Goal: Task Accomplishment & Management: Manage account settings

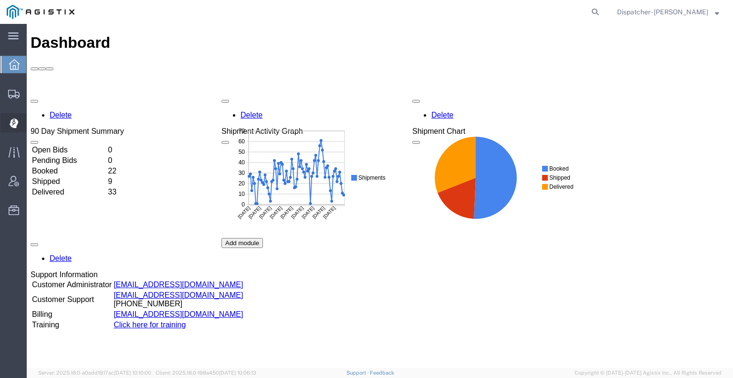
click at [11, 126] on icon at bounding box center [14, 123] width 9 height 10
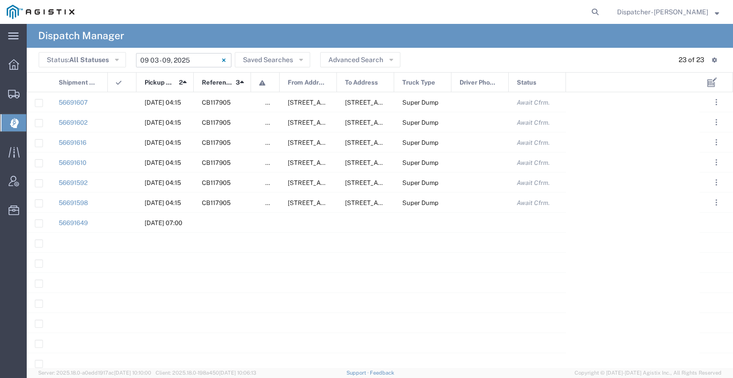
click at [178, 59] on input "[DATE] - [DATE]" at bounding box center [183, 60] width 95 height 14
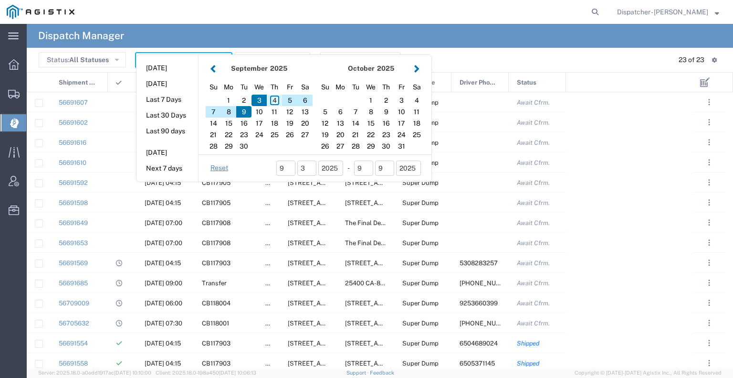
click at [273, 100] on div "4" at bounding box center [274, 100] width 15 height 11
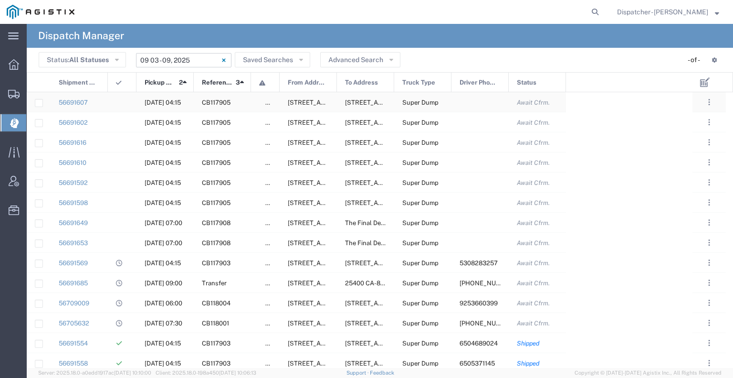
type input "[DATE]"
type input "[DATE] - [DATE]"
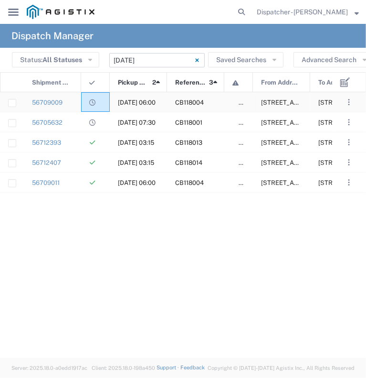
click at [86, 105] on div at bounding box center [95, 102] width 29 height 20
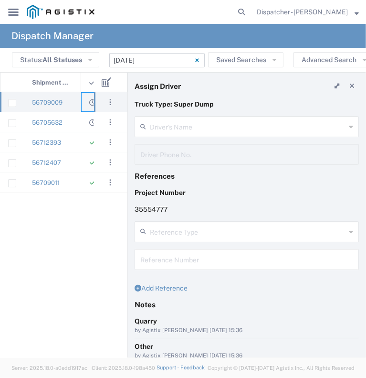
type input "[PERSON_NAME]"
type input "9253660399"
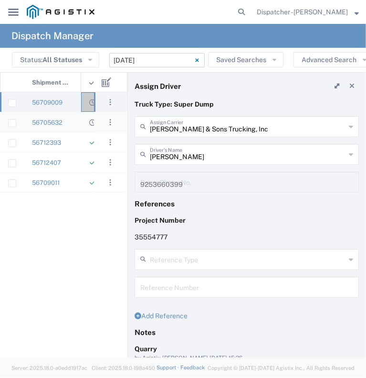
click at [84, 124] on div at bounding box center [95, 122] width 29 height 20
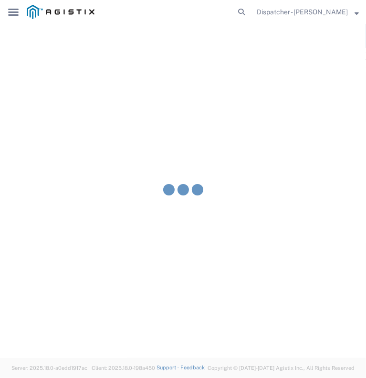
type input "[PERSON_NAME]"
type input "[PHONE_NUMBER]"
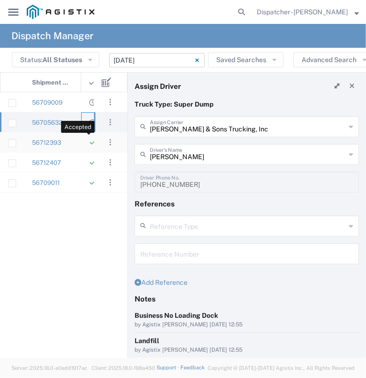
click at [90, 145] on icon at bounding box center [92, 142] width 5 height 6
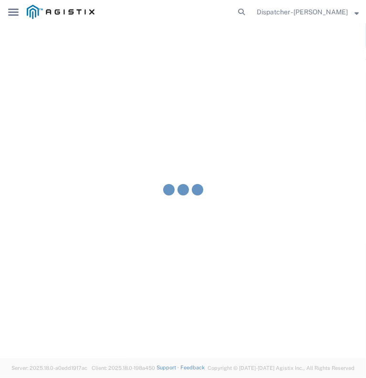
type input "E.P.A. Trucking"
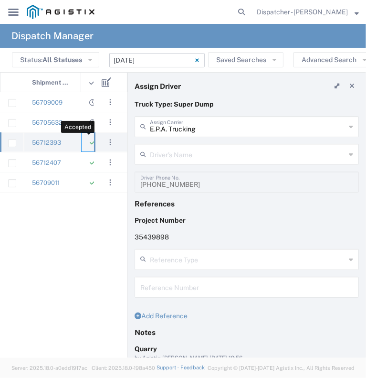
type input "[PERSON_NAME]"
type input "6505371145"
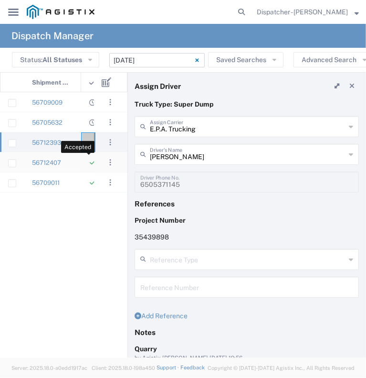
click at [92, 164] on icon at bounding box center [92, 162] width 5 height 6
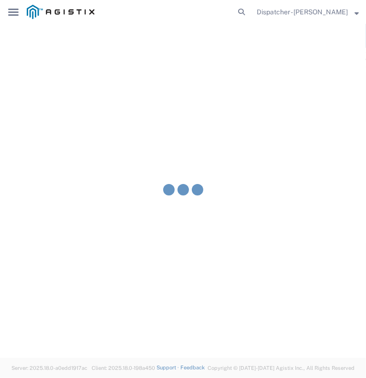
type input "[PERSON_NAME] & Sons Trucking, Inc"
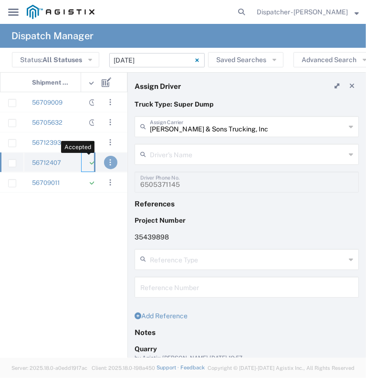
type input "[PERSON_NAME]"
type input "2096295517"
click at [86, 182] on div at bounding box center [95, 182] width 29 height 20
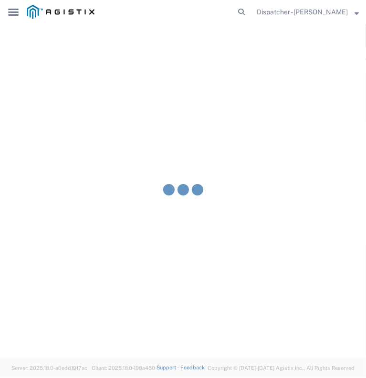
type input "[PERSON_NAME]"
type input "[PHONE_NUMBER]"
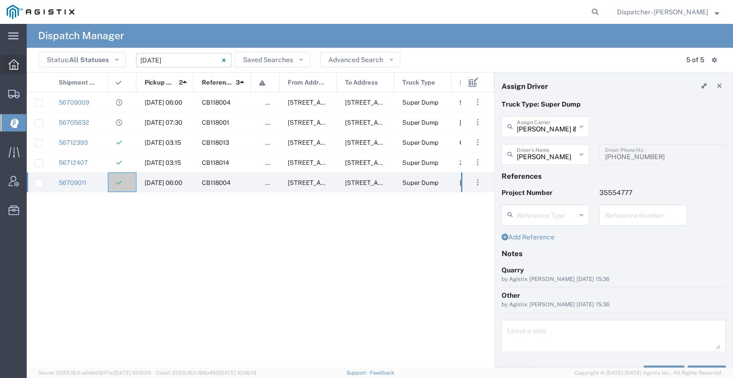
click at [15, 61] on icon at bounding box center [14, 64] width 11 height 11
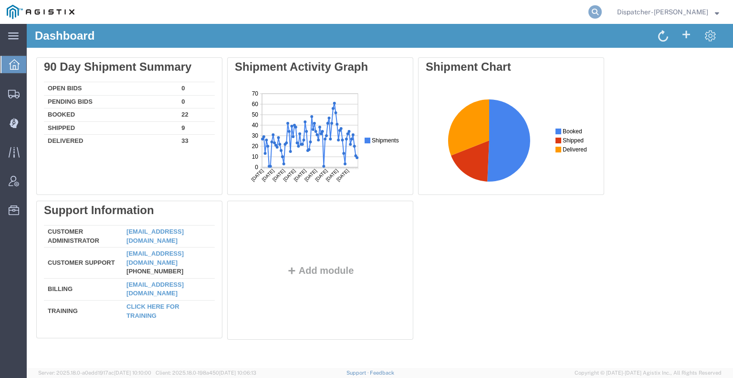
click at [589, 13] on icon at bounding box center [595, 11] width 13 height 13
type input "56691688"
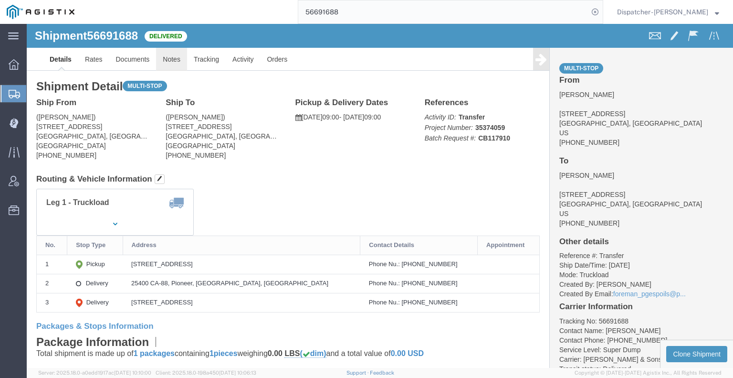
click link "Notes"
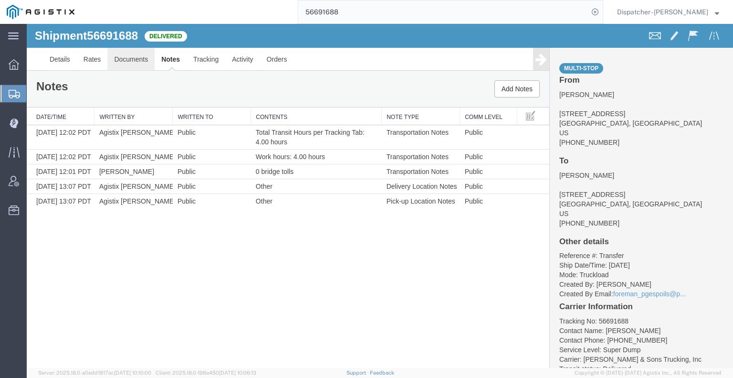
click at [125, 55] on link "Documents" at bounding box center [130, 59] width 47 height 23
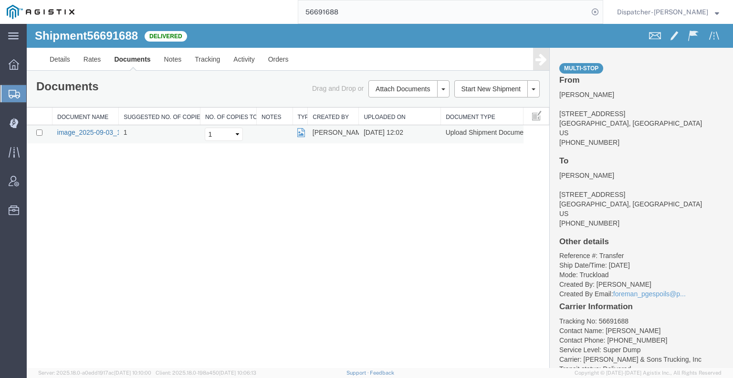
click at [86, 133] on link "image_2025-09-03_12_01_49.jpg" at bounding box center [107, 132] width 100 height 8
drag, startPoint x: 351, startPoint y: 17, endPoint x: 273, endPoint y: 9, distance: 79.1
click at [287, 12] on div "56691688" at bounding box center [342, 12] width 522 height 24
type input "56691337"
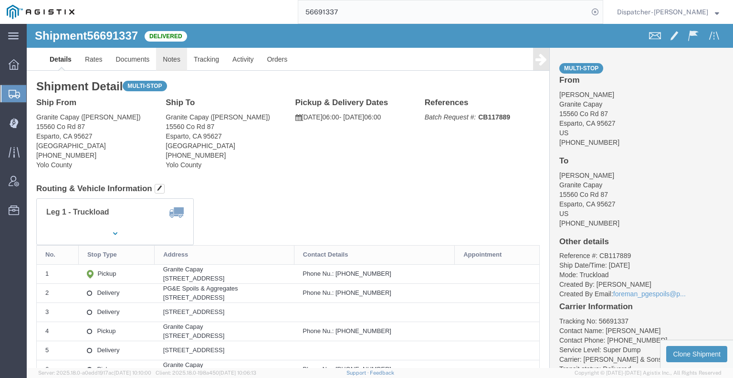
click link "Notes"
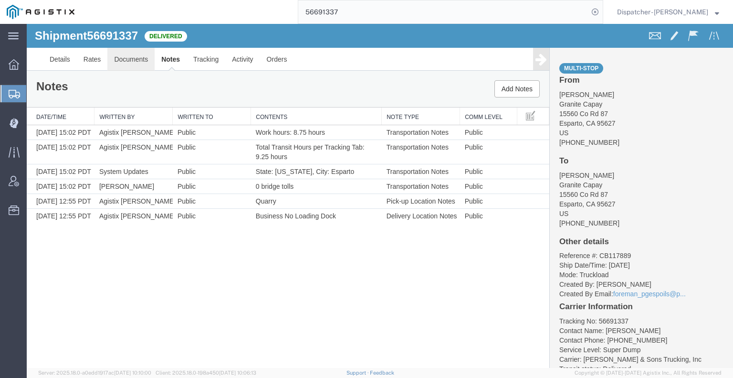
click at [141, 60] on link "Documents" at bounding box center [130, 59] width 47 height 23
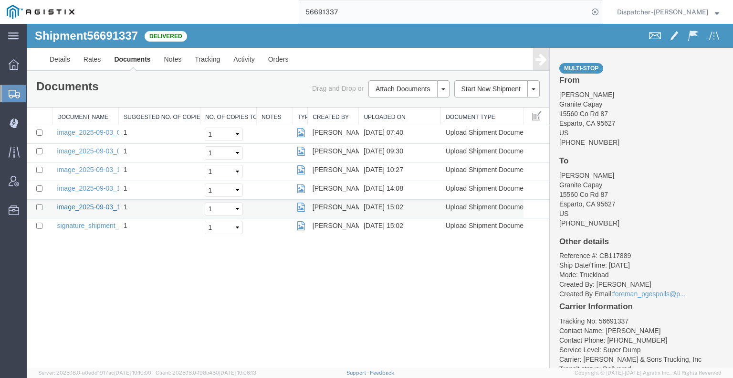
click at [80, 205] on link "image_2025-09-03_15_02_52.jpg" at bounding box center [107, 207] width 100 height 8
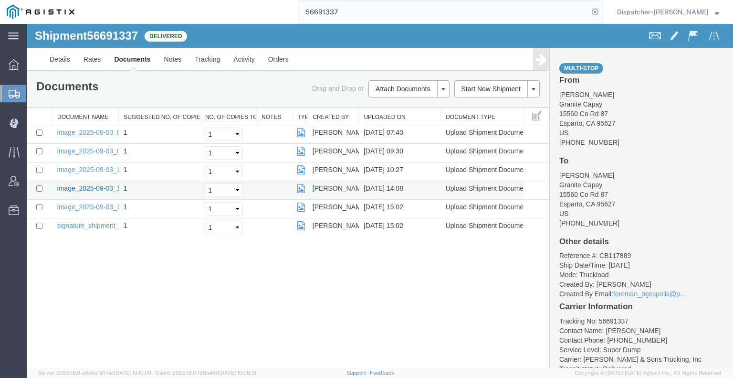
click at [93, 184] on link "image_2025-09-03_14_07_23.jpg" at bounding box center [107, 188] width 100 height 8
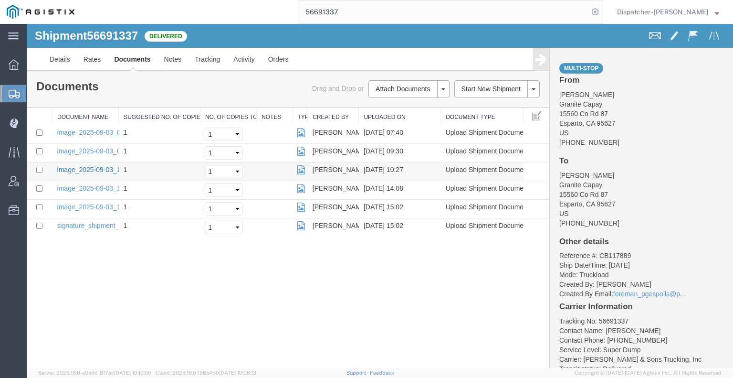
click at [82, 168] on link "image_2025-09-03_10_27_26.jpg" at bounding box center [107, 170] width 100 height 8
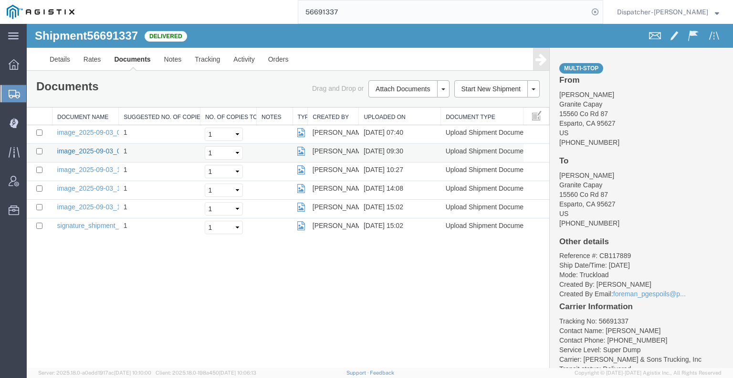
click at [90, 148] on link "image_2025-09-03_09_30_40.jpg" at bounding box center [107, 151] width 100 height 8
click at [86, 128] on link "image_2025-09-03_07_40_25.jpg" at bounding box center [107, 132] width 100 height 8
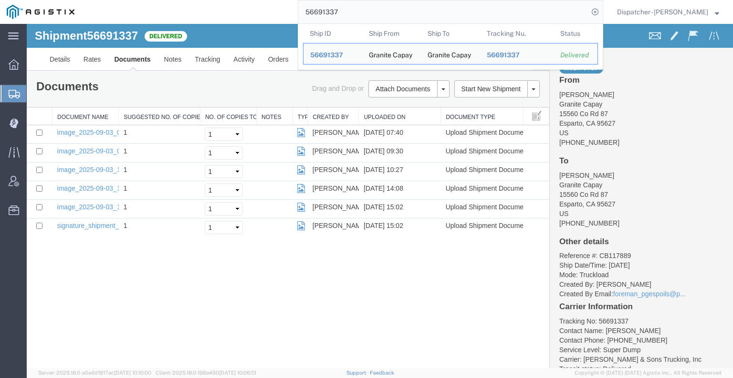
drag, startPoint x: 389, startPoint y: 38, endPoint x: 184, endPoint y: 24, distance: 205.2
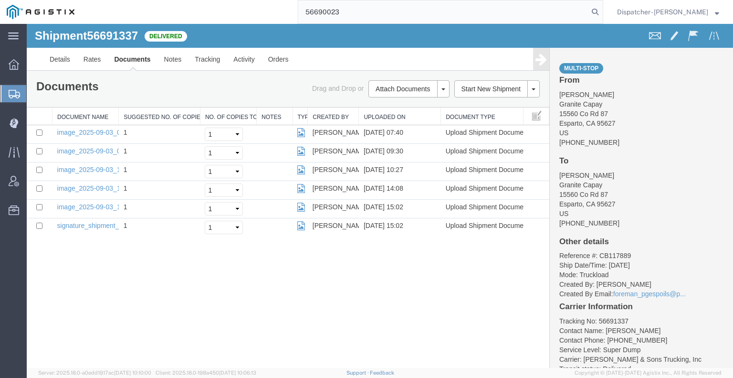
type input "56690023"
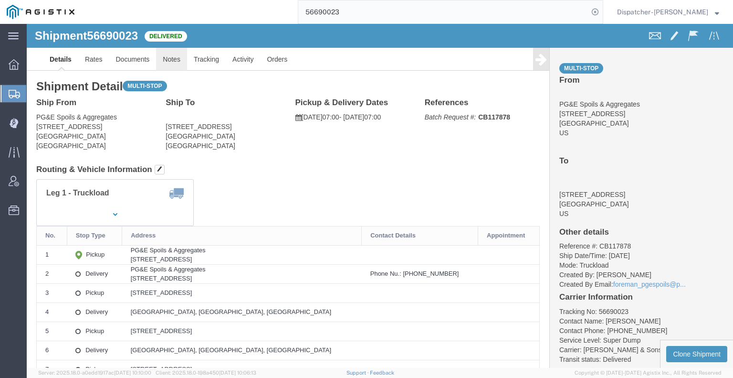
click link "Notes"
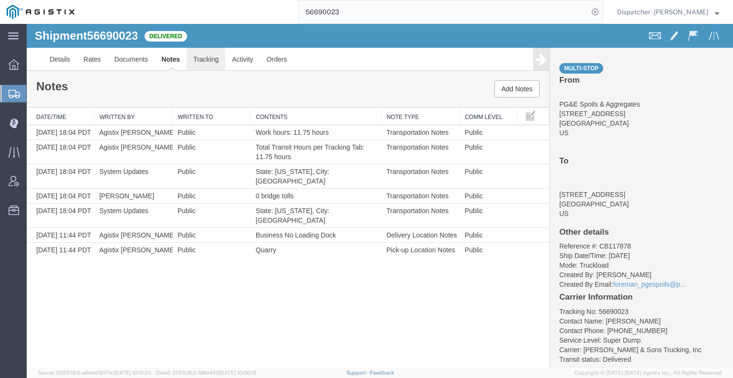
click at [210, 66] on link "Tracking" at bounding box center [206, 59] width 39 height 23
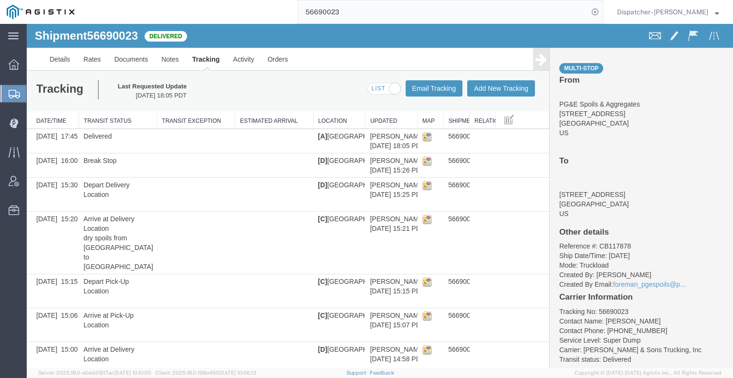
click at [536, 60] on icon at bounding box center [541, 59] width 11 height 13
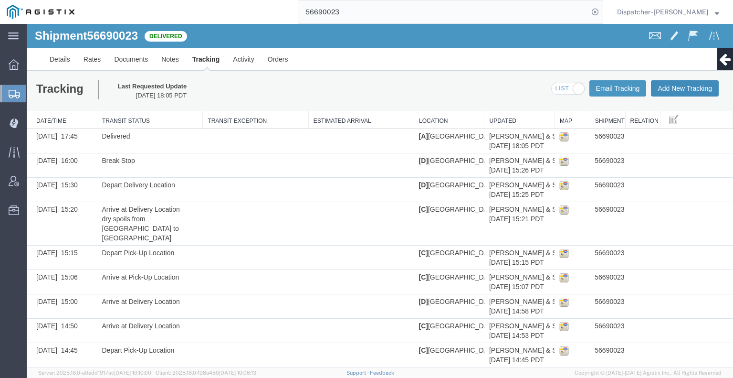
click at [672, 87] on button "Add New Tracking" at bounding box center [685, 88] width 68 height 16
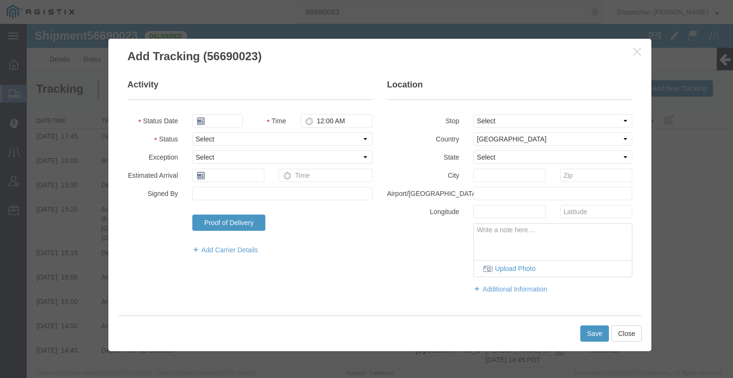
type input "[DATE]"
type input "6:00 AM"
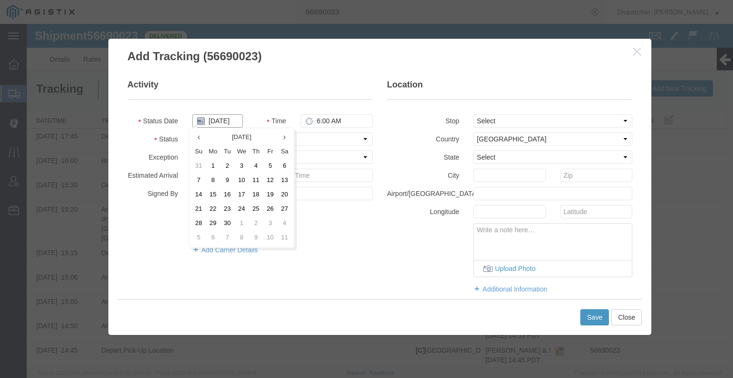
click at [215, 121] on input "[DATE]" at bounding box center [217, 120] width 51 height 13
click at [239, 162] on td "3" at bounding box center [241, 166] width 14 height 14
type input "[DATE]"
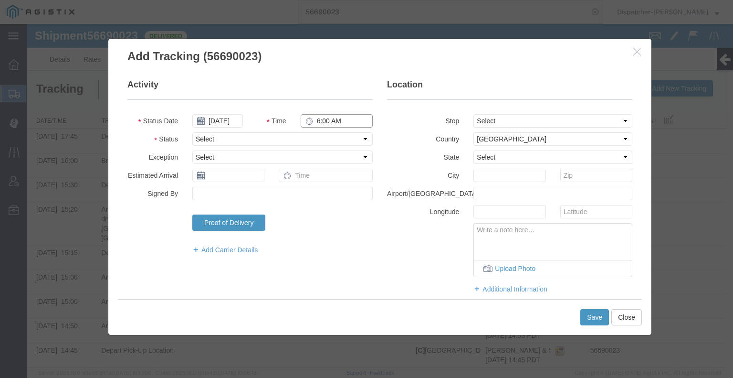
click at [322, 119] on input "6:00 AM" at bounding box center [337, 120] width 72 height 13
type input "3:30 PM"
click at [323, 141] on select "Select Arrival Notice Available Arrival Notice Imported Arrive at Delivery Loca…" at bounding box center [282, 138] width 180 height 13
select select "BREAKSTART"
click at [192, 132] on select "Select Arrival Notice Available Arrival Notice Imported Arrive at Delivery Loca…" at bounding box center [282, 138] width 180 height 13
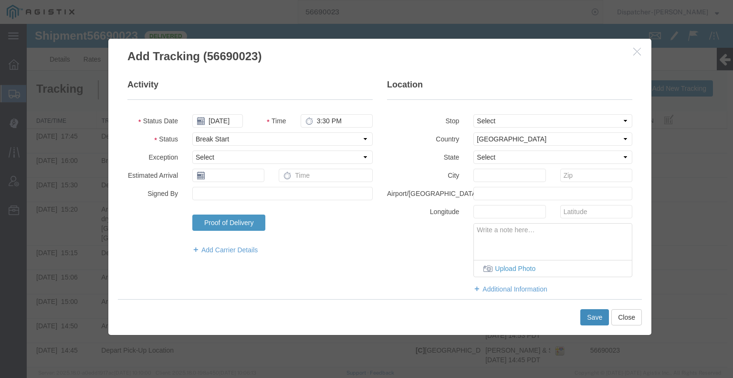
click at [595, 317] on button "Save" at bounding box center [594, 317] width 29 height 16
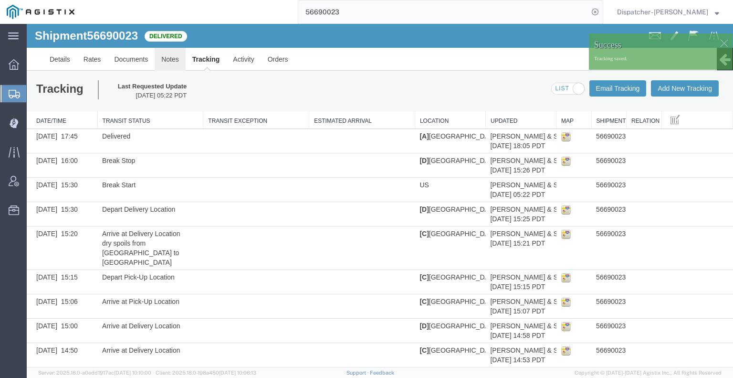
click at [170, 60] on link "Notes" at bounding box center [170, 59] width 31 height 23
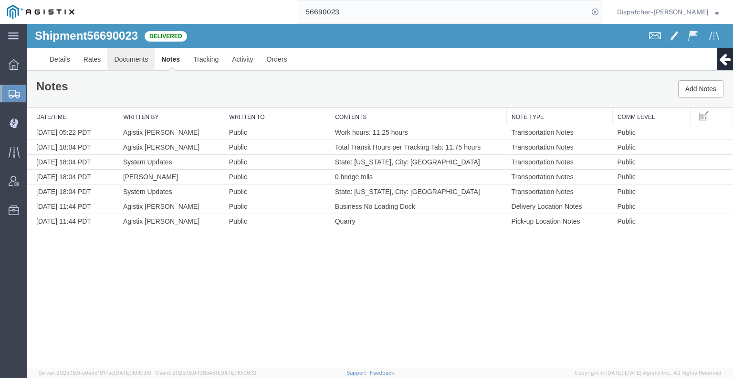
click at [136, 63] on link "Documents" at bounding box center [130, 59] width 47 height 23
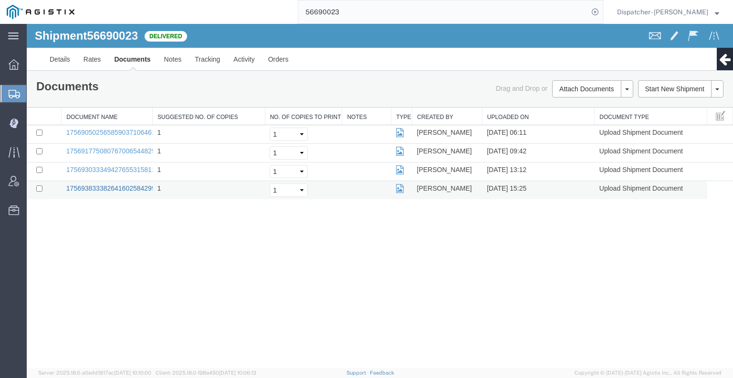
click at [82, 184] on link "17569383338264160258429944847147_2025-09-03_15_25_52.jpg" at bounding box center [166, 188] width 201 height 8
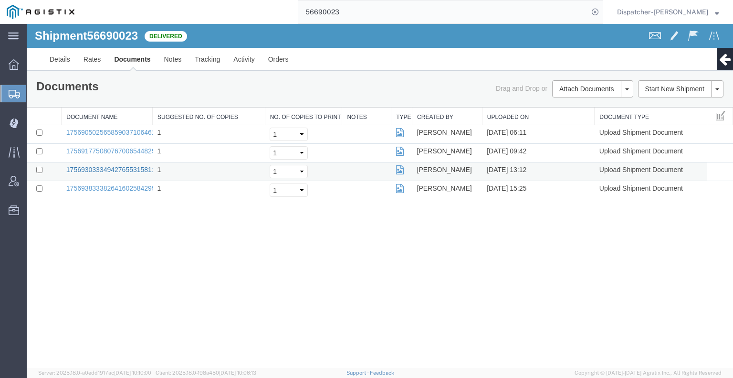
click at [91, 168] on link "17569303334942765531581185832702_2025-09-03_13_12_38.jpg" at bounding box center [166, 170] width 201 height 8
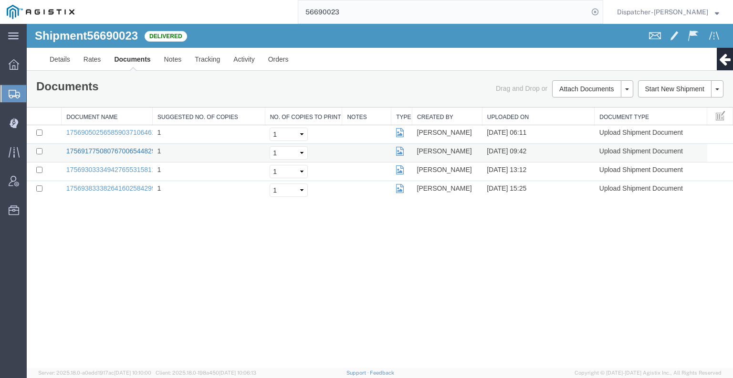
click at [126, 148] on link "17569177508076700654482906265682_2025-09-03_09_42_51.jpg" at bounding box center [166, 151] width 201 height 8
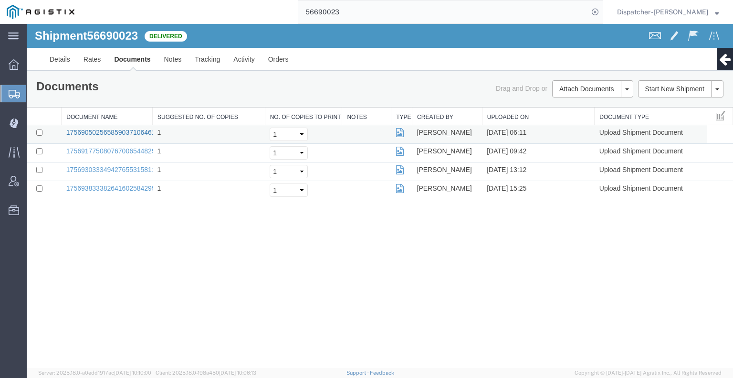
click at [125, 131] on link "17569050256585903710646187999132_2025-09-03_06_11_01.jpg" at bounding box center [166, 132] width 201 height 8
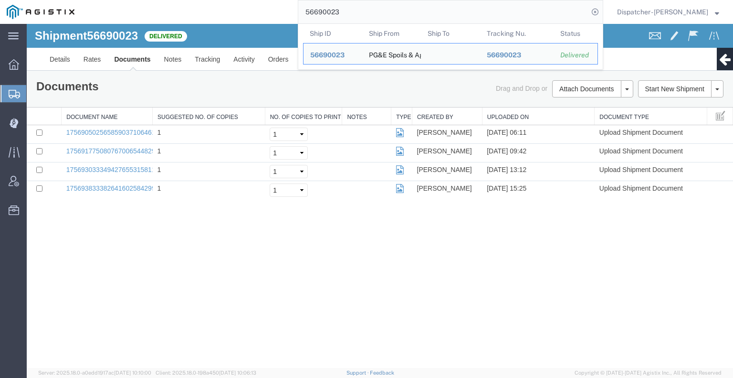
drag, startPoint x: 266, startPoint y: 21, endPoint x: 231, endPoint y: 18, distance: 36.0
click at [242, 23] on div "56690023 Ship ID Ship From Ship To Tracking Nu. Status Ship ID 56690023 Ship Fr…" at bounding box center [342, 12] width 522 height 24
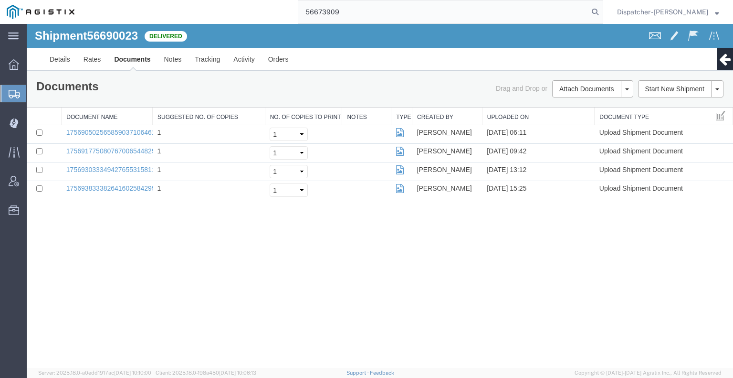
type input "56673909"
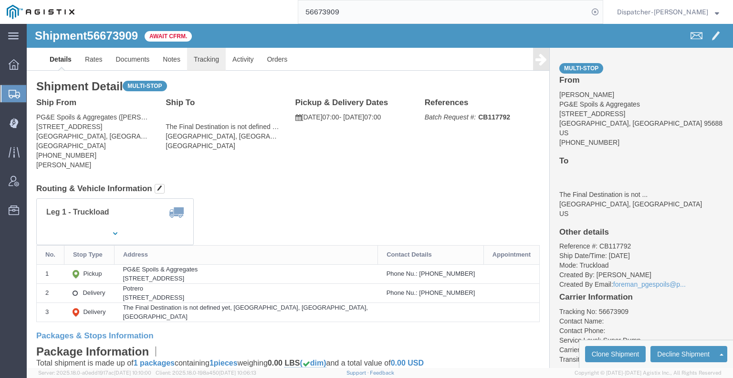
click link "Tracking"
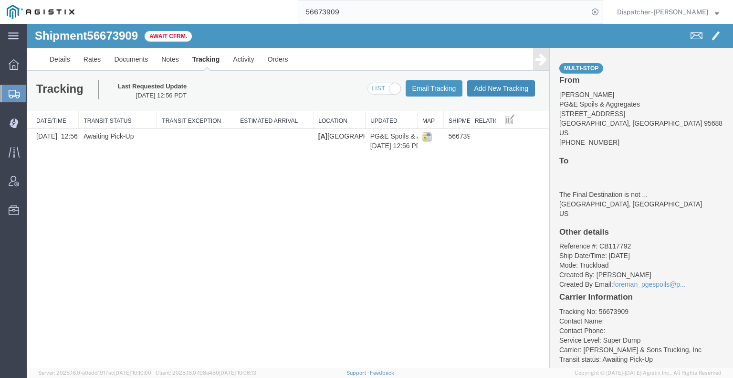
click at [503, 89] on button "Add New Tracking" at bounding box center [501, 88] width 68 height 16
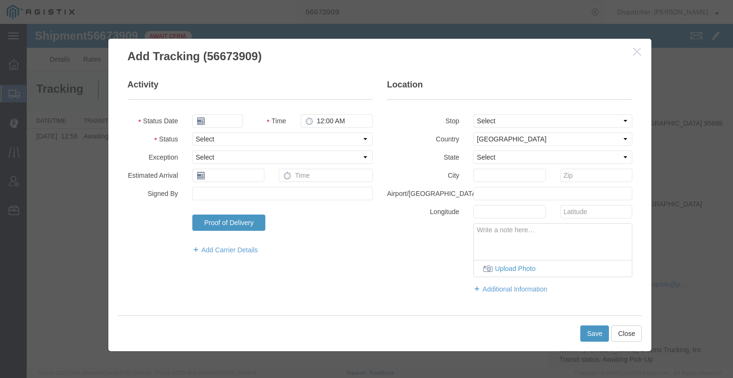
type input "[DATE]"
type input "6:00 AM"
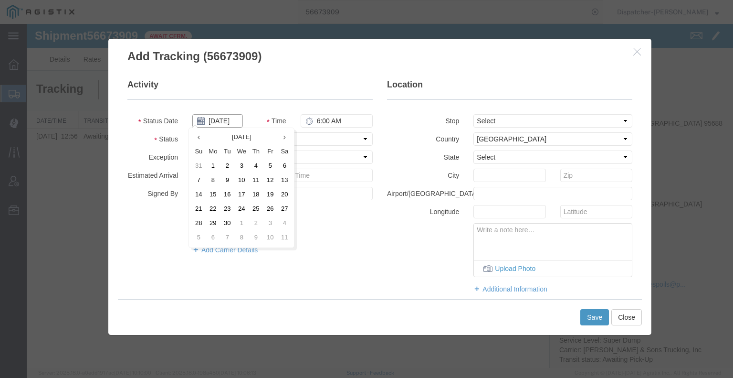
click at [222, 124] on input "[DATE]" at bounding box center [217, 120] width 51 height 13
drag, startPoint x: 223, startPoint y: 164, endPoint x: 237, endPoint y: 148, distance: 20.6
click at [224, 165] on td "2" at bounding box center [227, 166] width 14 height 14
type input "[DATE]"
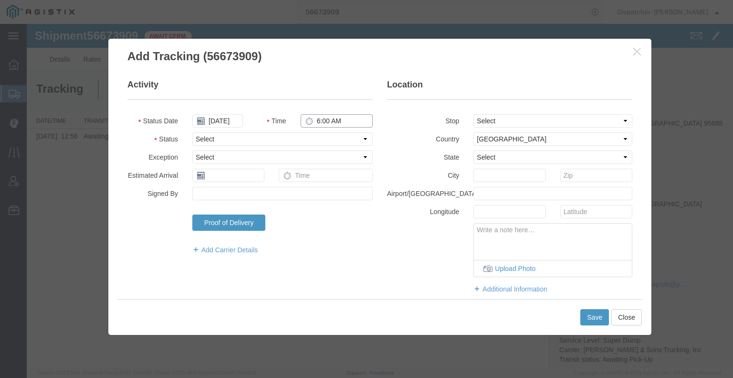
click at [320, 118] on input "6:00 AM" at bounding box center [337, 120] width 72 height 13
type input "7:00 AM"
click at [320, 135] on select "Select Arrival Notice Available Arrival Notice Imported Arrive at Delivery Loca…" at bounding box center [282, 138] width 180 height 13
select select "ARVPULOC"
click at [192, 132] on select "Select Arrival Notice Available Arrival Notice Imported Arrive at Delivery Loca…" at bounding box center [282, 138] width 180 height 13
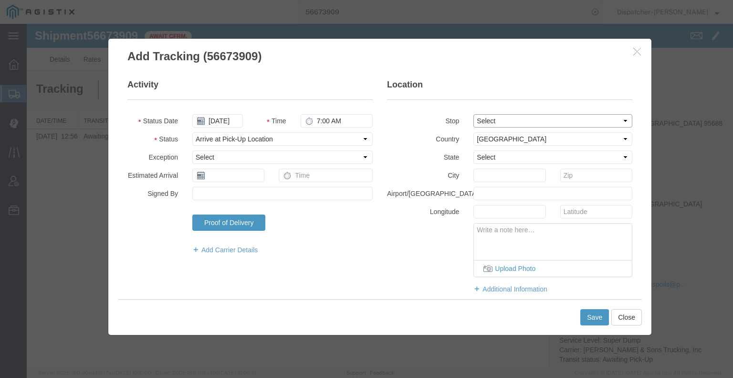
drag, startPoint x: 510, startPoint y: 122, endPoint x: 513, endPoint y: 126, distance: 5.6
click at [510, 122] on select "Select From: [STREET_ADDRESS] Stop 2: [STREET_ADDRESS] To: The Final Destinatio…" at bounding box center [552, 120] width 159 height 13
select select "{"pickupDeliveryInfoId": "122640977","pickupOrDelivery": "P","stopNum": "1","lo…"
click at [473, 114] on select "Select From: [STREET_ADDRESS] Stop 2: [STREET_ADDRESS] To: The Final Destinatio…" at bounding box center [552, 120] width 159 height 13
select select "CA"
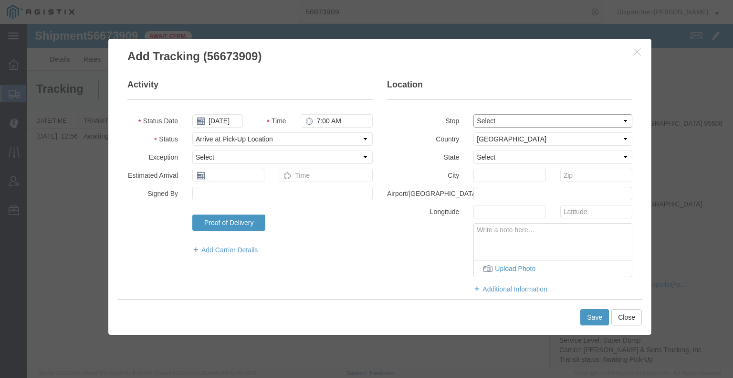
type input "[GEOGRAPHIC_DATA]"
click at [593, 318] on button "Save" at bounding box center [594, 317] width 29 height 16
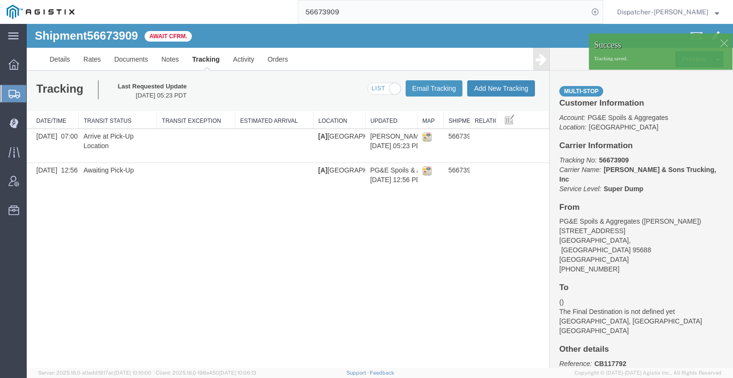
click at [498, 88] on button "Add New Tracking" at bounding box center [501, 88] width 68 height 16
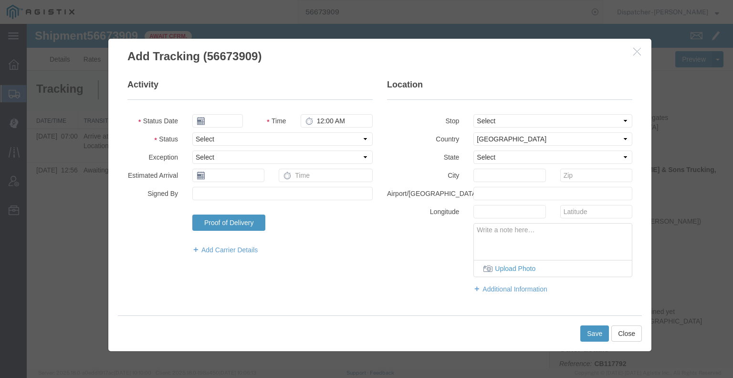
type input "[DATE]"
type input "6:00 AM"
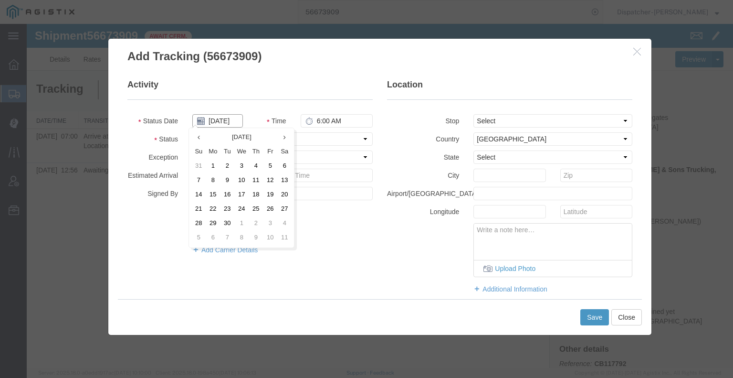
click at [227, 120] on input "[DATE]" at bounding box center [217, 120] width 51 height 13
click at [227, 168] on td "2" at bounding box center [227, 166] width 14 height 14
type input "[DATE]"
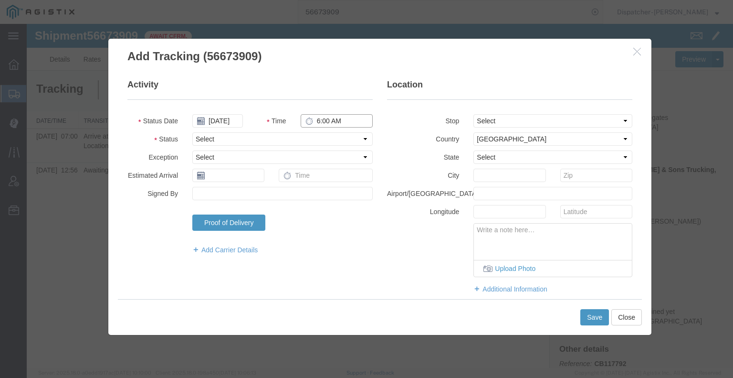
click at [320, 120] on input "6:00 AM" at bounding box center [337, 120] width 72 height 13
type input "4:00 PM"
drag, startPoint x: 321, startPoint y: 133, endPoint x: 321, endPoint y: 142, distance: 9.1
click at [321, 134] on select "Select Arrival Notice Available Arrival Notice Imported Arrive at Delivery Loca…" at bounding box center [282, 138] width 180 height 13
select select "DPTDLVLOC"
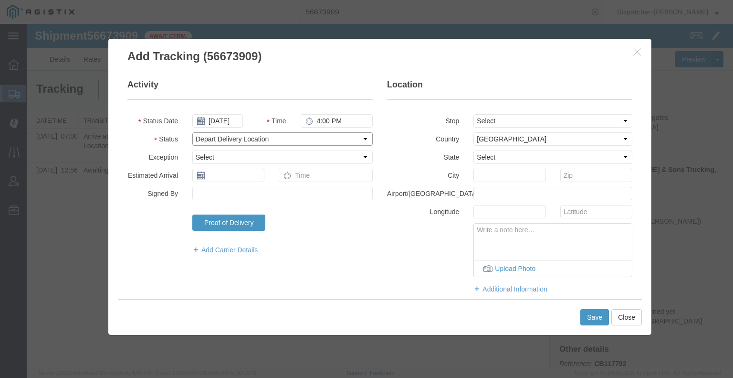
click at [192, 132] on select "Select Arrival Notice Available Arrival Notice Imported Arrive at Delivery Loca…" at bounding box center [282, 138] width 180 height 13
click at [487, 121] on select "Select From: [STREET_ADDRESS] Stop 2: [STREET_ADDRESS] To: The Final Destinatio…" at bounding box center [552, 120] width 159 height 13
select select "{"pickupDeliveryInfoId": "122640978","pickupOrDelivery": "D","stopNum": "2","lo…"
click at [473, 114] on select "Select From: [STREET_ADDRESS] Stop 2: [STREET_ADDRESS] To: The Final Destinatio…" at bounding box center [552, 120] width 159 height 13
select select "CA"
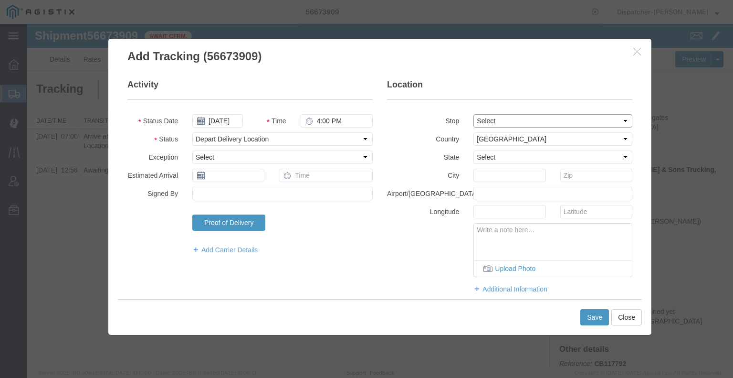
type input "Suisun City"
click at [588, 318] on button "Save" at bounding box center [594, 317] width 29 height 16
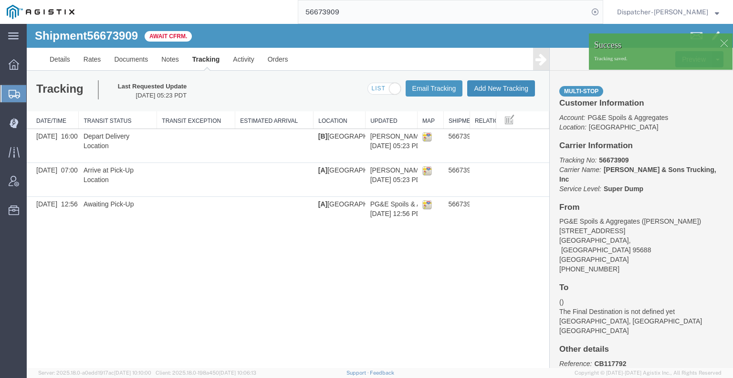
click at [513, 95] on button "Add New Tracking" at bounding box center [501, 88] width 68 height 16
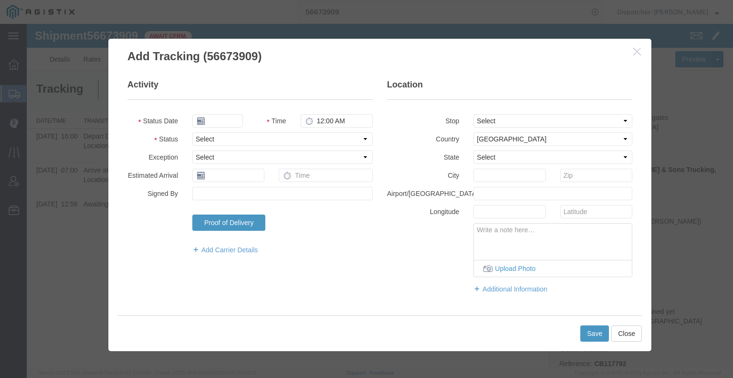
type input "[DATE]"
type input "6:00 AM"
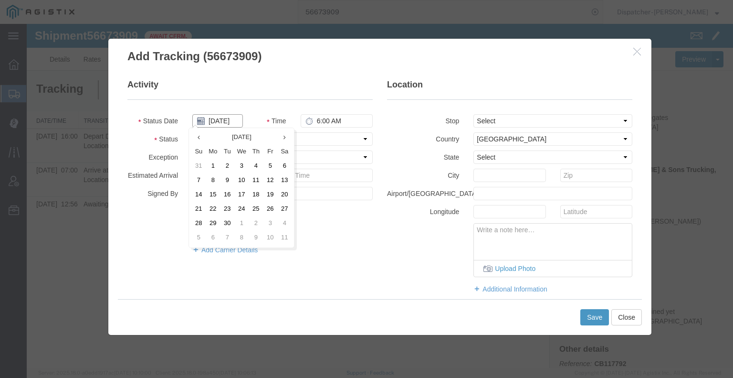
click at [220, 118] on input "[DATE]" at bounding box center [217, 120] width 51 height 13
click at [227, 166] on td "2" at bounding box center [227, 166] width 14 height 14
type input "[DATE]"
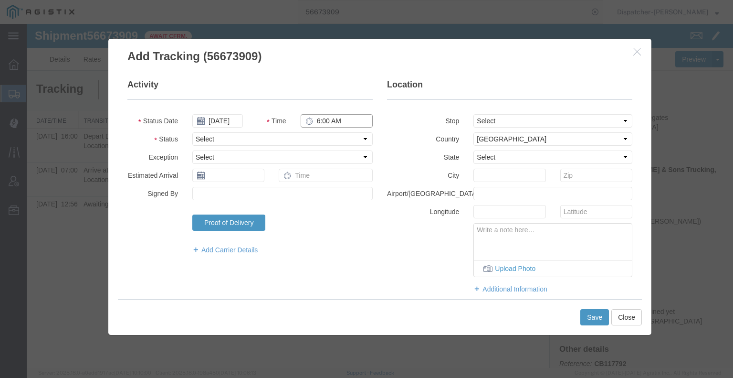
click at [317, 124] on input "6:00 AM" at bounding box center [337, 120] width 72 height 13
type input "4:00 PM"
click at [318, 136] on select "Select Arrival Notice Available Arrival Notice Imported Arrive at Delivery Loca…" at bounding box center [282, 138] width 180 height 13
select select "BREAKSTART"
click at [192, 132] on select "Select Arrival Notice Available Arrival Notice Imported Arrive at Delivery Loca…" at bounding box center [282, 138] width 180 height 13
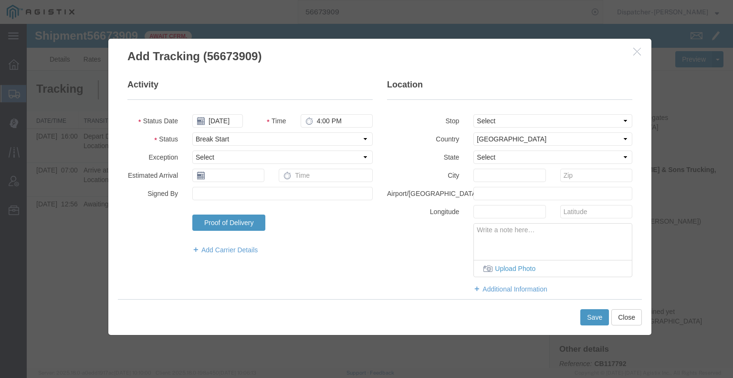
click at [604, 328] on div "Save Close" at bounding box center [380, 317] width 524 height 36
click at [592, 322] on button "Save" at bounding box center [594, 317] width 29 height 16
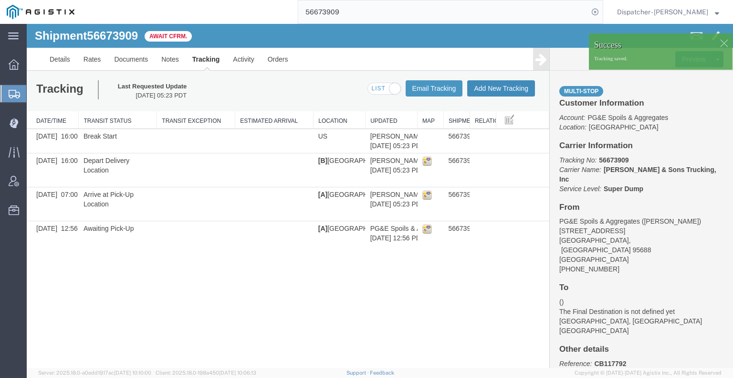
click at [490, 89] on button "Add New Tracking" at bounding box center [501, 88] width 68 height 16
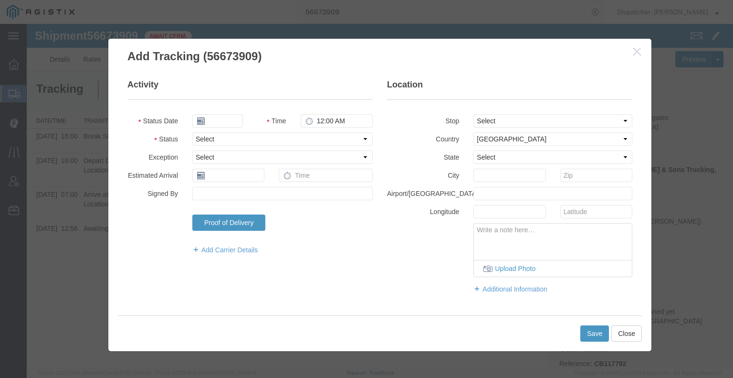
type input "[DATE]"
type input "6:00 AM"
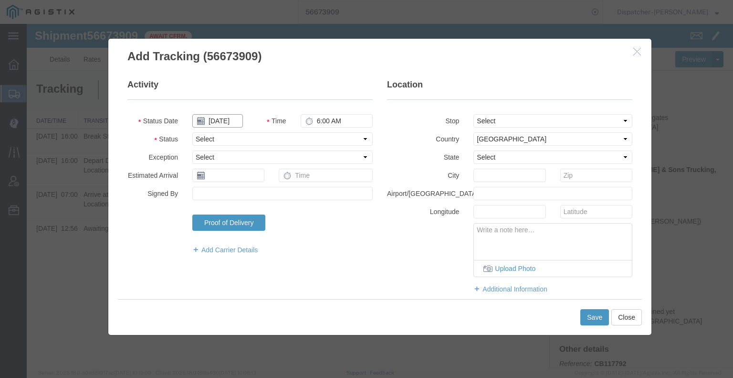
click at [225, 120] on input "[DATE]" at bounding box center [217, 120] width 51 height 13
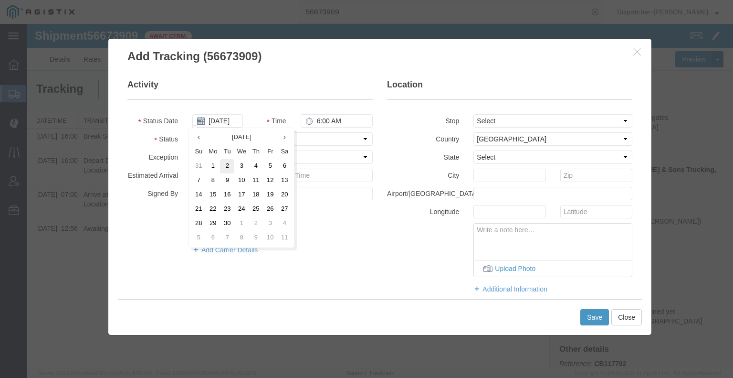
click at [225, 166] on td "2" at bounding box center [227, 166] width 14 height 14
type input "[DATE]"
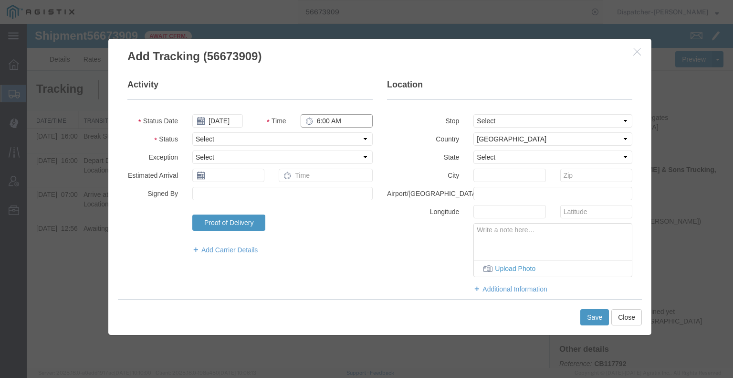
click at [318, 122] on input "6:00 AM" at bounding box center [337, 120] width 72 height 13
type input "4:30 PM"
click at [313, 141] on select "Select Arrival Notice Available Arrival Notice Imported Arrive at Delivery Loca…" at bounding box center [282, 138] width 180 height 13
click at [192, 132] on select "Select Arrival Notice Available Arrival Notice Imported Arrive at Delivery Loca…" at bounding box center [282, 138] width 180 height 13
click at [259, 138] on select "Select Arrival Notice Available Arrival Notice Imported Arrive at Delivery Loca…" at bounding box center [282, 138] width 180 height 13
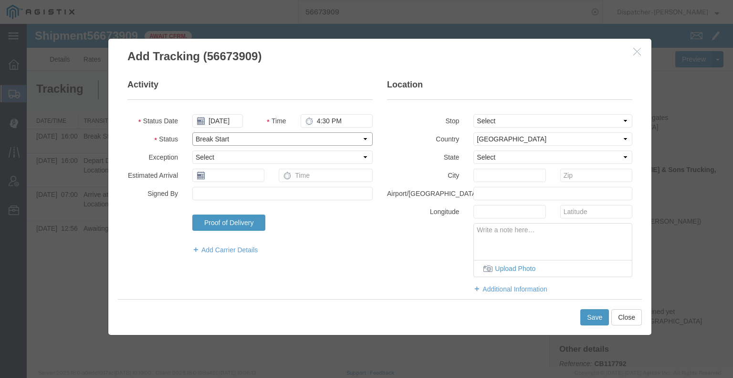
select select "BREAKSTOP"
click at [192, 132] on select "Select Arrival Notice Available Arrival Notice Imported Arrive at Delivery Loca…" at bounding box center [282, 138] width 180 height 13
click at [594, 316] on button "Save" at bounding box center [594, 317] width 29 height 16
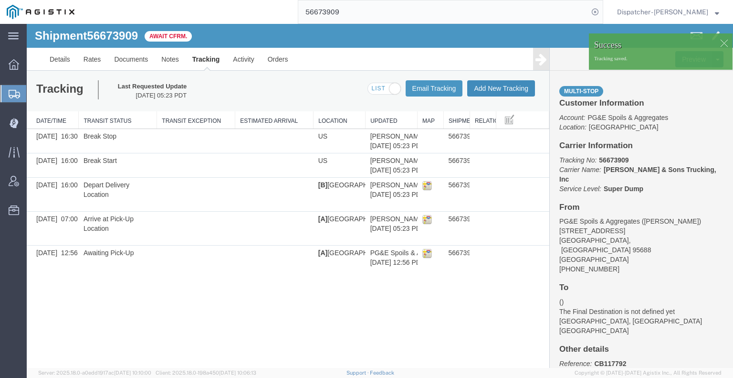
click at [490, 91] on button "Add New Tracking" at bounding box center [501, 88] width 68 height 16
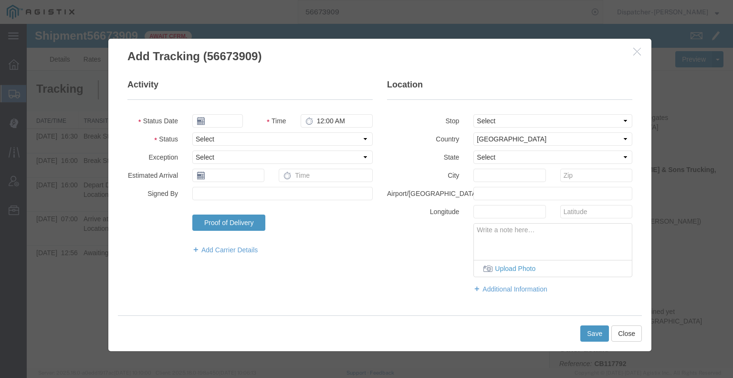
type input "[DATE]"
type input "6:00 AM"
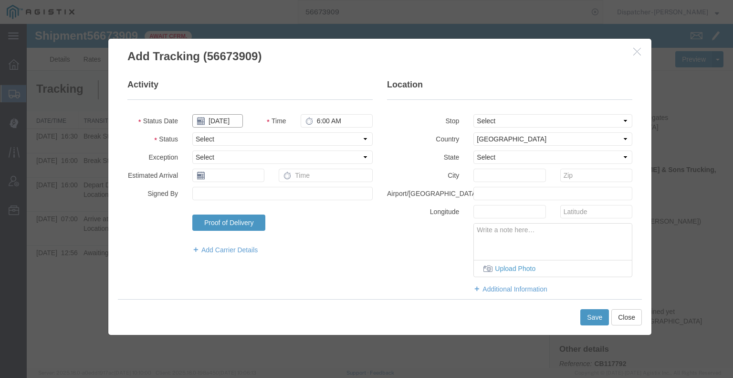
click at [219, 121] on input "[DATE]" at bounding box center [217, 120] width 51 height 13
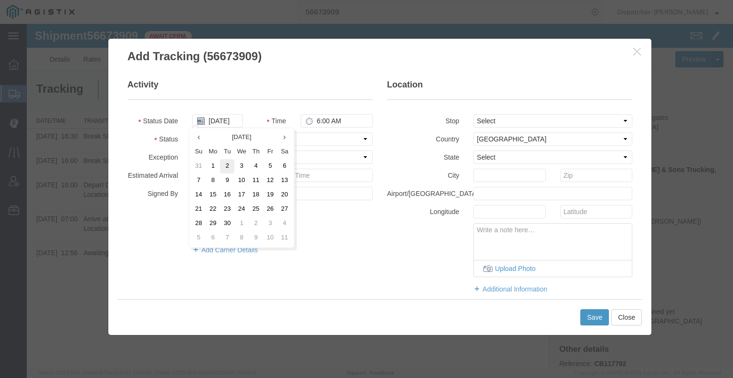
click at [223, 166] on td "2" at bounding box center [227, 166] width 14 height 14
type input "[DATE]"
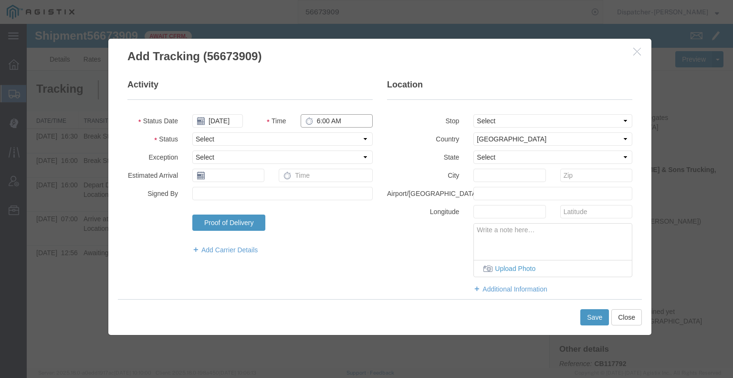
click at [327, 122] on input "6:00 AM" at bounding box center [337, 120] width 72 height 13
type input "4:30 PM"
click at [332, 137] on select "Select Arrival Notice Available Arrival Notice Imported Arrive at Delivery Loca…" at bounding box center [282, 138] width 180 height 13
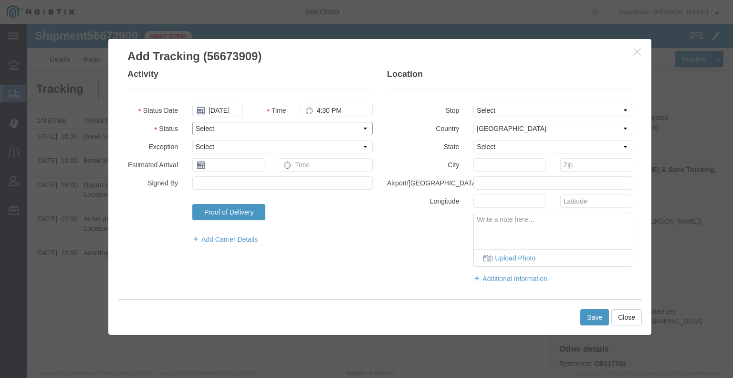
scroll to position [15, 0]
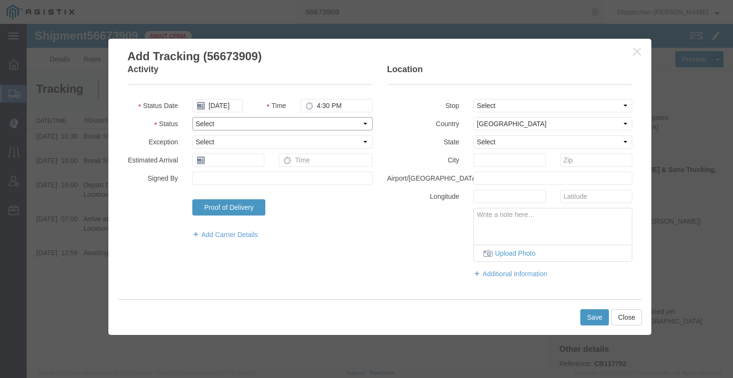
click at [316, 126] on select "Select Arrival Notice Available Arrival Notice Imported Arrive at Delivery Loca…" at bounding box center [282, 123] width 180 height 13
select select "DELIVRED"
click at [192, 117] on select "Select Arrival Notice Available Arrival Notice Imported Arrive at Delivery Loca…" at bounding box center [282, 123] width 180 height 13
click at [594, 312] on button "Save" at bounding box center [594, 317] width 29 height 16
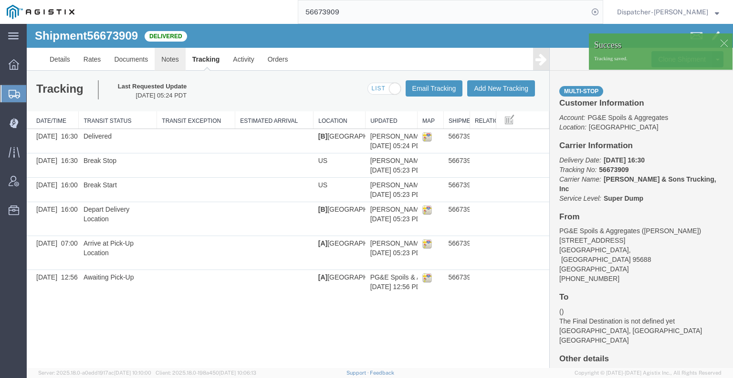
click at [168, 60] on link "Notes" at bounding box center [170, 59] width 31 height 23
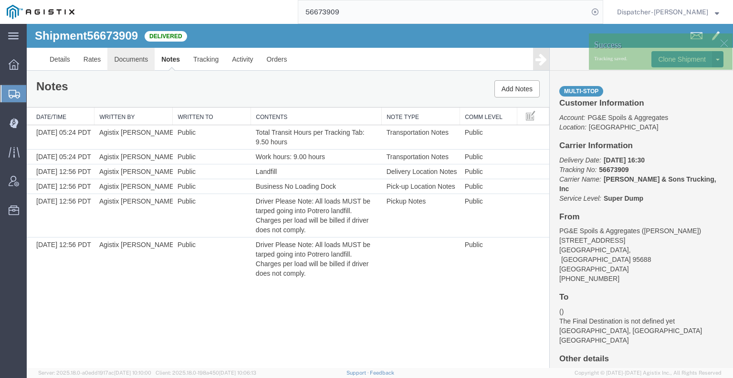
click at [140, 61] on link "Documents" at bounding box center [130, 59] width 47 height 23
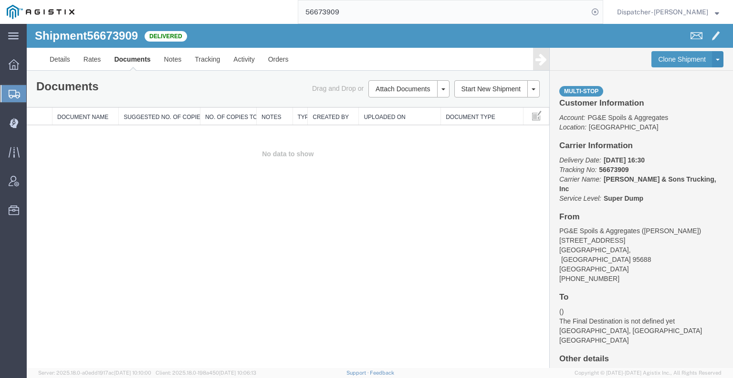
click at [141, 209] on div "Shipment 56673909 0 of 0 Delivered Details Rates Documents Notes Tracking Activ…" at bounding box center [380, 196] width 706 height 344
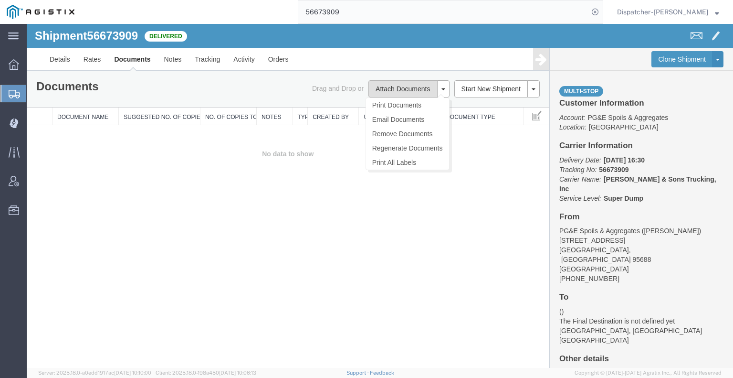
click at [388, 82] on button "Attach Documents" at bounding box center [402, 88] width 69 height 17
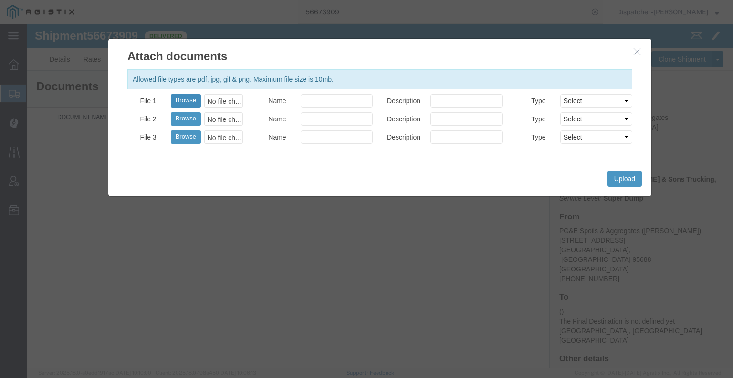
click at [179, 105] on button "Browse" at bounding box center [186, 100] width 30 height 13
type input "C:\fakepath\56673909trktag.pdf"
click at [614, 186] on button "Upload" at bounding box center [625, 178] width 34 height 16
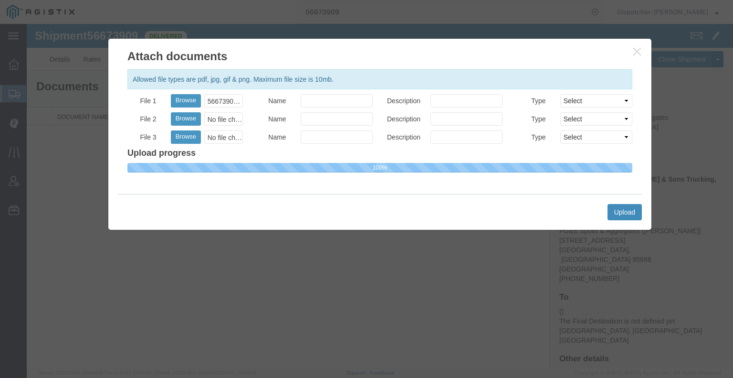
select select
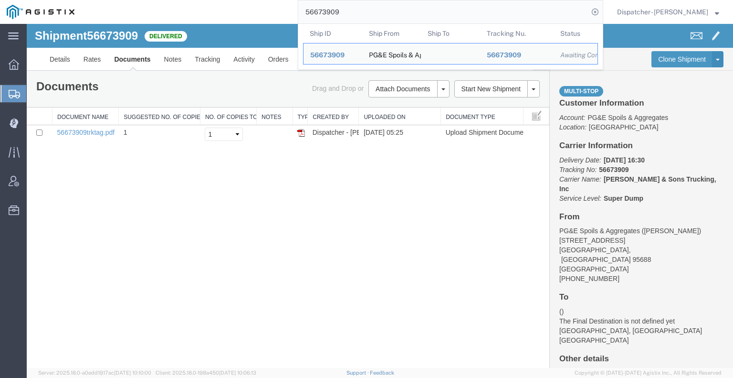
drag, startPoint x: 346, startPoint y: 12, endPoint x: 248, endPoint y: 12, distance: 98.3
click at [267, 15] on div "56673909 Ship ID Ship From Ship To Tracking Nu. Status Ship ID 56673909 Ship Fr…" at bounding box center [342, 12] width 522 height 24
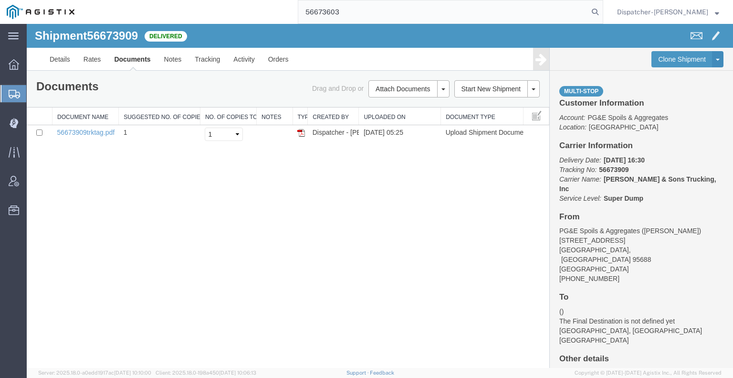
type input "56673603"
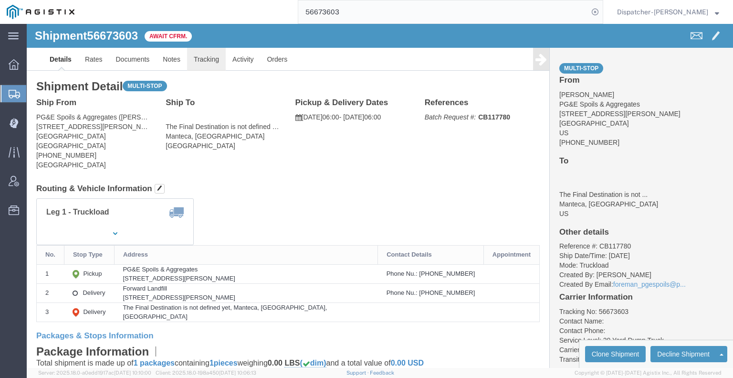
click link "Tracking"
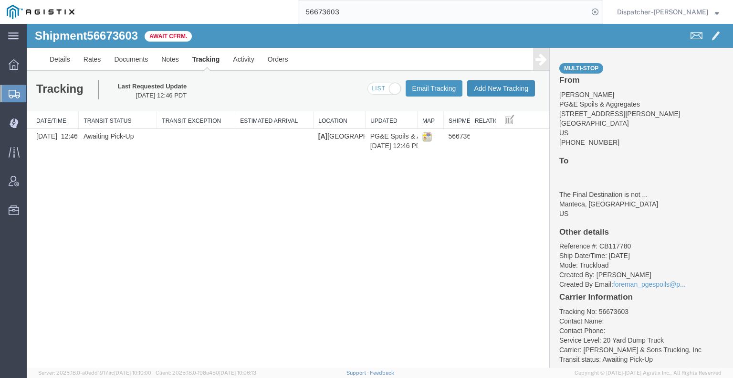
click at [503, 91] on button "Add New Tracking" at bounding box center [501, 88] width 68 height 16
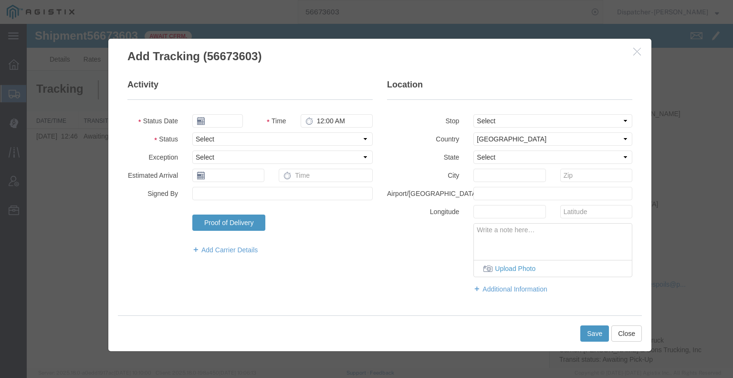
type input "[DATE]"
type input "6:00 AM"
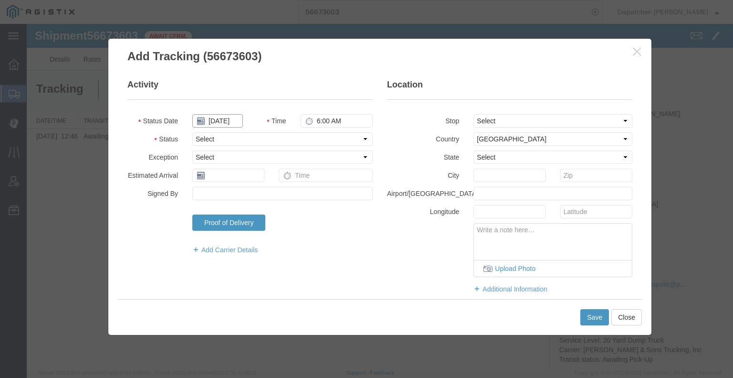
click at [227, 122] on input "[DATE]" at bounding box center [217, 120] width 51 height 13
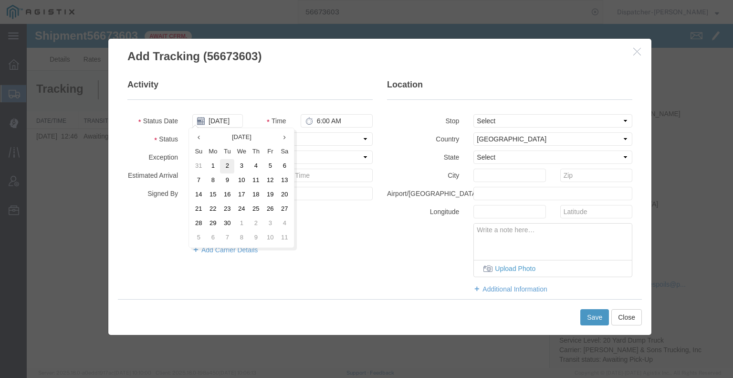
click at [230, 168] on td "2" at bounding box center [227, 166] width 14 height 14
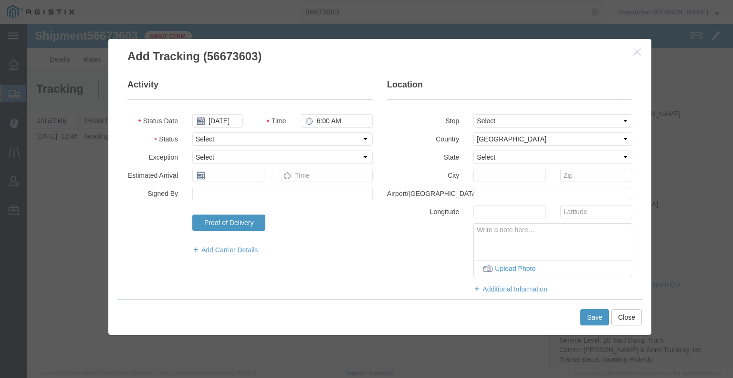
type input "[DATE]"
click at [267, 140] on select "Select Arrival Notice Available Arrival Notice Imported Arrive at Delivery Loca…" at bounding box center [282, 138] width 180 height 13
select select "ARVPULOC"
click at [192, 132] on select "Select Arrival Notice Available Arrival Notice Imported Arrive at Delivery Loca…" at bounding box center [282, 138] width 180 height 13
click at [482, 122] on select "Select From: [STREET_ADDRESS][PERSON_NAME] Stop 2: [STREET_ADDRESS][PERSON_NAME…" at bounding box center [552, 120] width 159 height 13
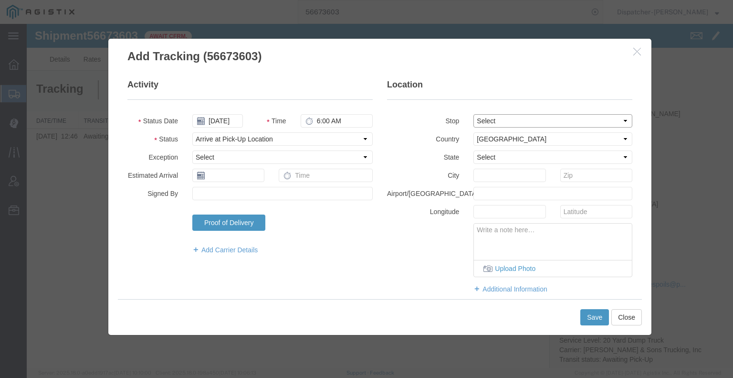
select select "{"pickupDeliveryInfoId": "122640327","pickupOrDelivery": "P","stopNum": "1","lo…"
click at [473, 114] on select "Select From: [STREET_ADDRESS][PERSON_NAME] Stop 2: [STREET_ADDRESS][PERSON_NAME…" at bounding box center [552, 120] width 159 height 13
select select "CA"
type input "[GEOGRAPHIC_DATA]"
click at [592, 321] on button "Save" at bounding box center [594, 317] width 29 height 16
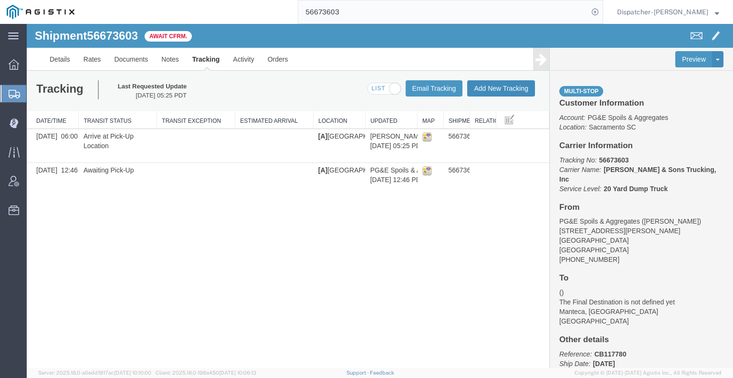
click at [503, 87] on button "Add New Tracking" at bounding box center [501, 88] width 68 height 16
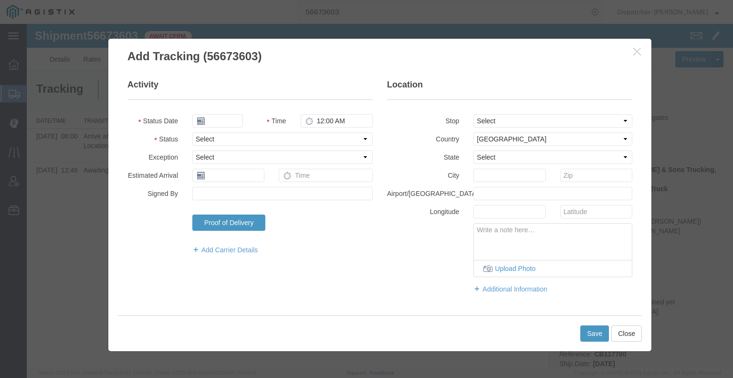
type input "[DATE]"
type input "6:00 AM"
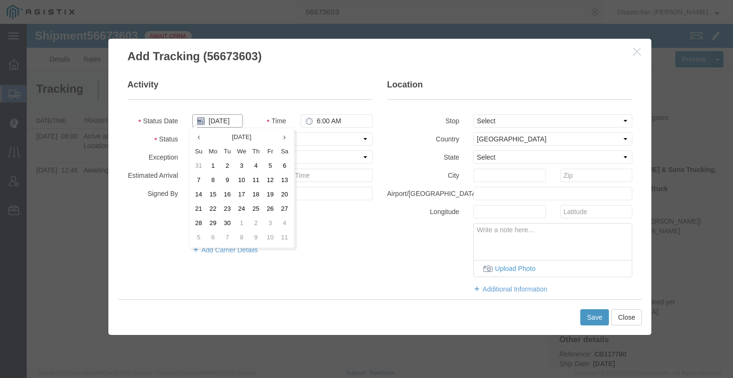
click at [209, 121] on input "[DATE]" at bounding box center [217, 120] width 51 height 13
click at [224, 168] on td "2" at bounding box center [227, 166] width 14 height 14
type input "[DATE]"
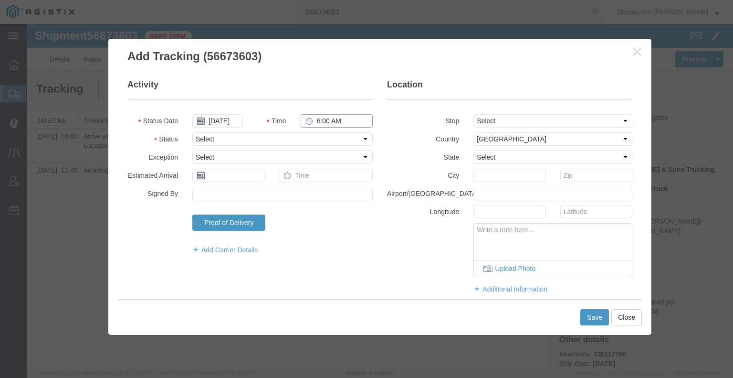
click at [324, 120] on input "6:00 AM" at bounding box center [337, 120] width 72 height 13
type input "12:30 PM"
drag, startPoint x: 326, startPoint y: 127, endPoint x: 332, endPoint y: 140, distance: 14.1
click at [332, 140] on select "Select Arrival Notice Available Arrival Notice Imported Arrive at Delivery Loca…" at bounding box center [282, 138] width 180 height 13
select select "DPTDLVLOC"
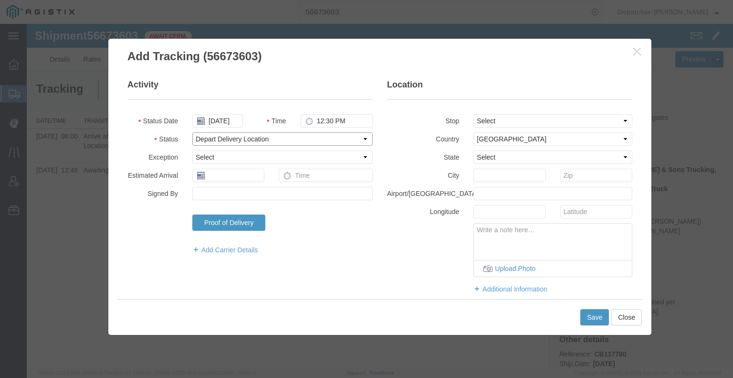
click at [192, 132] on select "Select Arrival Notice Available Arrival Notice Imported Arrive at Delivery Loca…" at bounding box center [282, 138] width 180 height 13
click at [502, 118] on select "Select From: [STREET_ADDRESS][PERSON_NAME] Stop 2: [STREET_ADDRESS][PERSON_NAME…" at bounding box center [552, 120] width 159 height 13
select select "{"pickupDeliveryInfoId": "122640328","pickupOrDelivery": "D","stopNum": "2","lo…"
click at [473, 114] on select "Select From: [STREET_ADDRESS][PERSON_NAME] Stop 2: [STREET_ADDRESS][PERSON_NAME…" at bounding box center [552, 120] width 159 height 13
select select "CA"
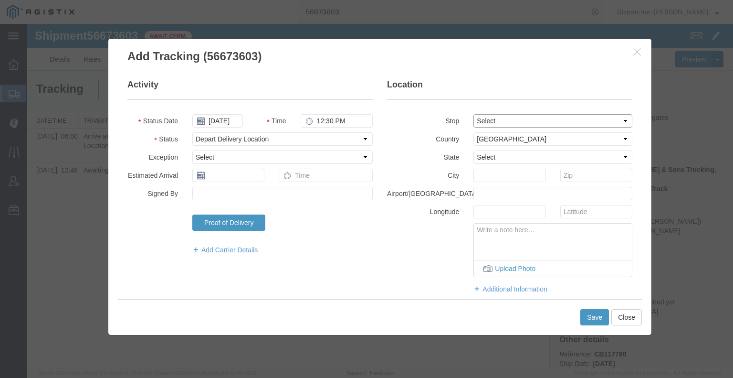
type input "Manteca"
click at [593, 315] on button "Save" at bounding box center [594, 317] width 29 height 16
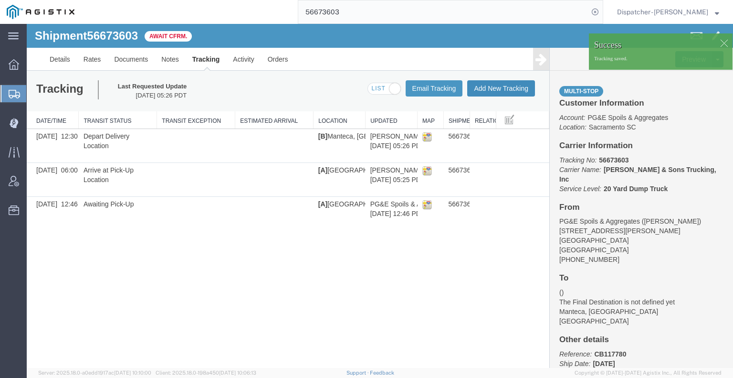
click at [505, 91] on button "Add New Tracking" at bounding box center [501, 88] width 68 height 16
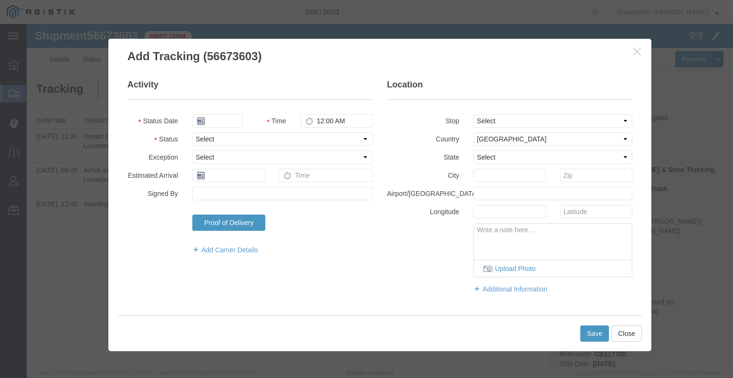
type input "[DATE]"
type input "6:00 AM"
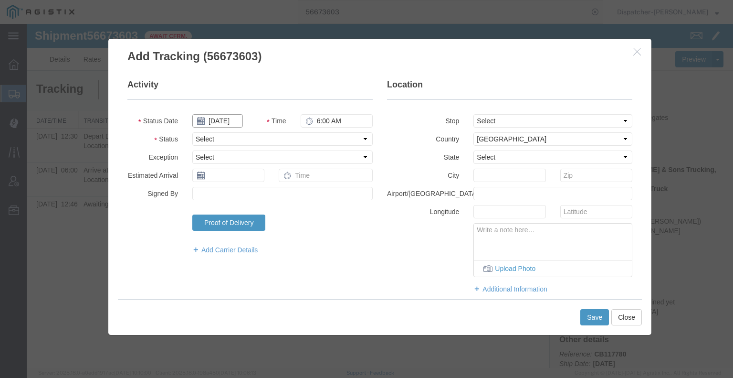
click at [222, 123] on input "[DATE]" at bounding box center [217, 120] width 51 height 13
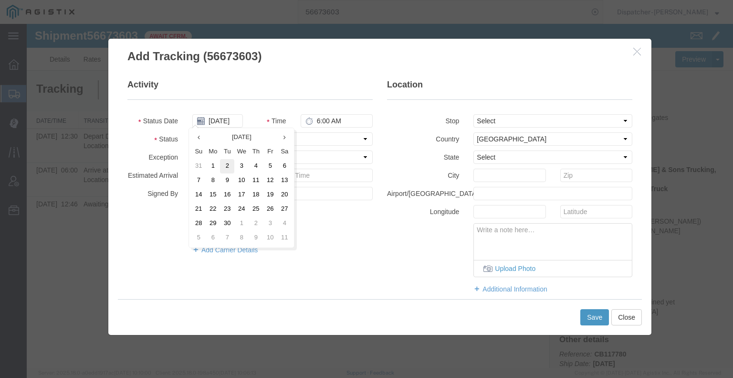
click at [224, 166] on td "2" at bounding box center [227, 166] width 14 height 14
type input "[DATE]"
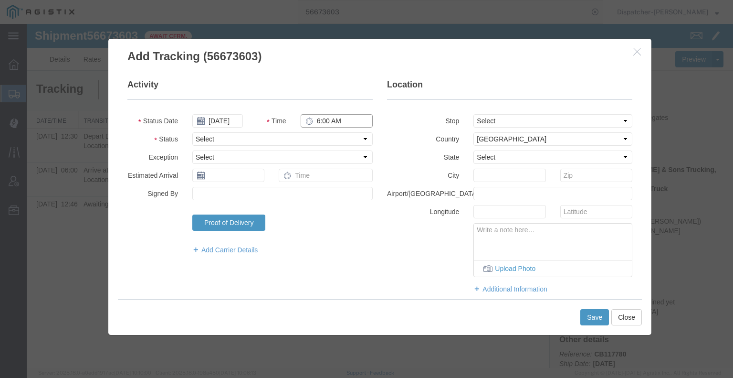
click at [315, 123] on input "6:00 AM" at bounding box center [337, 120] width 72 height 13
type input "1:30 PM"
click at [320, 139] on select "Select Arrival Notice Available Arrival Notice Imported Arrive at Delivery Loca…" at bounding box center [282, 138] width 180 height 13
select select "BREAKSTART"
click at [192, 132] on select "Select Arrival Notice Available Arrival Notice Imported Arrive at Delivery Loca…" at bounding box center [282, 138] width 180 height 13
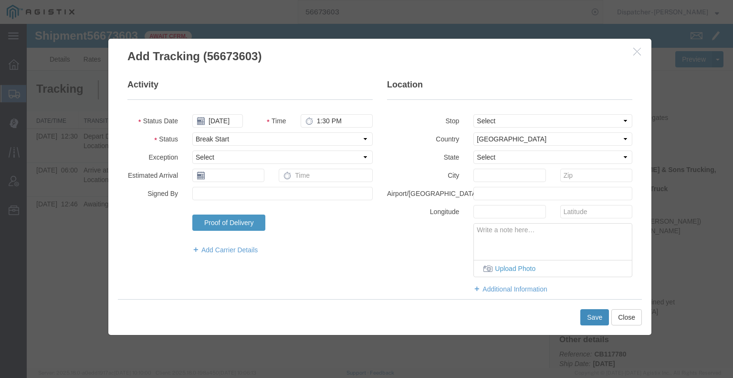
click at [596, 318] on button "Save" at bounding box center [594, 317] width 29 height 16
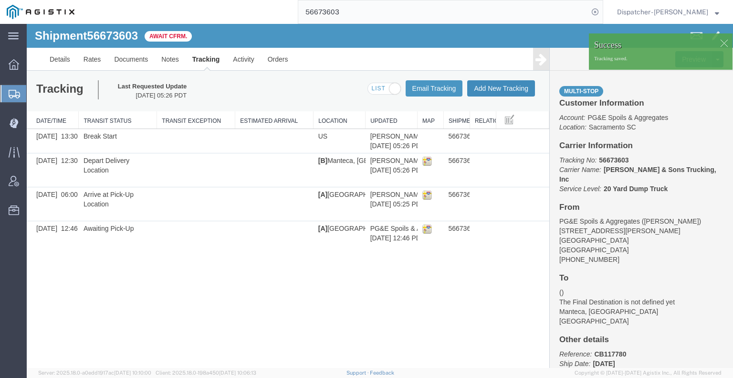
click at [513, 89] on button "Add New Tracking" at bounding box center [501, 88] width 68 height 16
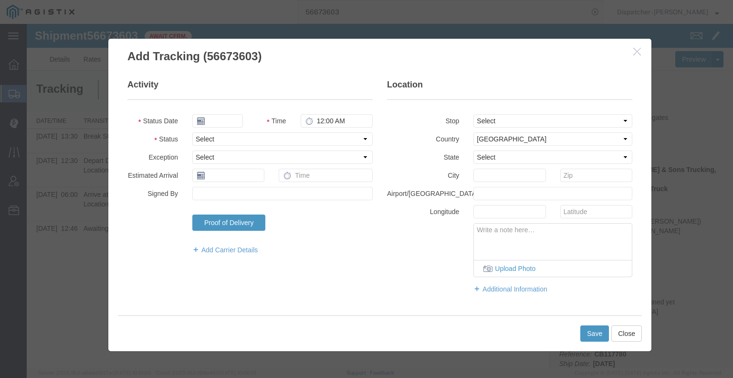
type input "[DATE]"
type input "6:00 AM"
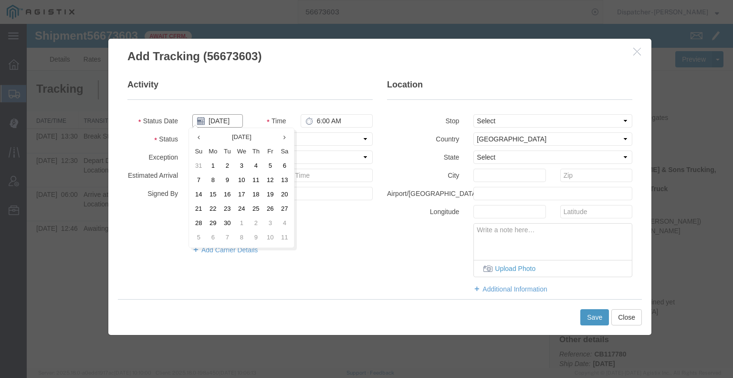
click at [234, 119] on input "[DATE]" at bounding box center [217, 120] width 51 height 13
click at [224, 164] on td "2" at bounding box center [227, 166] width 14 height 14
type input "[DATE]"
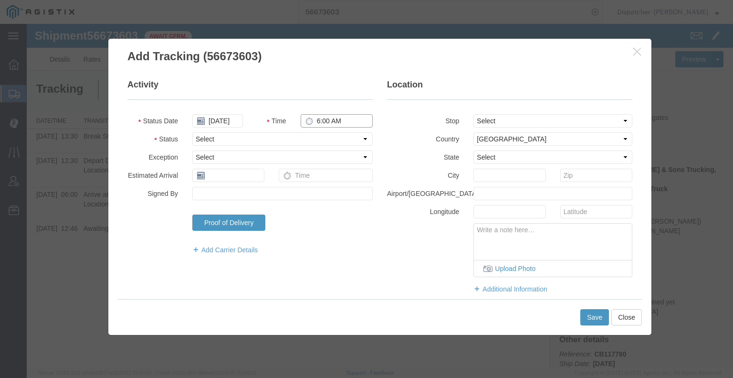
click at [323, 125] on input "6:00 AM" at bounding box center [337, 120] width 72 height 13
type input "2:00 PM"
click at [311, 143] on select "Select Arrival Notice Available Arrival Notice Imported Arrive at Delivery Loca…" at bounding box center [282, 138] width 180 height 13
select select "BREAKSTOP"
click at [192, 132] on select "Select Arrival Notice Available Arrival Notice Imported Arrive at Delivery Loca…" at bounding box center [282, 138] width 180 height 13
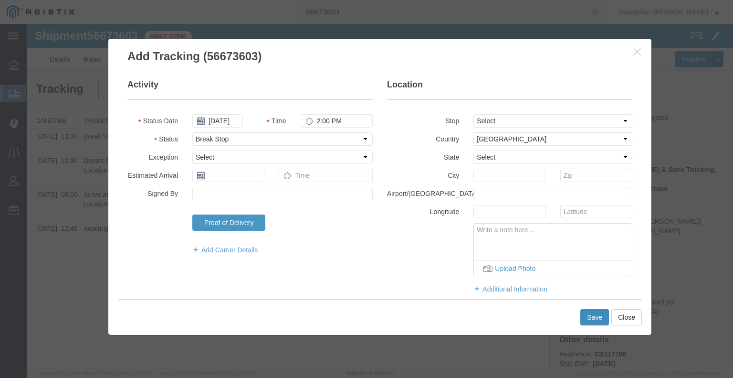
click at [593, 318] on button "Save" at bounding box center [594, 317] width 29 height 16
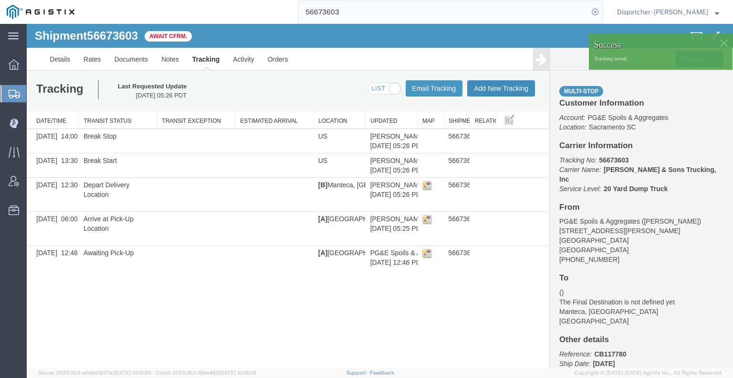
click at [512, 90] on button "Add New Tracking" at bounding box center [501, 88] width 68 height 16
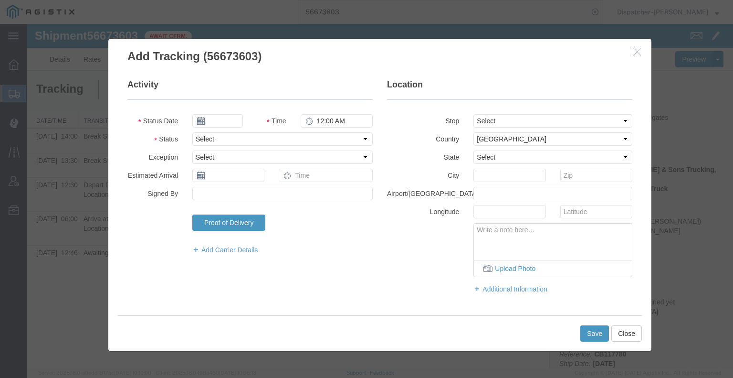
type input "[DATE]"
type input "6:00 AM"
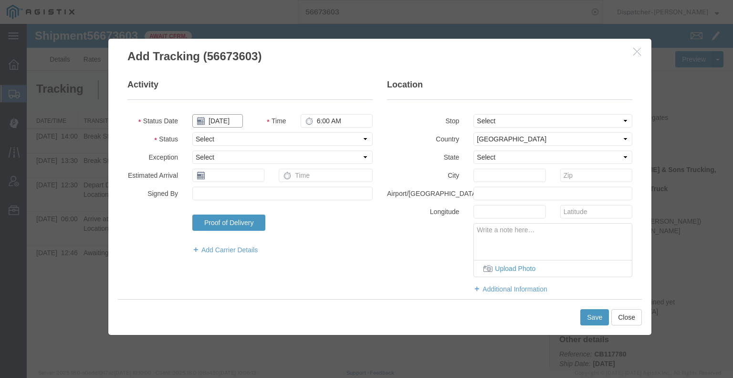
click at [221, 120] on input "[DATE]" at bounding box center [217, 120] width 51 height 13
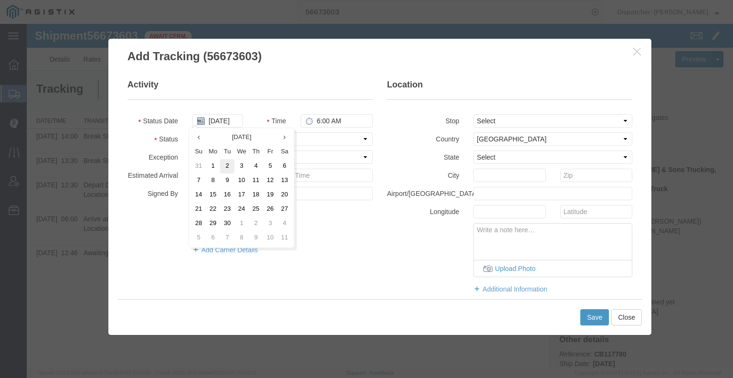
click at [231, 165] on td "2" at bounding box center [227, 166] width 14 height 14
type input "[DATE]"
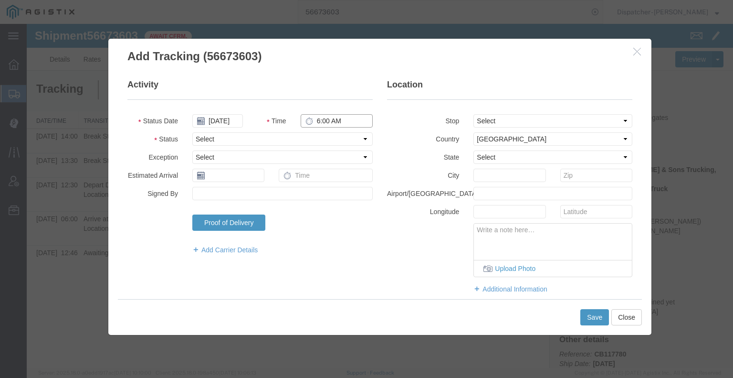
click at [338, 121] on input "6:00 AM" at bounding box center [337, 120] width 72 height 13
type input "2:00 PM"
click at [336, 135] on select "Select Arrival Notice Available Arrival Notice Imported Arrive at Delivery Loca…" at bounding box center [282, 138] width 180 height 13
select select "DELIVRED"
click at [192, 132] on select "Select Arrival Notice Available Arrival Notice Imported Arrive at Delivery Loca…" at bounding box center [282, 138] width 180 height 13
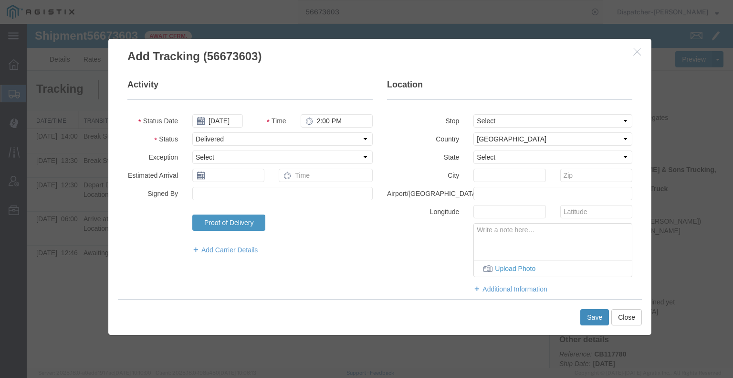
click at [590, 318] on button "Save" at bounding box center [594, 317] width 29 height 16
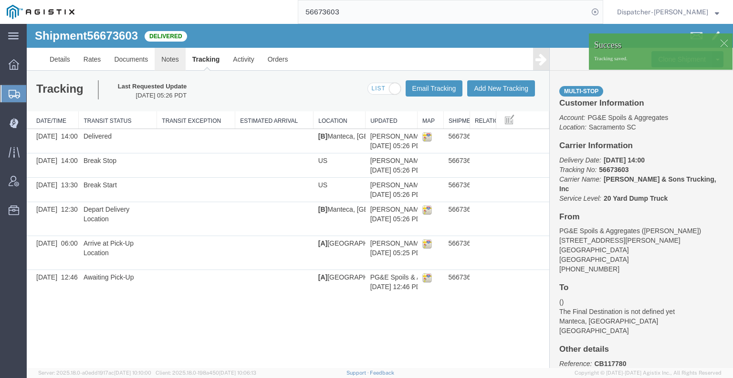
click at [178, 57] on link "Notes" at bounding box center [170, 59] width 31 height 23
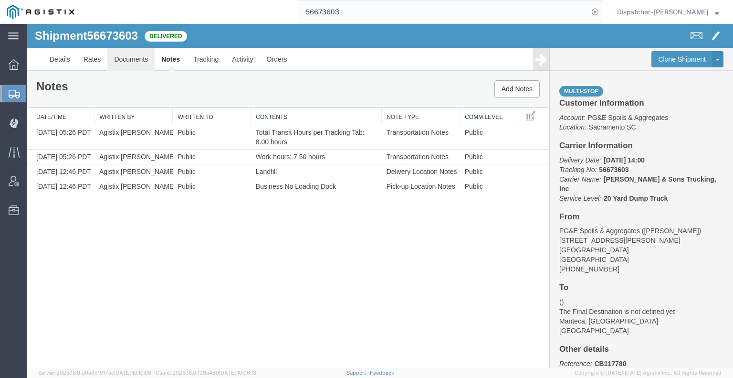
click at [137, 63] on link "Documents" at bounding box center [130, 59] width 47 height 23
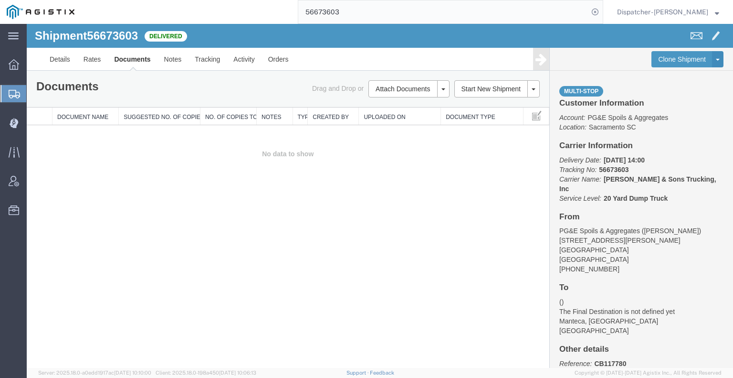
click at [105, 176] on td "No data to show" at bounding box center [288, 154] width 523 height 58
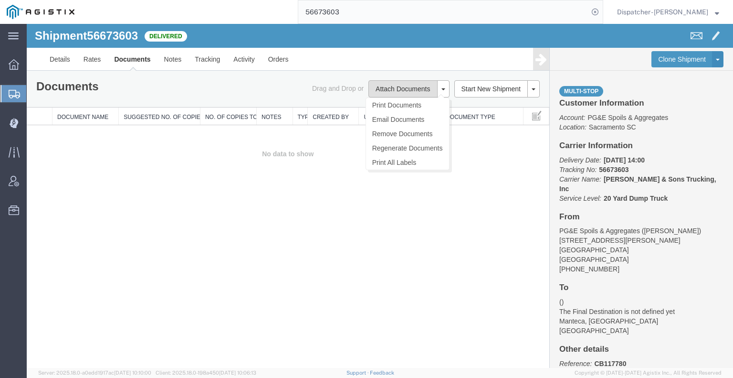
drag, startPoint x: 388, startPoint y: 93, endPoint x: 377, endPoint y: 93, distance: 11.0
click at [388, 93] on button "Attach Documents" at bounding box center [402, 88] width 69 height 17
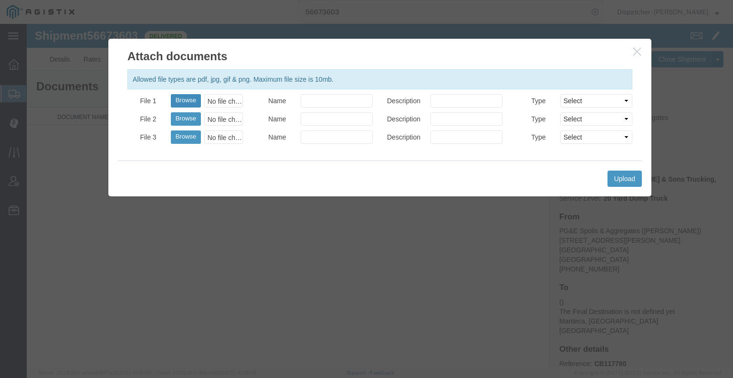
click at [178, 102] on button "Browse" at bounding box center [186, 100] width 30 height 13
type input "C:\fakepath\56673603trktag.pdf"
click at [621, 180] on button "Upload" at bounding box center [625, 178] width 34 height 16
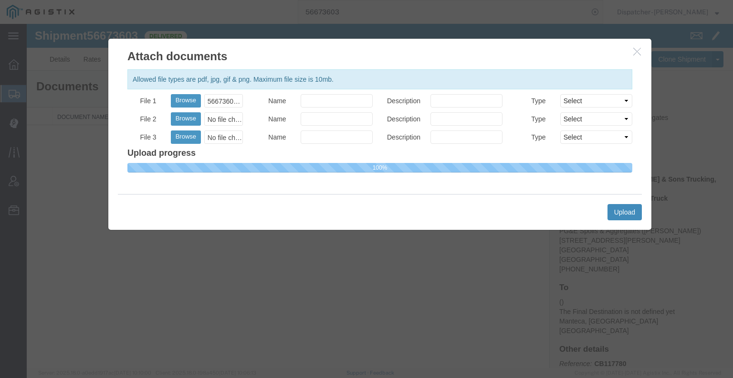
select select
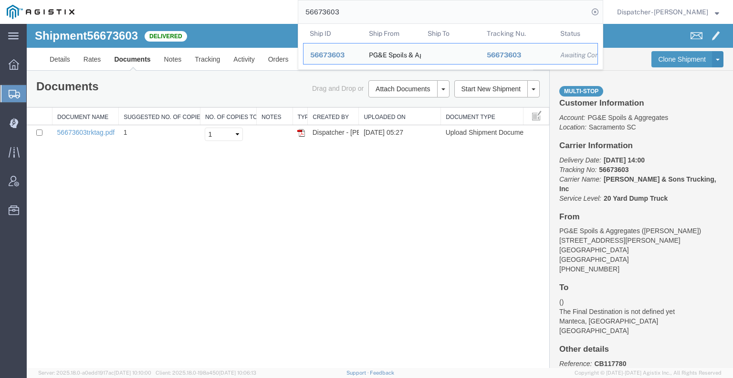
drag, startPoint x: 379, startPoint y: 35, endPoint x: 183, endPoint y: 34, distance: 195.2
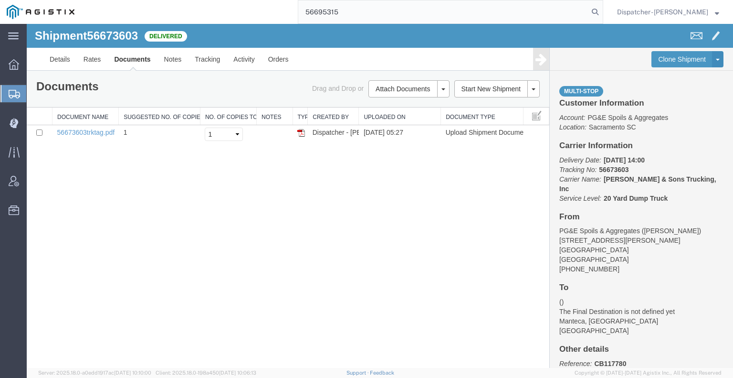
type input "56695315"
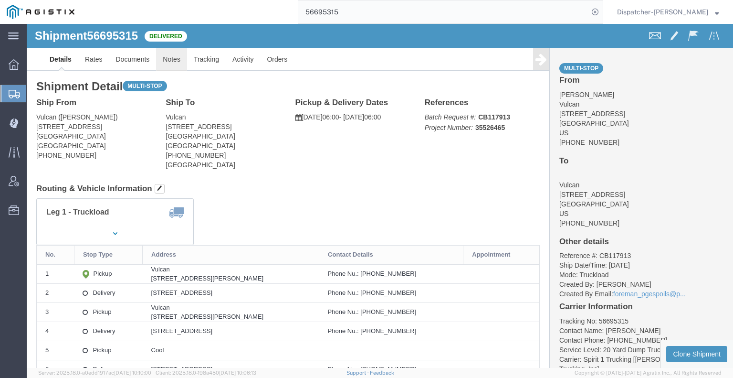
drag, startPoint x: 176, startPoint y: 63, endPoint x: 149, endPoint y: 39, distance: 35.8
click link "Notes"
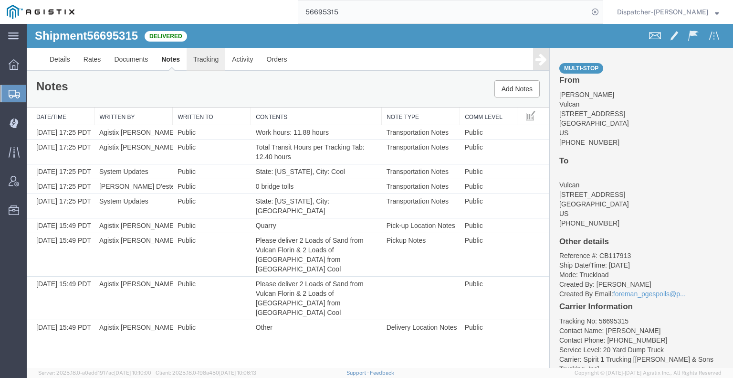
click at [202, 57] on link "Tracking" at bounding box center [206, 59] width 39 height 23
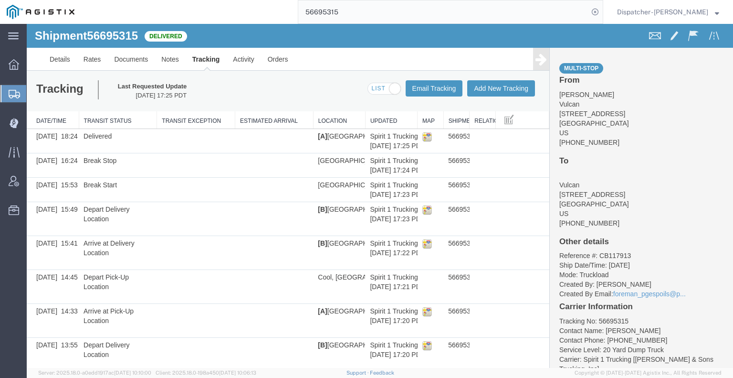
click at [536, 58] on icon at bounding box center [541, 59] width 11 height 13
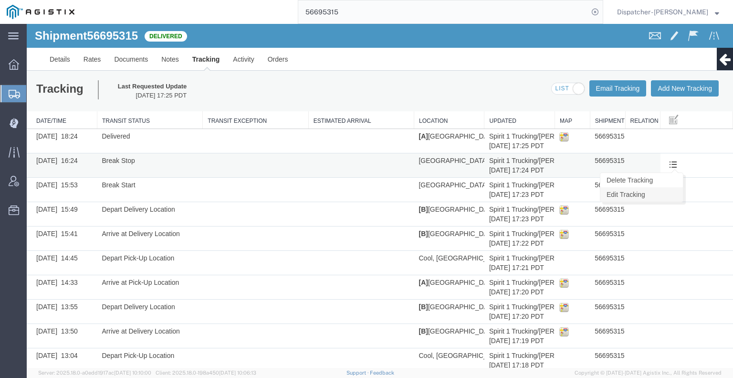
click at [671, 190] on link "Edit Tracking" at bounding box center [641, 194] width 83 height 14
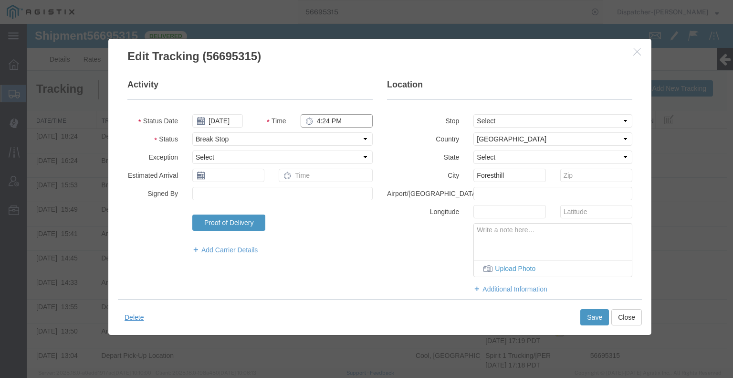
click at [328, 120] on input "4:24 PM" at bounding box center [337, 120] width 72 height 13
type input "4:23 PM"
click at [590, 312] on button "Save" at bounding box center [594, 317] width 29 height 16
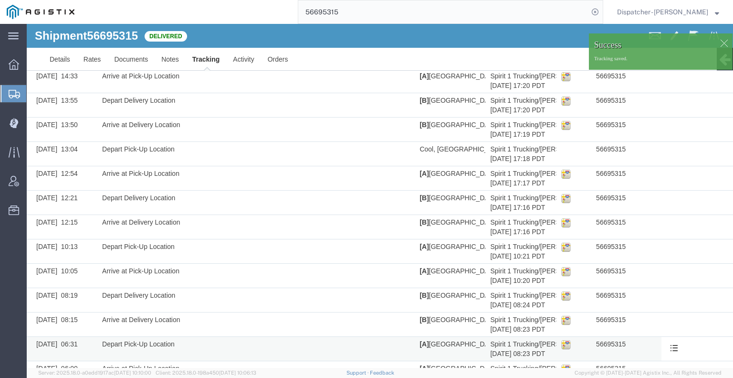
scroll to position [256, 0]
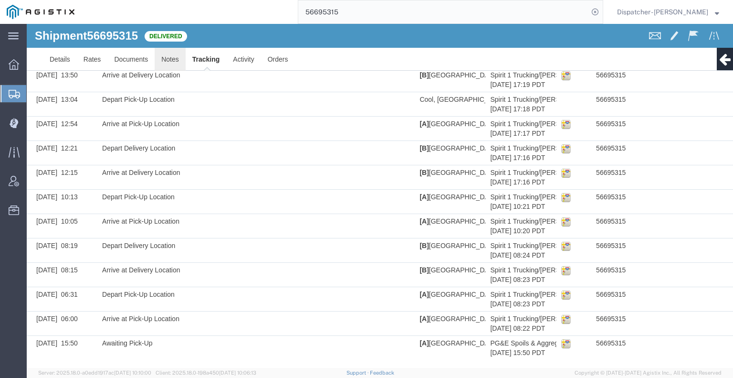
click at [177, 63] on link "Notes" at bounding box center [170, 59] width 31 height 23
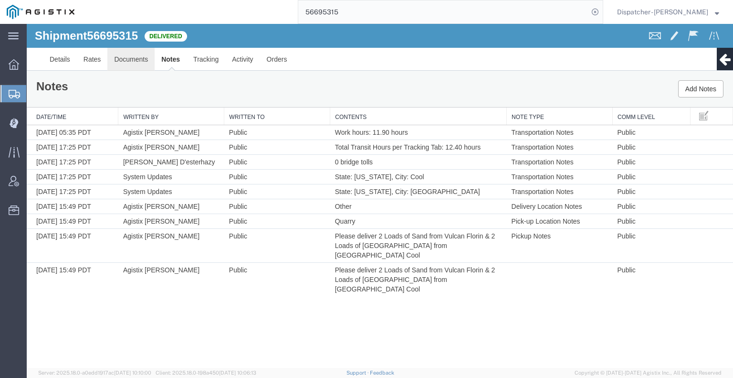
click at [133, 60] on link "Documents" at bounding box center [130, 59] width 47 height 23
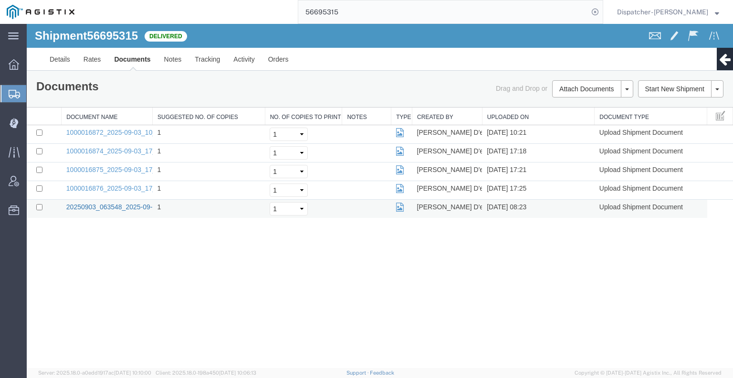
click at [82, 203] on link "20250903_063548_2025-09-03_08_23_25.jpg" at bounding box center [135, 207] width 138 height 8
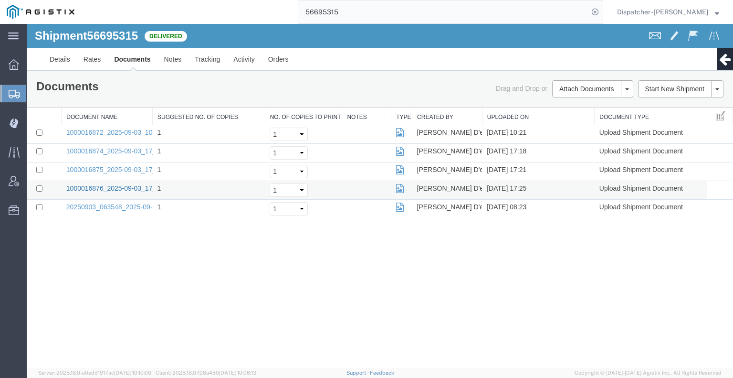
click at [124, 185] on link "1000016876_2025-09-03_17_25_11.jpg" at bounding box center [125, 188] width 119 height 8
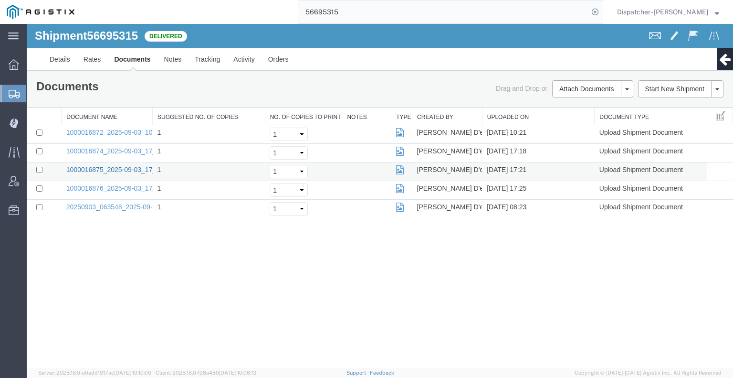
click at [109, 166] on link "1000016875_2025-09-03_17_21_40.jpg" at bounding box center [125, 170] width 119 height 8
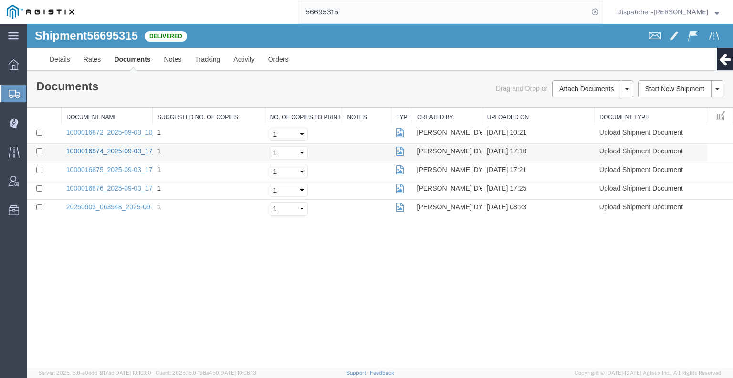
click at [124, 149] on link "1000016874_2025-09-03_17_18_38.jpg" at bounding box center [125, 151] width 119 height 8
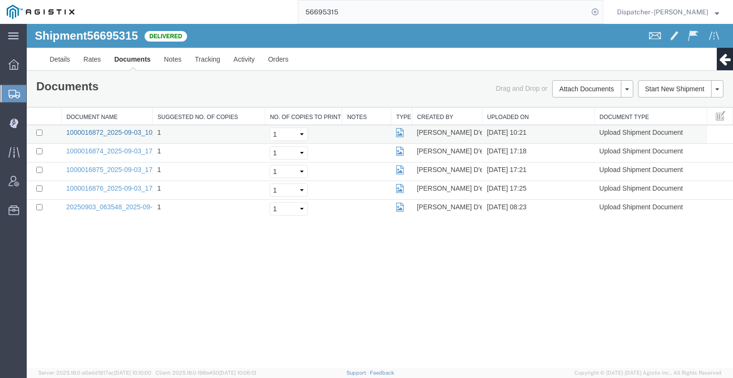
click at [113, 131] on link "1000016872_2025-09-03_10_21_11.jpg" at bounding box center [125, 132] width 119 height 8
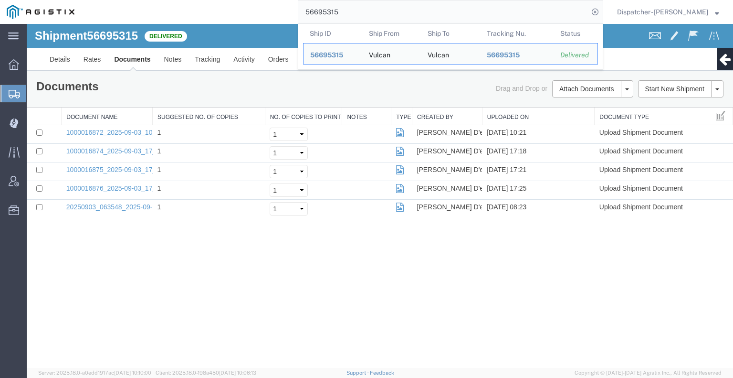
drag, startPoint x: 351, startPoint y: 14, endPoint x: 252, endPoint y: 13, distance: 99.3
click at [330, 13] on input "56695315" at bounding box center [443, 11] width 290 height 23
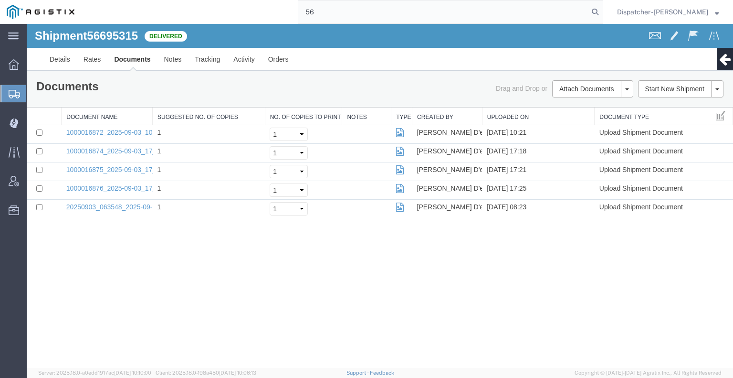
type input "5"
type input "56691105"
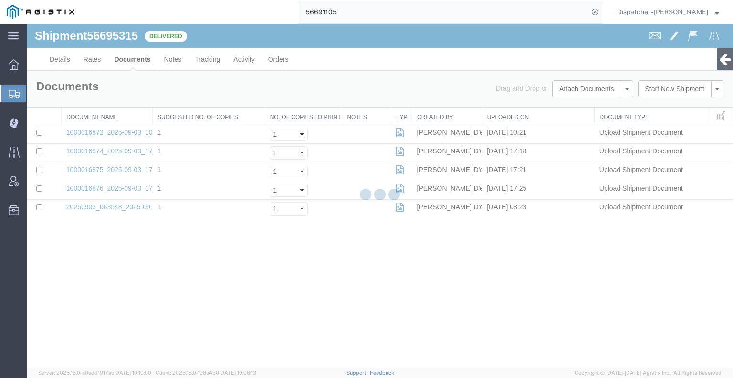
drag, startPoint x: 346, startPoint y: 8, endPoint x: 275, endPoint y: 15, distance: 71.1
click at [275, 15] on div "56691105" at bounding box center [342, 12] width 522 height 24
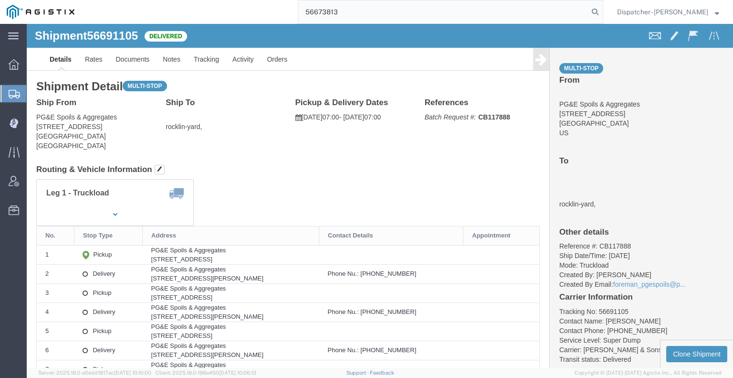
type input "56673813"
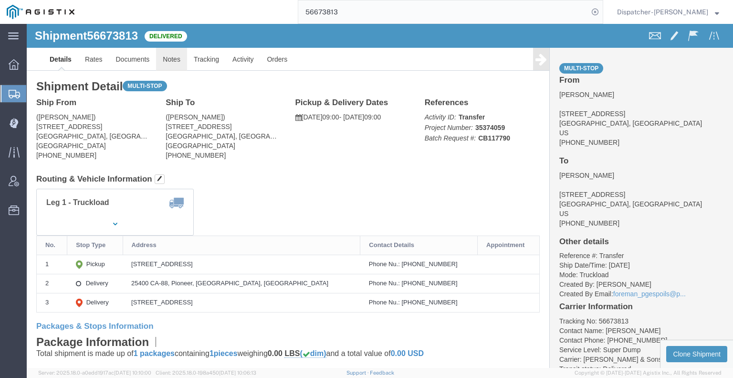
click link "Notes"
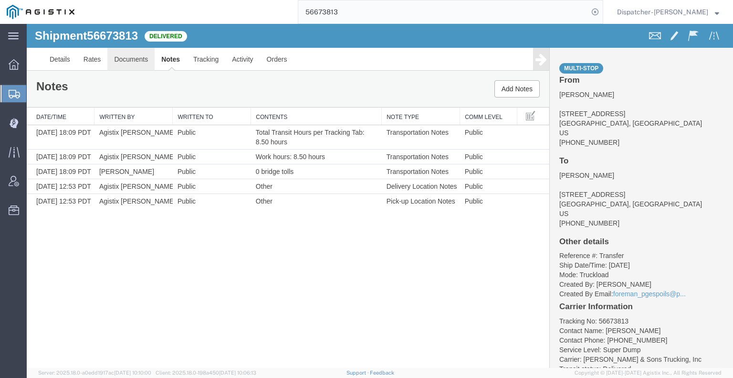
click at [137, 58] on link "Documents" at bounding box center [130, 59] width 47 height 23
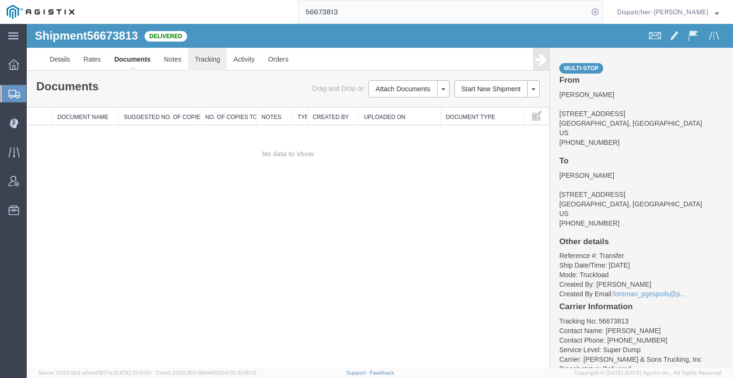
click at [201, 57] on link "Tracking" at bounding box center [207, 59] width 39 height 23
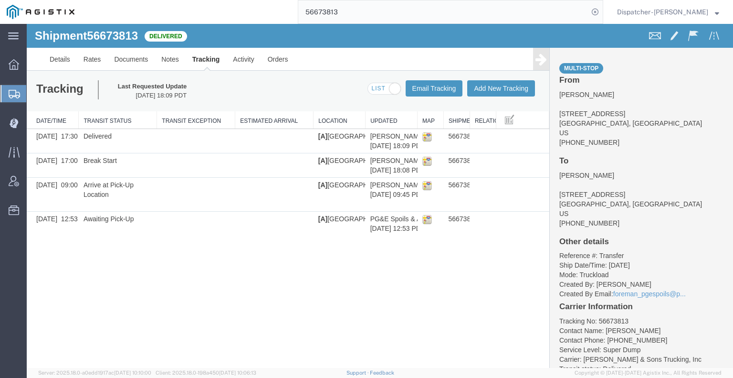
click at [543, 62] on icon at bounding box center [541, 59] width 11 height 13
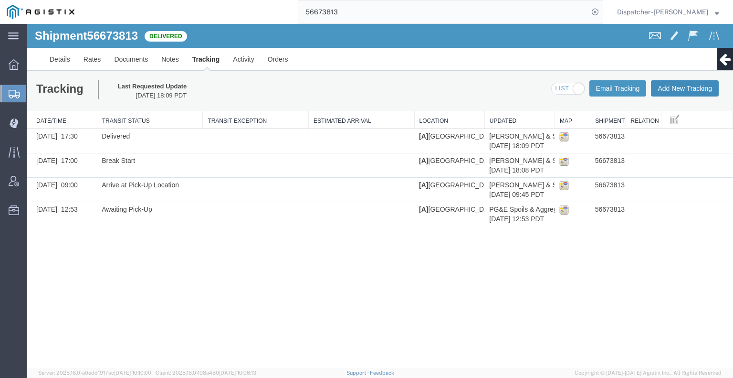
click at [702, 90] on button "Add New Tracking" at bounding box center [685, 88] width 68 height 16
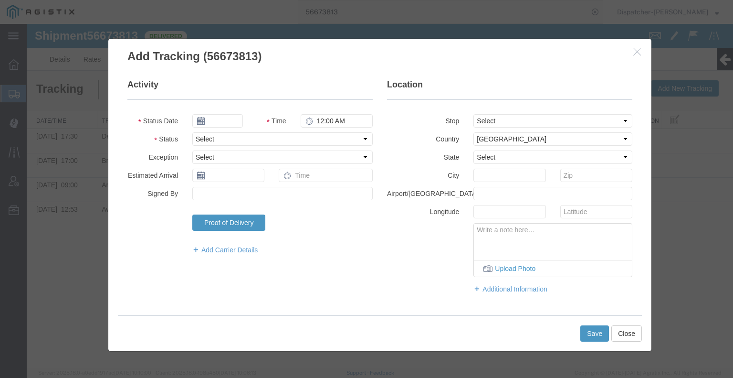
type input "[DATE]"
type input "6:00 AM"
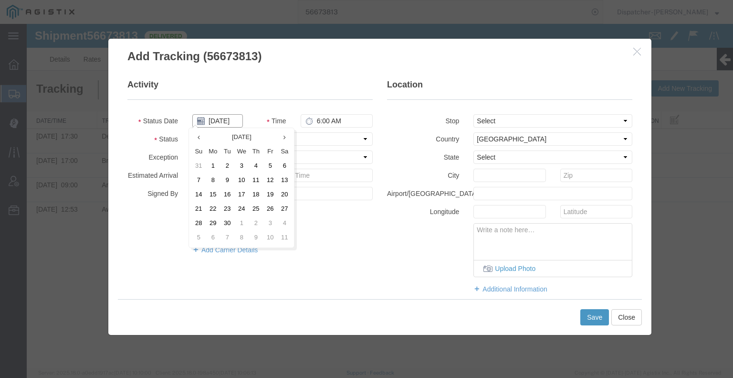
click at [222, 118] on input "[DATE]" at bounding box center [217, 120] width 51 height 13
click at [230, 168] on td "2" at bounding box center [227, 166] width 14 height 14
type input "[DATE]"
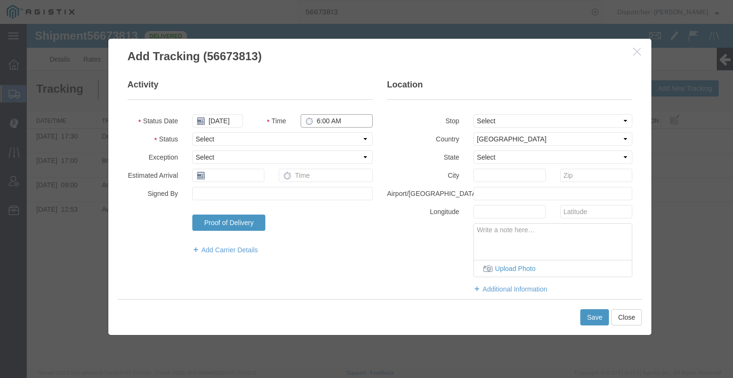
click at [320, 118] on input "6:00 AM" at bounding box center [337, 120] width 72 height 13
type input "5:30 PM"
click at [322, 139] on select "Select Arrival Notice Available Arrival Notice Imported Arrive at Delivery Loca…" at bounding box center [282, 138] width 180 height 13
click at [192, 132] on select "Select Arrival Notice Available Arrival Notice Imported Arrive at Delivery Loca…" at bounding box center [282, 138] width 180 height 13
click at [248, 138] on select "Select Arrival Notice Available Arrival Notice Imported Arrive at Delivery Loca…" at bounding box center [282, 138] width 180 height 13
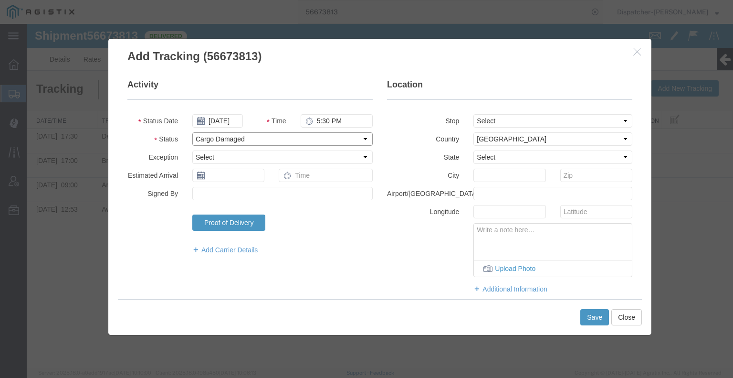
select select "BREAKSTOP"
click at [192, 132] on select "Select Arrival Notice Available Arrival Notice Imported Arrive at Delivery Loca…" at bounding box center [282, 138] width 180 height 13
click at [597, 316] on button "Save" at bounding box center [594, 317] width 29 height 16
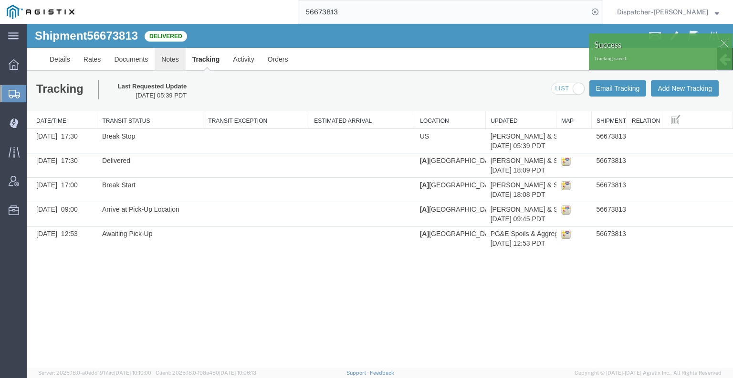
click at [170, 59] on link "Notes" at bounding box center [170, 59] width 31 height 23
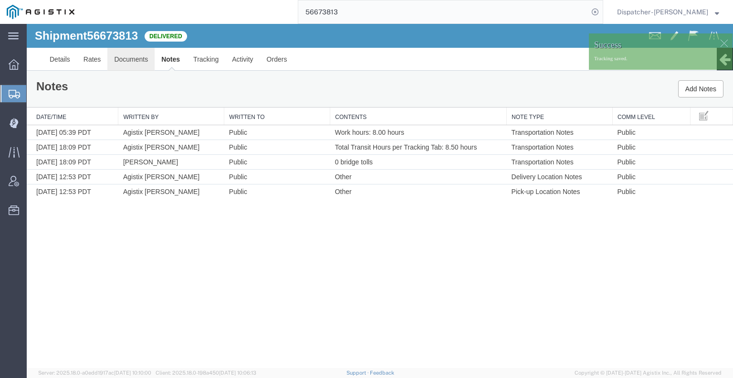
click at [127, 61] on link "Documents" at bounding box center [130, 59] width 47 height 23
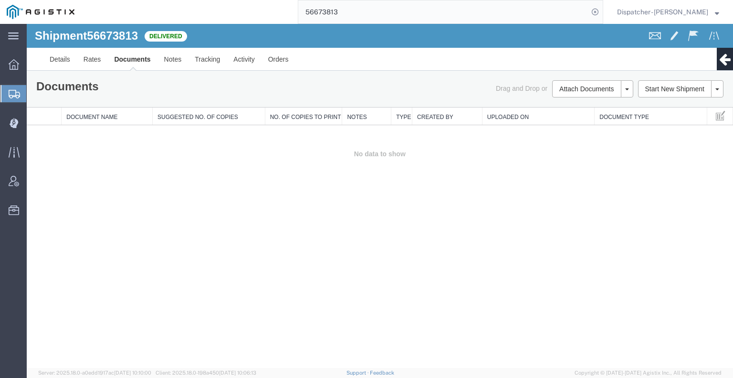
click at [128, 217] on div "Shipment 56673813 0 of 0 Delivered Details Rates Documents Notes Tracking Activ…" at bounding box center [380, 196] width 706 height 344
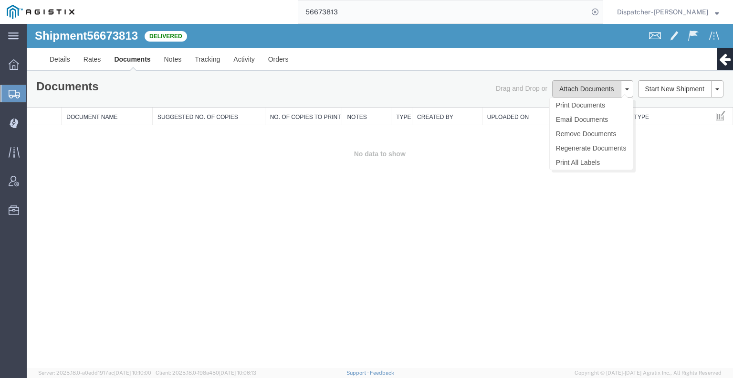
click at [578, 87] on button "Attach Documents" at bounding box center [586, 88] width 69 height 17
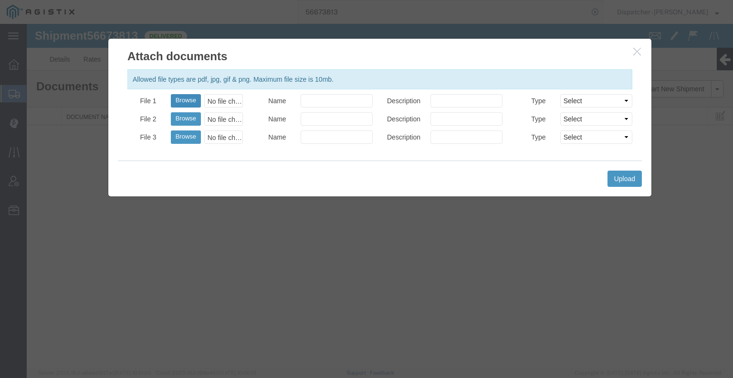
click at [191, 97] on button "Browse" at bounding box center [186, 100] width 30 height 13
type input "C:\fakepath\56673813trktag.pdf"
click at [619, 175] on button "Upload" at bounding box center [625, 178] width 34 height 16
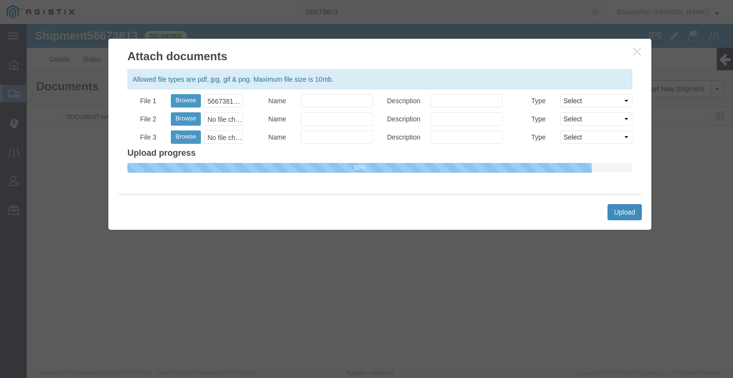
select select
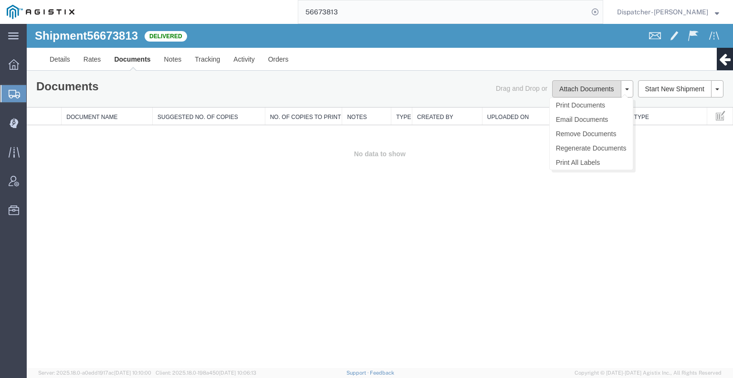
click at [575, 85] on button "Attach Documents" at bounding box center [586, 88] width 69 height 17
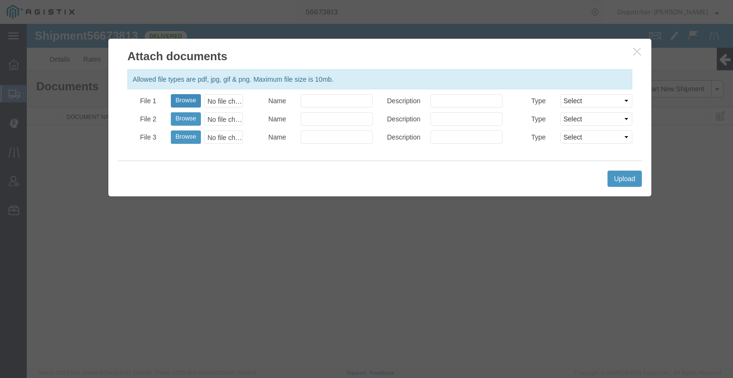
click at [187, 101] on button "Browse" at bounding box center [186, 100] width 30 height 13
type input "C:\fakepath\56673813trktag.pdf"
click at [616, 186] on div "Upload" at bounding box center [380, 178] width 524 height 36
click at [617, 182] on button "Upload" at bounding box center [625, 178] width 34 height 16
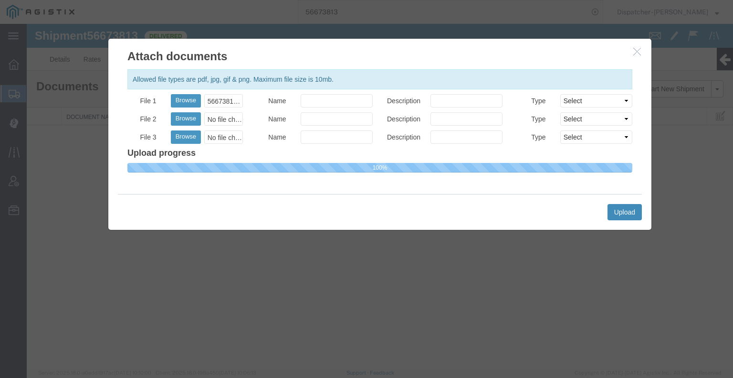
select select
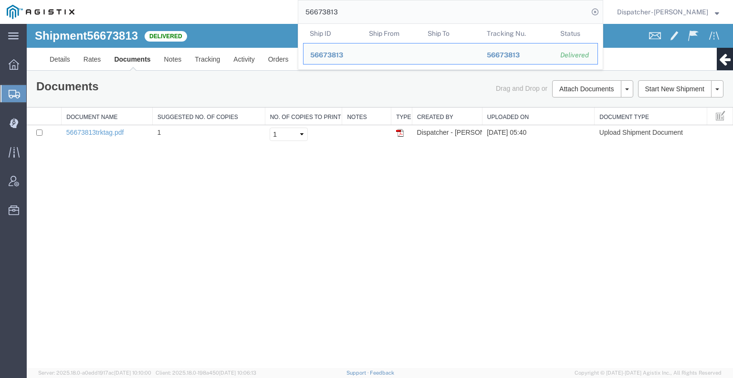
drag, startPoint x: 344, startPoint y: 16, endPoint x: 262, endPoint y: 17, distance: 81.6
click at [275, 17] on div "56673813 Ship ID Ship From Ship To Tracking Nu. Status Ship ID 56673813 Ship Fr…" at bounding box center [342, 12] width 522 height 24
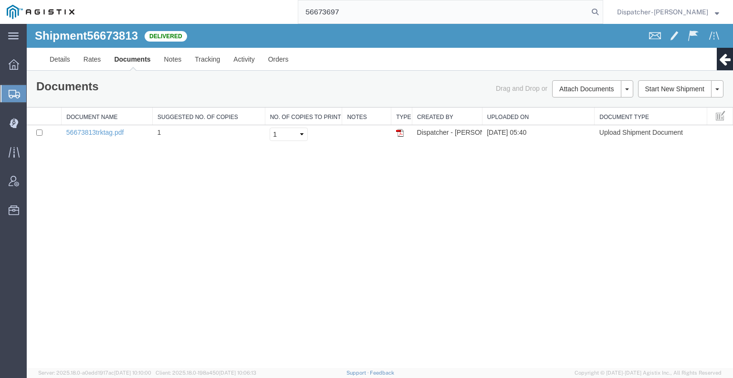
type input "56673697"
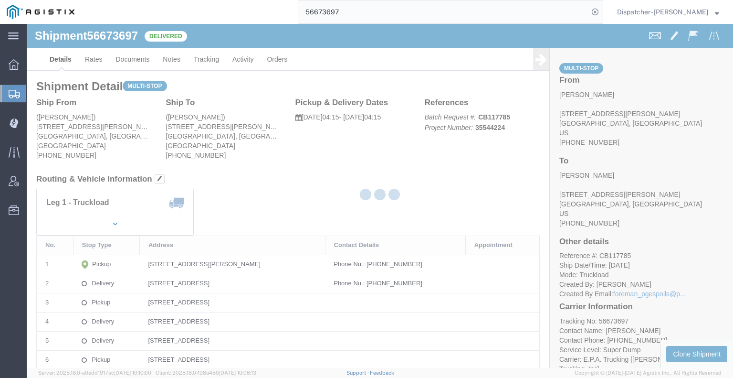
click at [173, 61] on div at bounding box center [380, 196] width 706 height 344
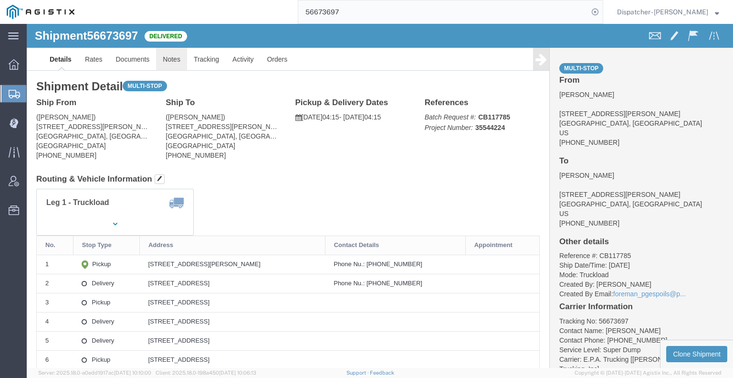
click link "Notes"
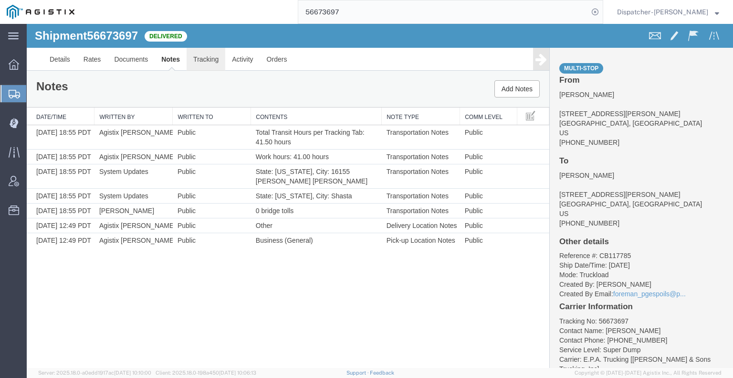
click at [204, 63] on link "Tracking" at bounding box center [206, 59] width 39 height 23
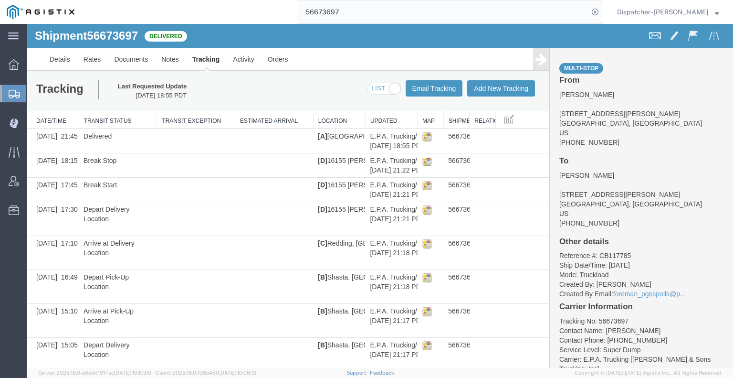
click at [536, 64] on icon at bounding box center [541, 59] width 11 height 13
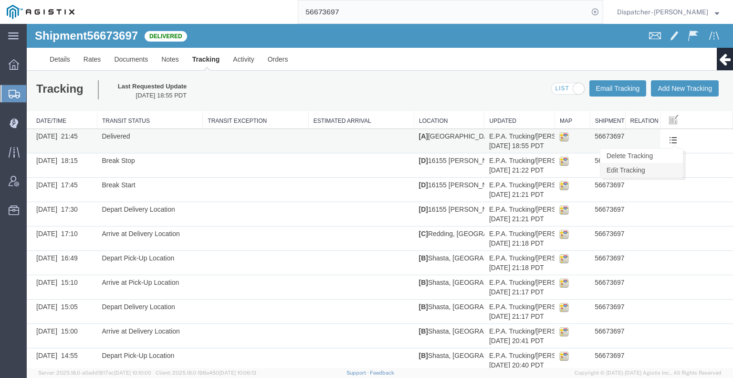
click at [660, 171] on link "Edit Tracking" at bounding box center [641, 170] width 83 height 14
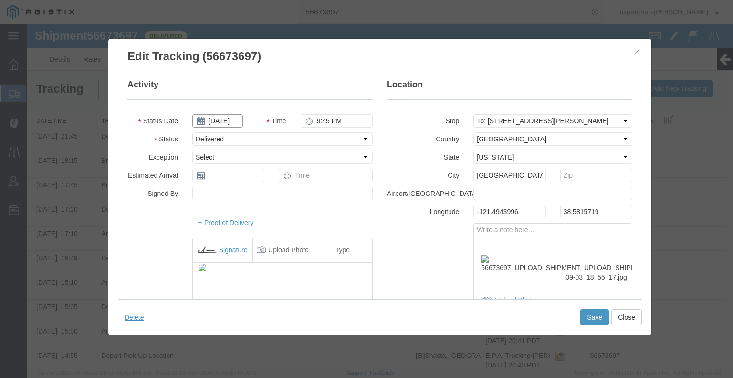
drag, startPoint x: 241, startPoint y: 143, endPoint x: 215, endPoint y: 119, distance: 35.1
click at [215, 119] on input "[DATE]" at bounding box center [217, 120] width 51 height 13
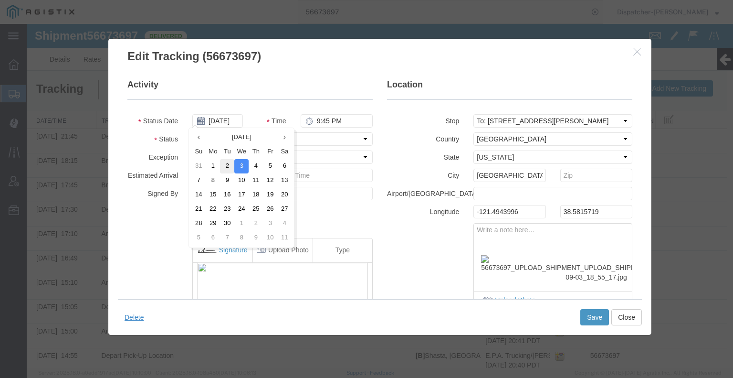
click at [224, 164] on td "2" at bounding box center [227, 166] width 14 height 14
type input "[DATE]"
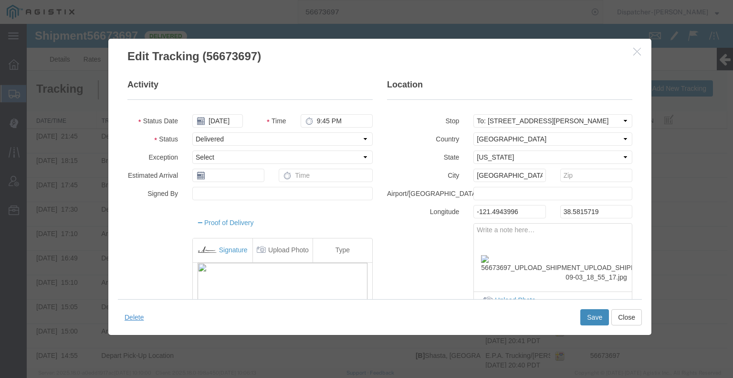
click at [590, 318] on button "Save" at bounding box center [594, 317] width 29 height 16
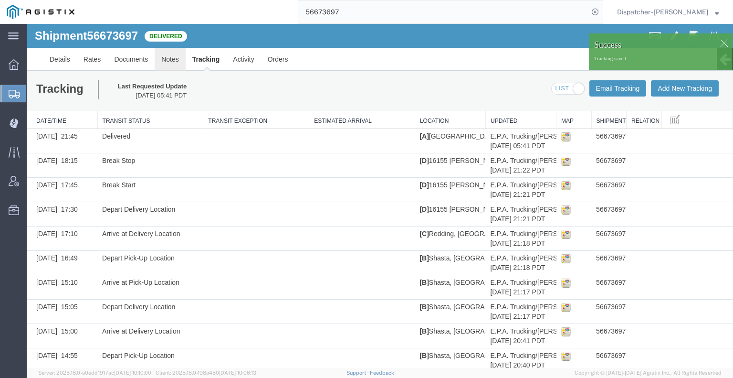
click at [173, 58] on link "Notes" at bounding box center [170, 59] width 31 height 23
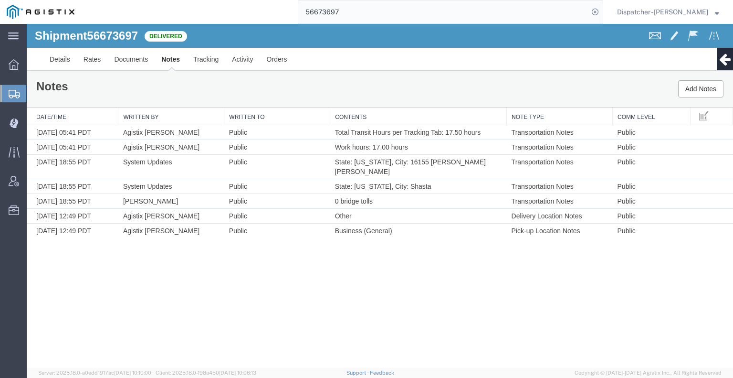
click at [107, 74] on div "Notes Add Notes" at bounding box center [380, 89] width 706 height 36
click at [129, 56] on link "Documents" at bounding box center [130, 59] width 47 height 23
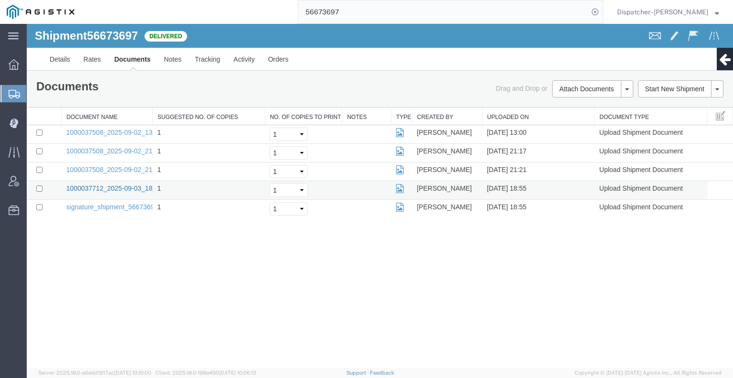
click at [120, 185] on link "1000037712_2025-09-03_18_55_17.jpg" at bounding box center [125, 188] width 119 height 8
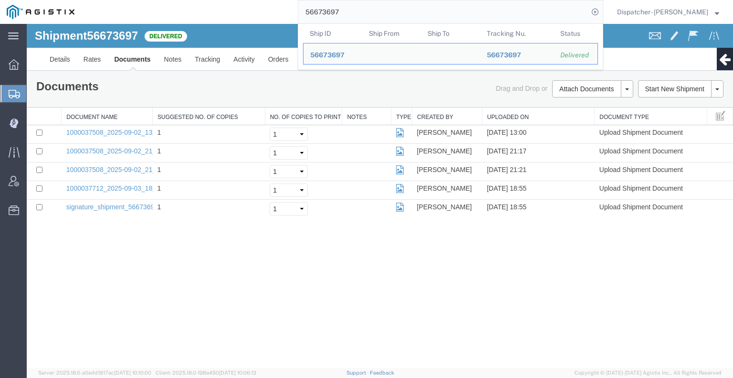
drag, startPoint x: 384, startPoint y: 19, endPoint x: 300, endPoint y: 20, distance: 84.0
click at [322, 19] on input "56673697" at bounding box center [443, 11] width 290 height 23
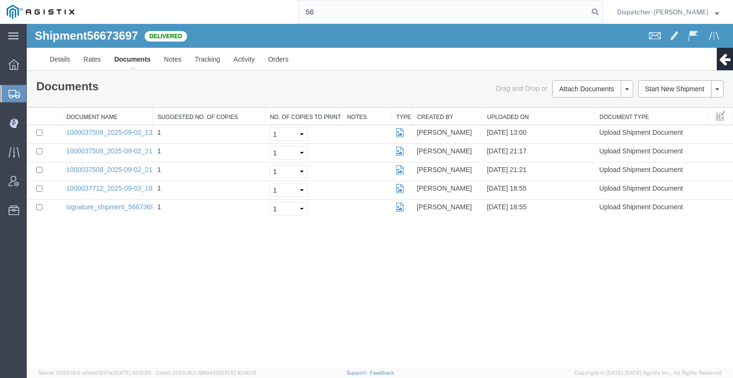
type input "5"
type input "56691685"
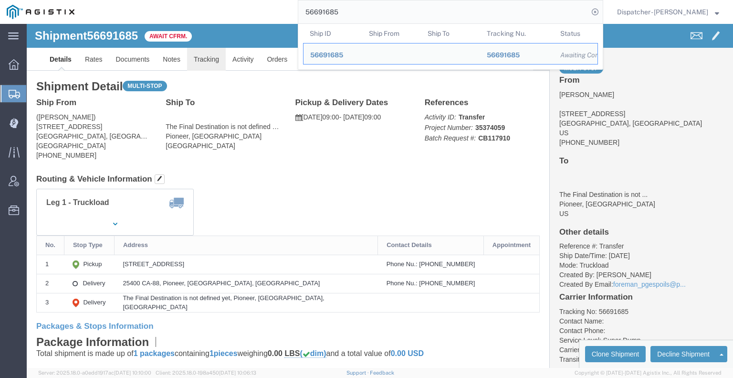
click link "Tracking"
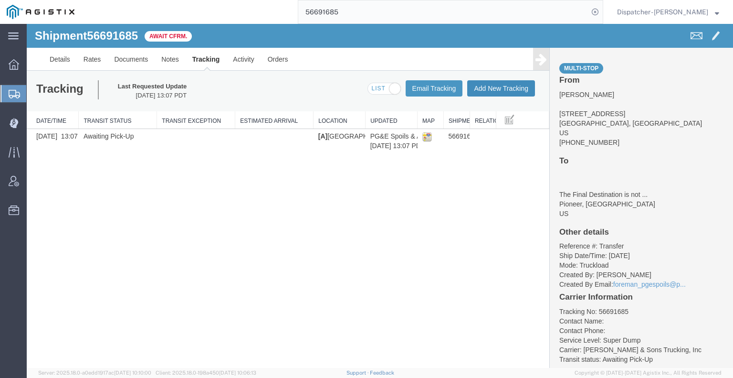
click at [503, 92] on button "Add New Tracking" at bounding box center [501, 88] width 68 height 16
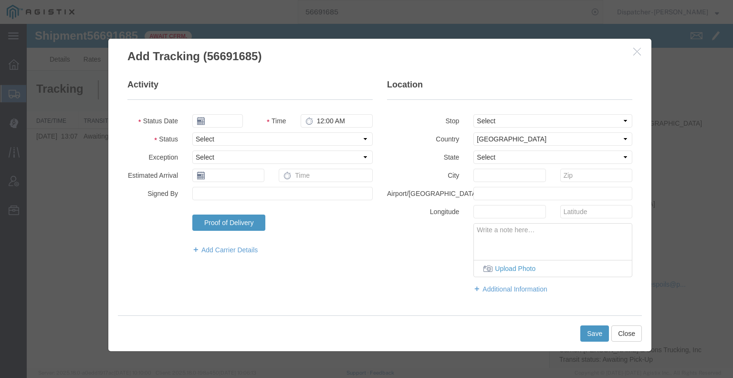
type input "[DATE]"
type input "6:00 AM"
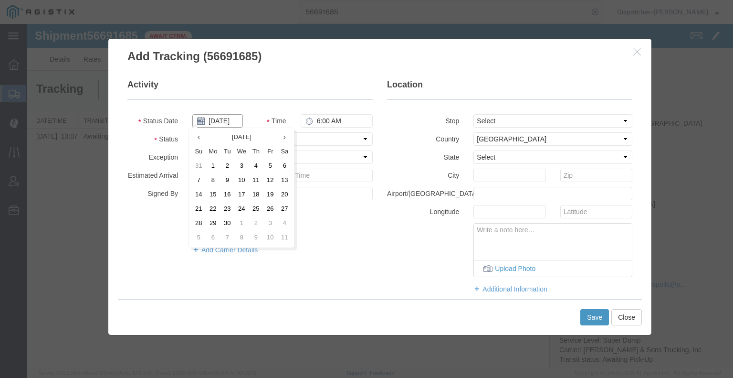
click at [228, 122] on input "[DATE]" at bounding box center [217, 120] width 51 height 13
click at [241, 167] on td "3" at bounding box center [241, 166] width 14 height 14
type input "[DATE]"
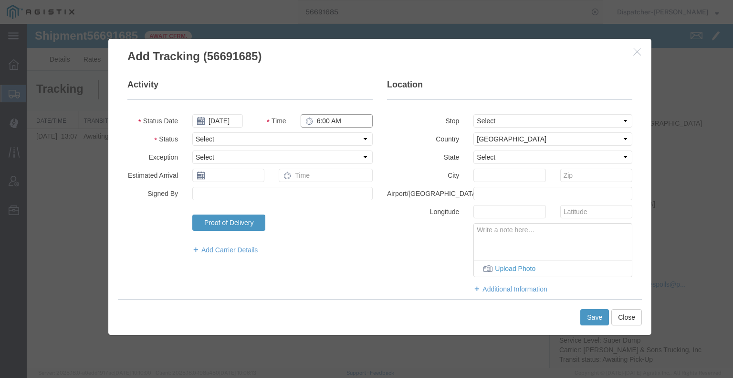
click at [326, 119] on input "6:00 AM" at bounding box center [337, 120] width 72 height 13
type input "9:00 AM"
click at [325, 135] on select "Select Arrival Notice Available Arrival Notice Imported Arrive at Delivery Loca…" at bounding box center [282, 138] width 180 height 13
select select "ARVPULOC"
click at [192, 132] on select "Select Arrival Notice Available Arrival Notice Imported Arrive at Delivery Loca…" at bounding box center [282, 138] width 180 height 13
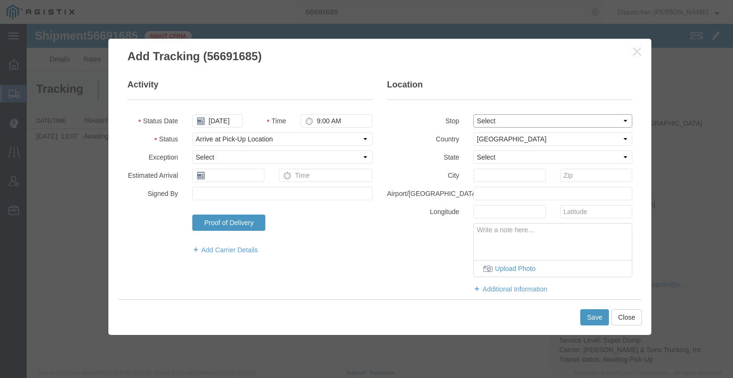
click at [506, 121] on select "Select From: [STREET_ADDRESS] Stop 2: 25400 CA-88, Pioneer, [GEOGRAPHIC_DATA], …" at bounding box center [552, 120] width 159 height 13
select select "{"pickupDeliveryInfoId": "122676984","pickupOrDelivery": "P","stopNum": "1","lo…"
click at [473, 114] on select "Select From: [STREET_ADDRESS] Stop 2: 25400 CA-88, Pioneer, [GEOGRAPHIC_DATA], …" at bounding box center [552, 120] width 159 height 13
select select "CA"
type input "[GEOGRAPHIC_DATA]"
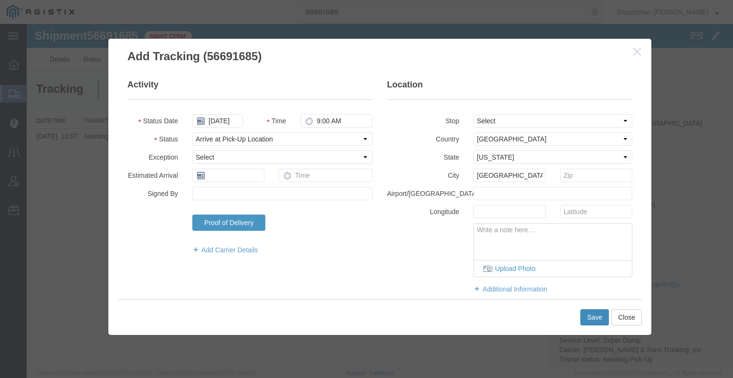
click at [593, 317] on button "Save" at bounding box center [594, 317] width 29 height 16
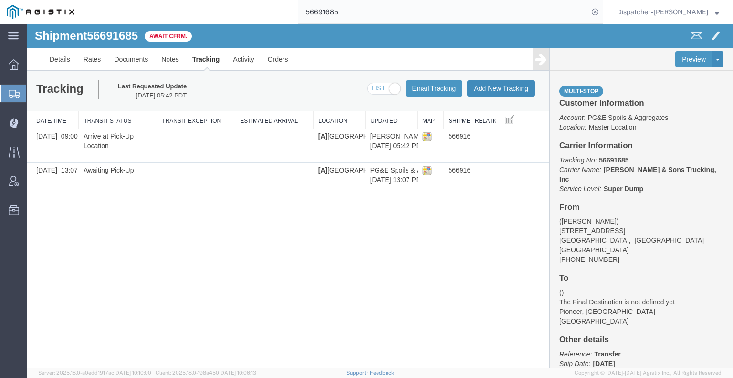
click at [501, 87] on button "Add New Tracking" at bounding box center [501, 88] width 68 height 16
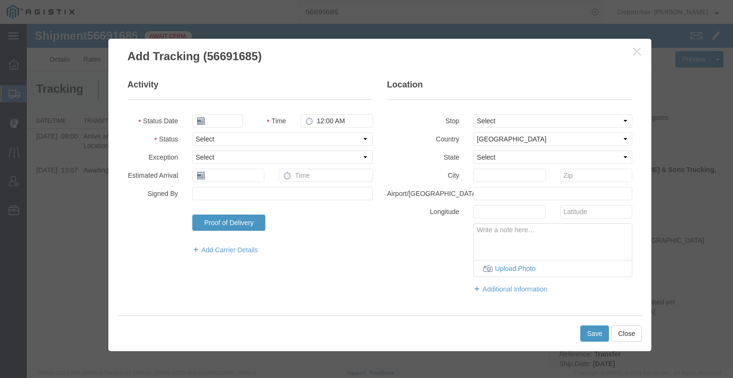
type input "[DATE]"
type input "6:00 AM"
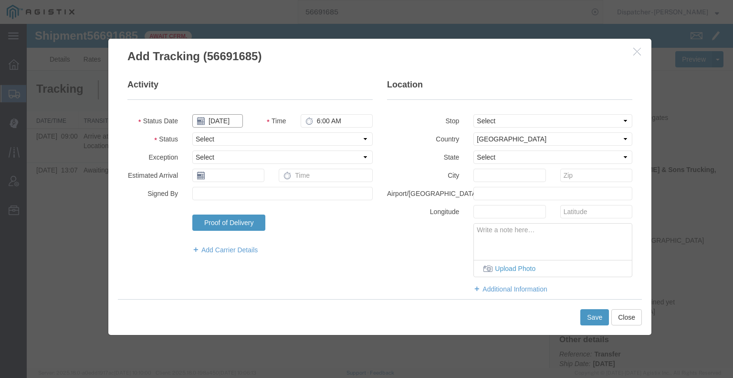
click at [216, 119] on input "[DATE]" at bounding box center [217, 120] width 51 height 13
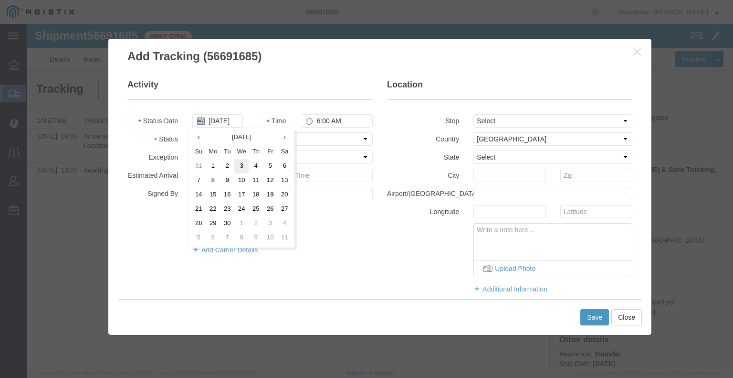
click at [244, 167] on td "3" at bounding box center [241, 166] width 14 height 14
type input "[DATE]"
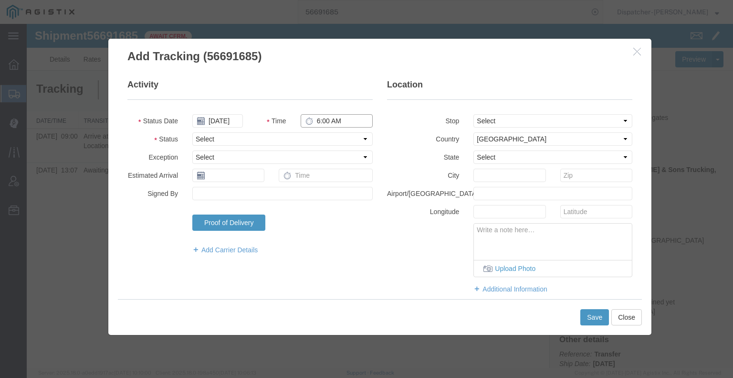
click at [326, 122] on input "6:00 AM" at bounding box center [337, 120] width 72 height 13
type input "1:00 PM"
click at [332, 140] on select "Select Arrival Notice Available Arrival Notice Imported Arrive at Delivery Loca…" at bounding box center [282, 138] width 180 height 13
select select "DELIVRED"
click at [192, 132] on select "Select Arrival Notice Available Arrival Notice Imported Arrive at Delivery Loca…" at bounding box center [282, 138] width 180 height 13
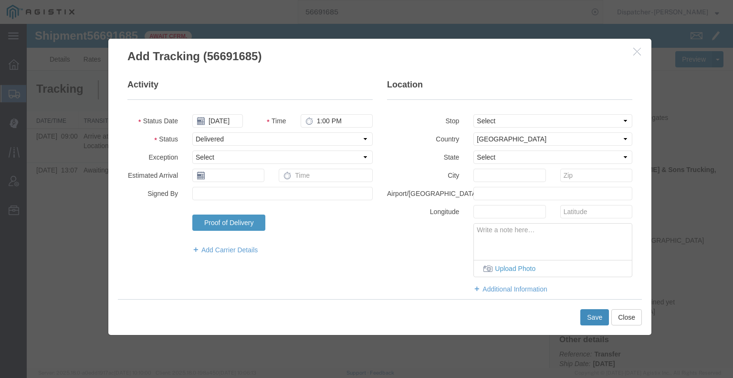
click at [596, 318] on button "Save" at bounding box center [594, 317] width 29 height 16
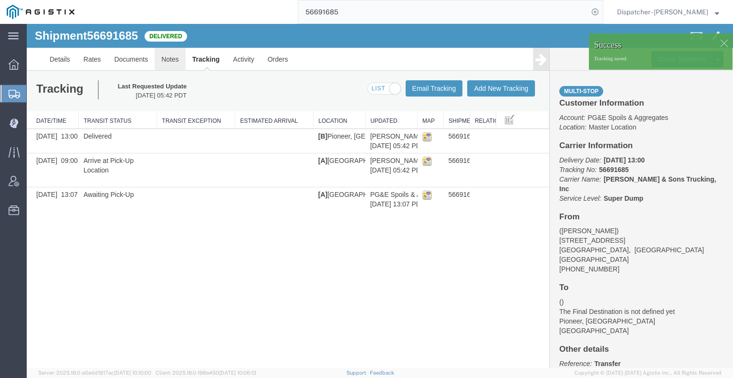
click at [162, 63] on link "Notes" at bounding box center [170, 59] width 31 height 23
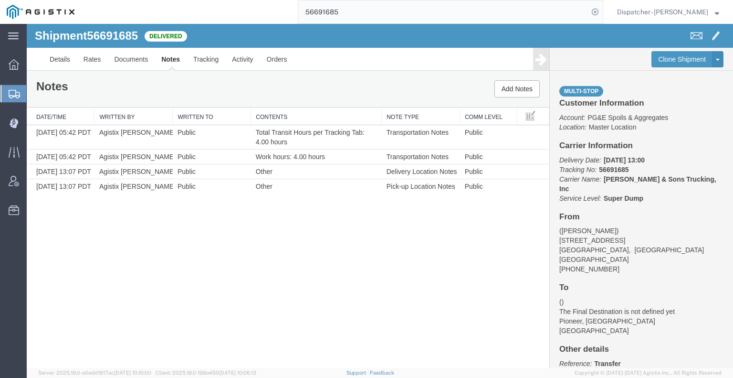
drag, startPoint x: 76, startPoint y: 286, endPoint x: 86, endPoint y: 262, distance: 25.7
click at [76, 286] on div "Shipment 56691685 4 of 4 Delivered Details Rates Documents Notes Tracking Activ…" at bounding box center [380, 196] width 706 height 344
click at [133, 58] on link "Documents" at bounding box center [130, 59] width 47 height 23
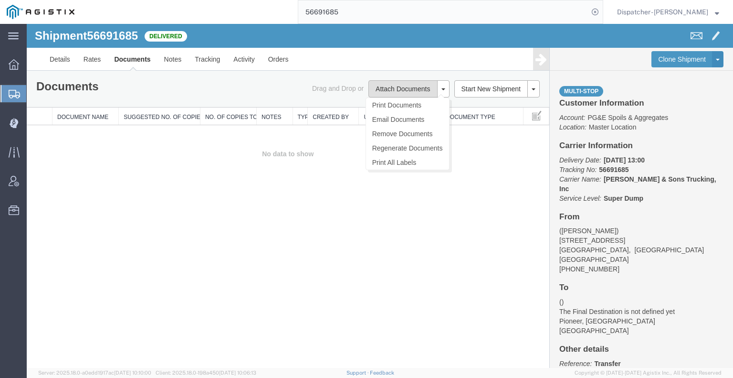
click at [378, 87] on button "Attach Documents" at bounding box center [402, 88] width 69 height 17
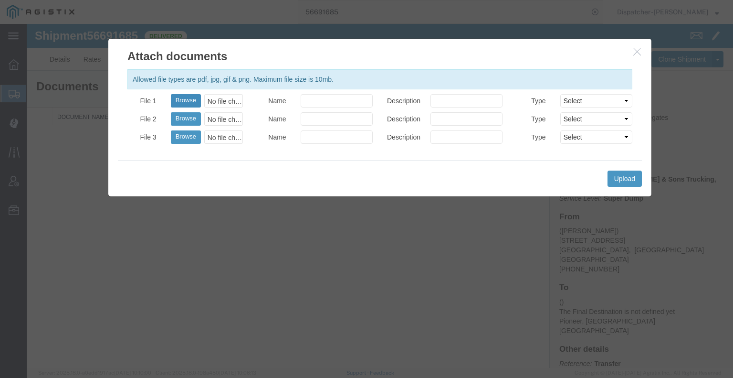
click at [181, 102] on button "Browse" at bounding box center [186, 100] width 30 height 13
type input "C:\fakepath\56691685trktag.pdf"
click at [624, 176] on button "Upload" at bounding box center [625, 178] width 34 height 16
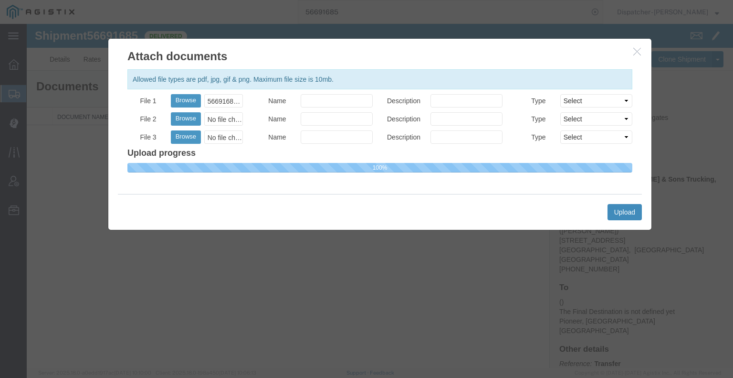
select select
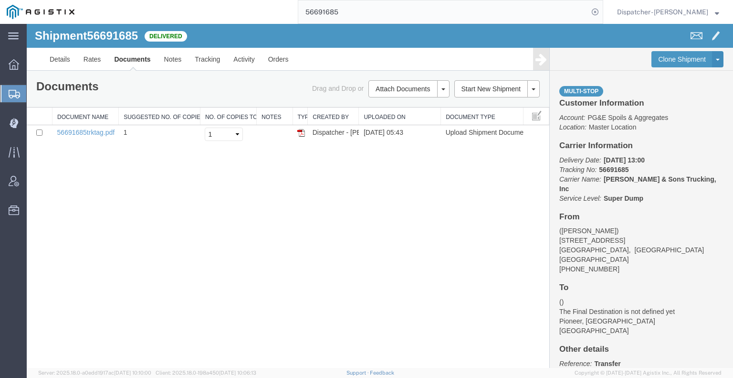
drag, startPoint x: 354, startPoint y: 19, endPoint x: 227, endPoint y: 13, distance: 127.1
click at [302, 13] on input "56691685" at bounding box center [443, 11] width 290 height 23
type input "56691615"
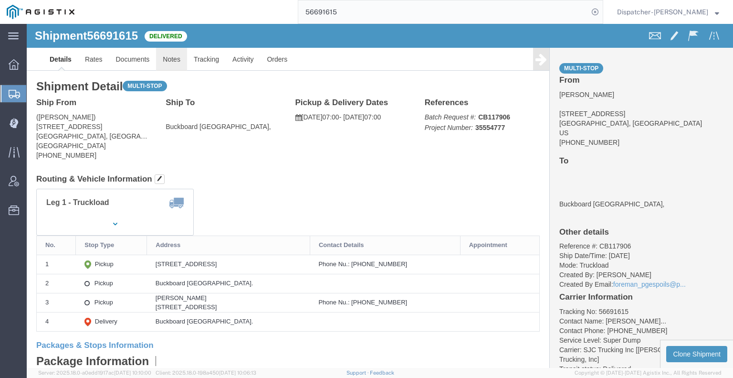
click link "Notes"
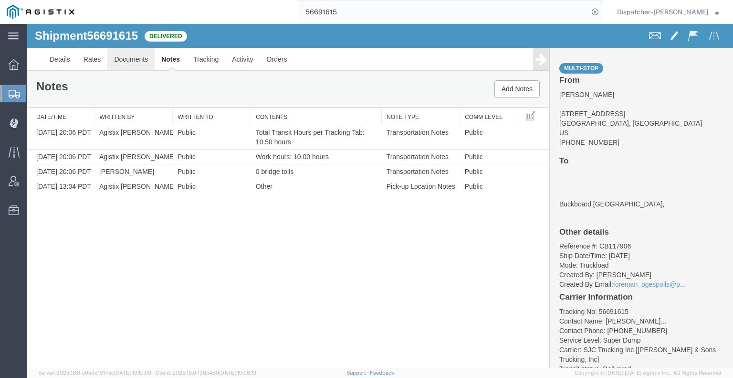
click at [138, 54] on link "Documents" at bounding box center [130, 59] width 47 height 23
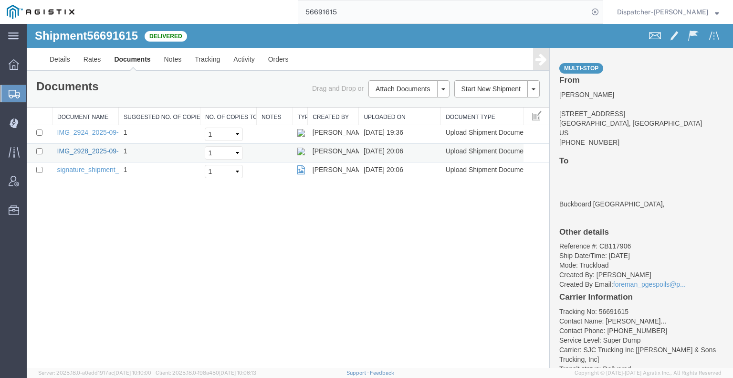
click at [91, 153] on link "IMG_2928_2025-09-03_20_06_43.jpeg" at bounding box center [115, 151] width 117 height 8
click at [84, 128] on link "IMG_2924_2025-09-03_19_36_56.jpeg" at bounding box center [115, 132] width 117 height 8
drag, startPoint x: 298, startPoint y: 9, endPoint x: 250, endPoint y: 1, distance: 48.8
click at [294, 9] on div "56691615" at bounding box center [342, 12] width 522 height 24
type input "56690026"
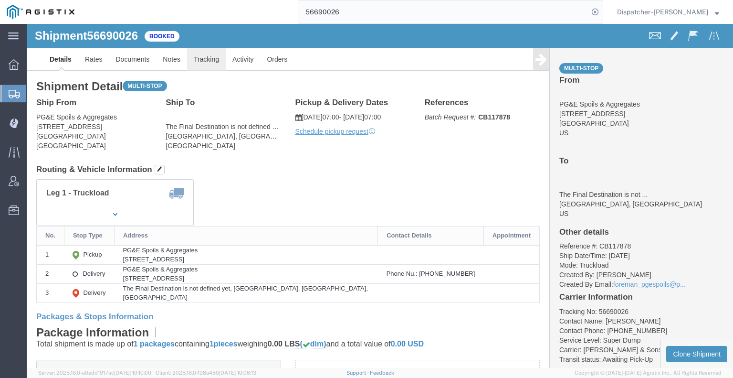
click link "Tracking"
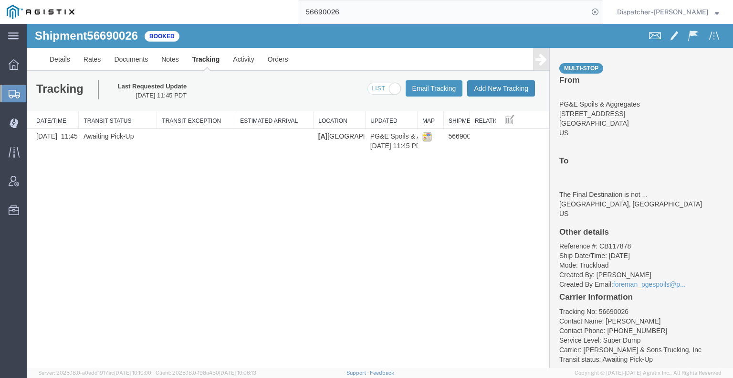
click at [523, 87] on button "Add New Tracking" at bounding box center [501, 88] width 68 height 16
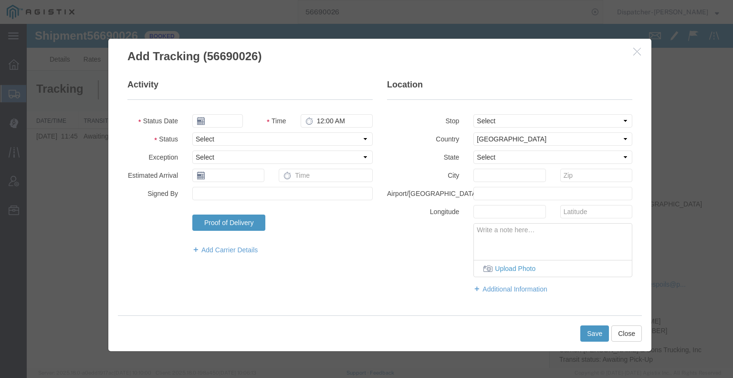
type input "[DATE]"
type input "6:00 AM"
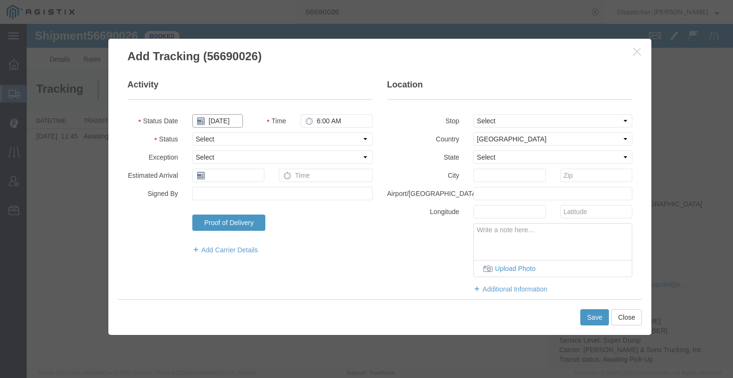
click at [225, 121] on input "[DATE]" at bounding box center [217, 120] width 51 height 13
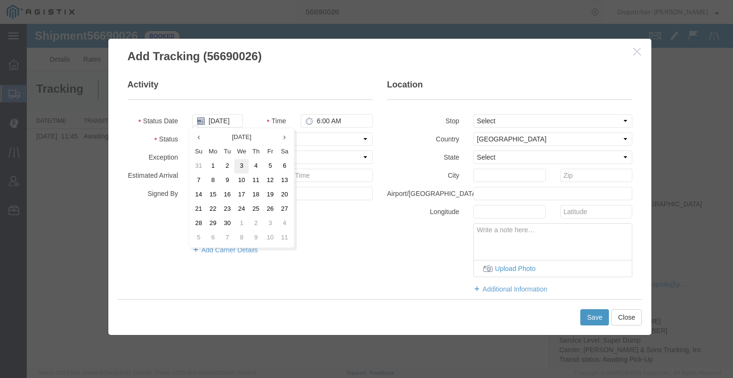
click at [238, 167] on td "3" at bounding box center [241, 166] width 14 height 14
type input "[DATE]"
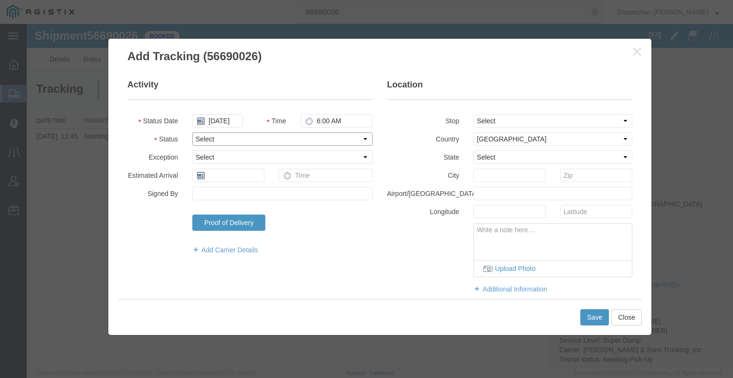
click at [260, 140] on select "Select Arrival Notice Available Arrival Notice Imported Arrive at Delivery Loca…" at bounding box center [282, 138] width 180 height 13
select select "ARVPULOC"
click at [192, 132] on select "Select Arrival Notice Available Arrival Notice Imported Arrive at Delivery Loca…" at bounding box center [282, 138] width 180 height 13
click at [480, 119] on select "Select From: [STREET_ADDRESS] Stop 2: [STREET_ADDRESS] To: The Final Destinatio…" at bounding box center [552, 120] width 159 height 13
select select "{"pickupDeliveryInfoId": "122673521","pickupOrDelivery": "P","stopNum": "1","lo…"
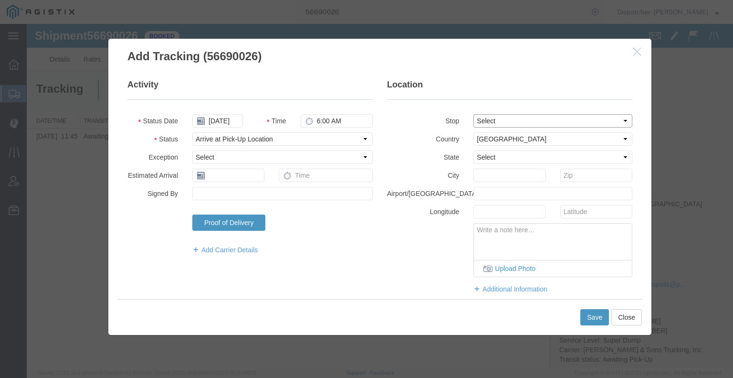
click at [473, 114] on select "Select From: [STREET_ADDRESS] Stop 2: [STREET_ADDRESS] To: The Final Destinatio…" at bounding box center [552, 120] width 159 height 13
select select "CA"
type input "[GEOGRAPHIC_DATA]"
click at [586, 313] on button "Save" at bounding box center [594, 317] width 29 height 16
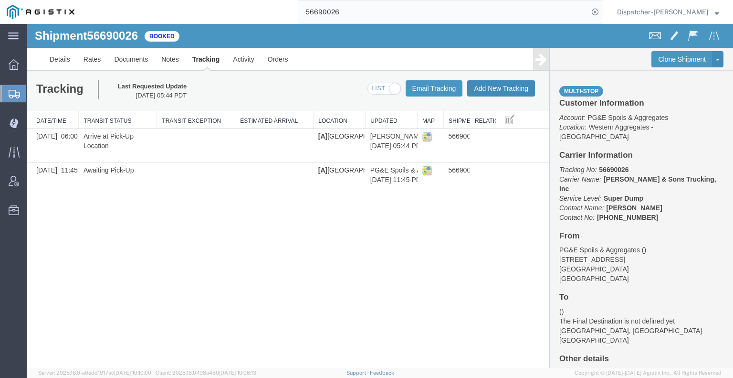
click at [515, 91] on button "Add New Tracking" at bounding box center [501, 88] width 68 height 16
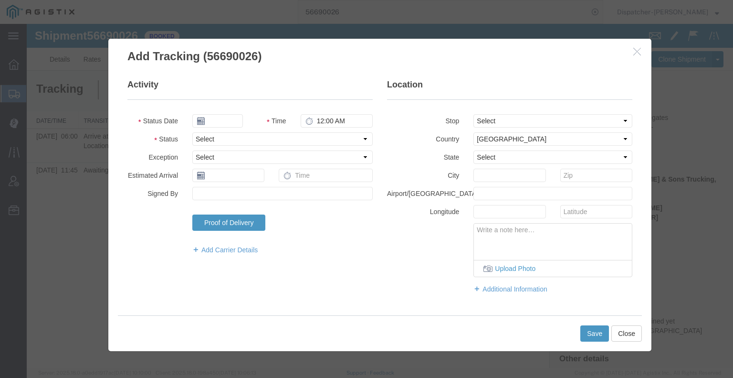
type input "[DATE]"
type input "6:00 AM"
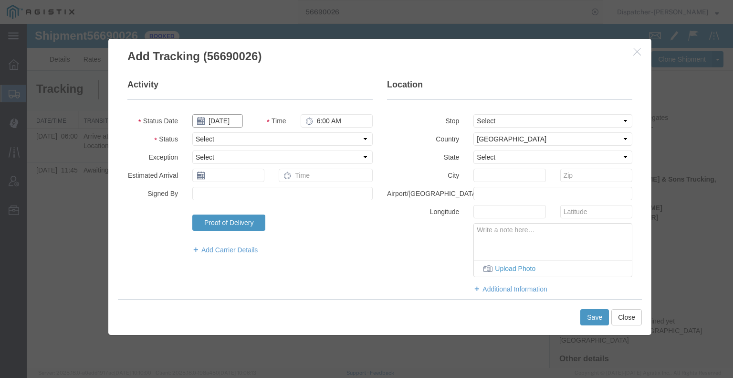
click at [214, 118] on input "[DATE]" at bounding box center [217, 120] width 51 height 13
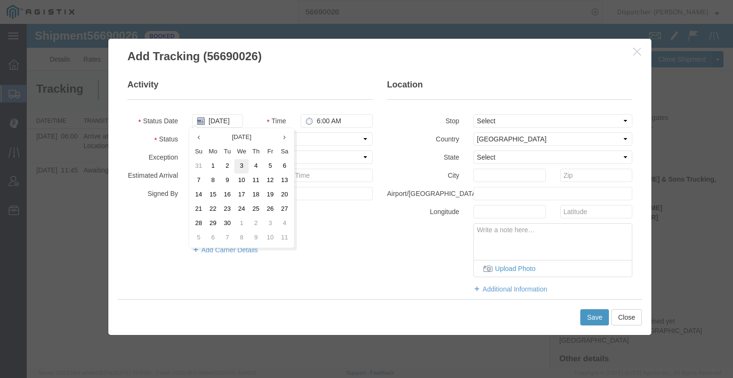
click at [241, 168] on td "3" at bounding box center [241, 166] width 14 height 14
type input "[DATE]"
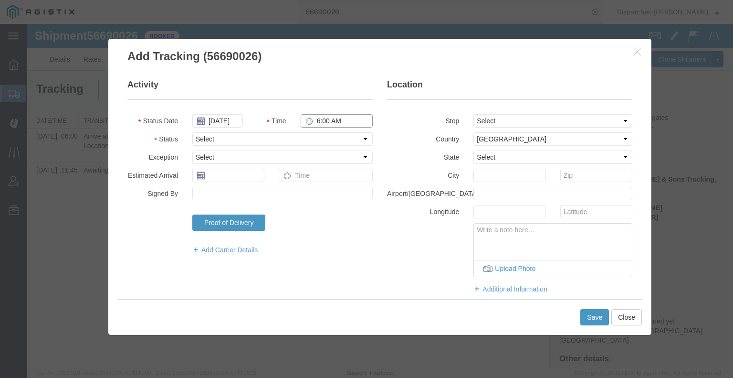
click at [329, 122] on input "6:00 AM" at bounding box center [337, 120] width 72 height 13
type input "3:30 PM"
click at [326, 137] on select "Select Arrival Notice Available Arrival Notice Imported Arrive at Delivery Loca…" at bounding box center [282, 138] width 180 height 13
select select "DPTDLVLOC"
click at [192, 132] on select "Select Arrival Notice Available Arrival Notice Imported Arrive at Delivery Loca…" at bounding box center [282, 138] width 180 height 13
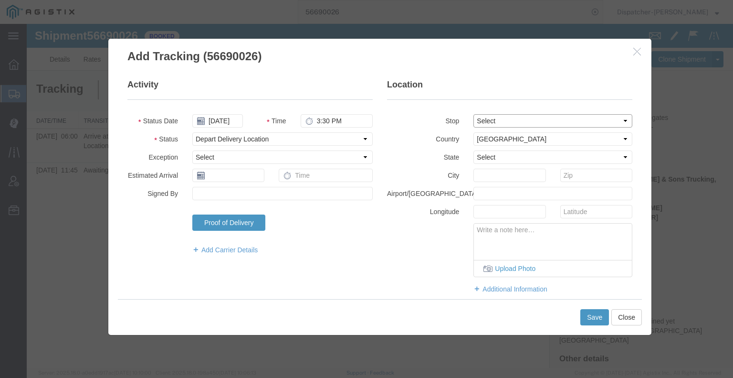
click at [499, 119] on select "Select From: [STREET_ADDRESS] Stop 2: [STREET_ADDRESS] To: The Final Destinatio…" at bounding box center [552, 120] width 159 height 13
select select "{"pickupDeliveryInfoId": "122673522","pickupOrDelivery": "D","stopNum": "2","lo…"
click at [473, 114] on select "Select From: [STREET_ADDRESS] Stop 2: [STREET_ADDRESS] To: The Final Destinatio…" at bounding box center [552, 120] width 159 height 13
select select "CA"
type input "Auburn"
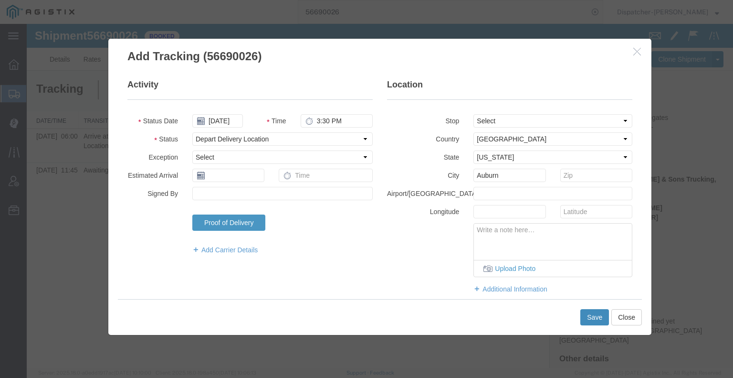
click at [588, 315] on button "Save" at bounding box center [594, 317] width 29 height 16
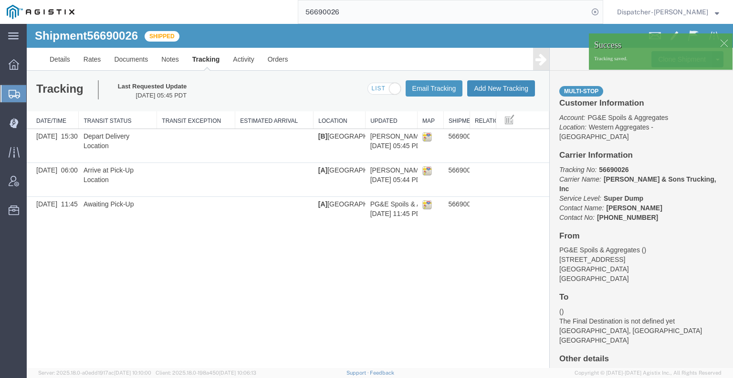
click at [506, 93] on button "Add New Tracking" at bounding box center [501, 88] width 68 height 16
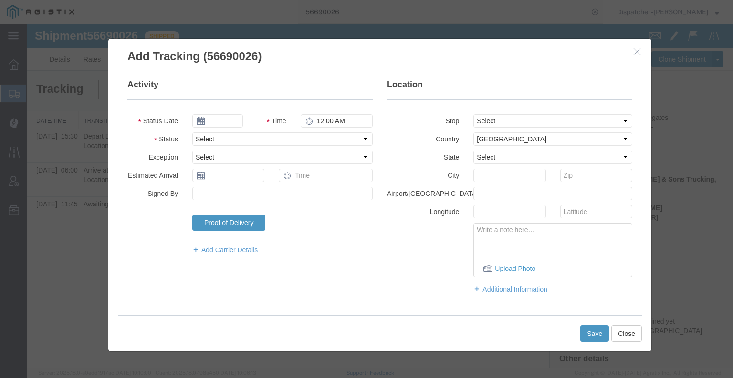
type input "[DATE]"
type input "6:00 AM"
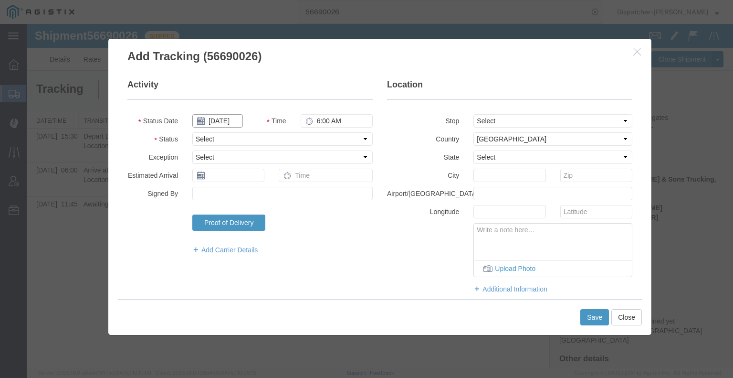
click at [227, 120] on input "[DATE]" at bounding box center [217, 120] width 51 height 13
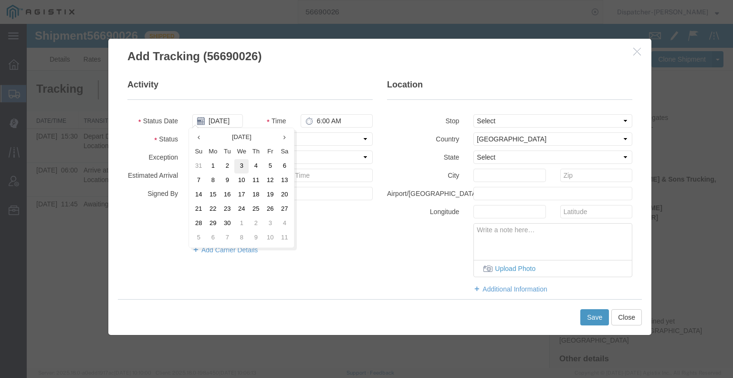
click at [241, 167] on td "3" at bounding box center [241, 166] width 14 height 14
type input "[DATE]"
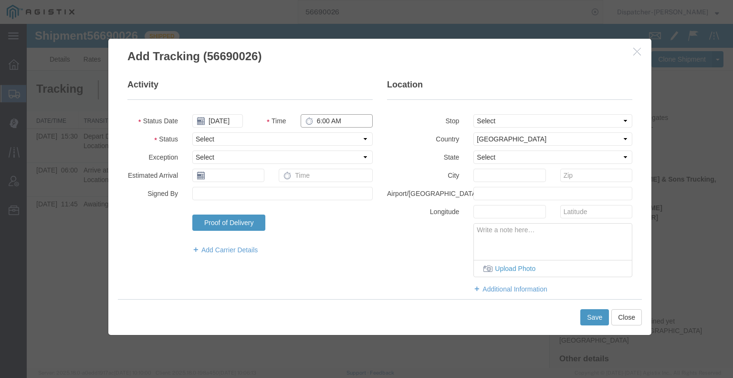
click at [323, 121] on input "6:00 AM" at bounding box center [337, 120] width 72 height 13
type input "3:30 PM"
click at [321, 137] on select "Select Arrival Notice Available Arrival Notice Imported Arrive at Delivery Loca…" at bounding box center [282, 138] width 180 height 13
select select "BREAKSTART"
click at [192, 132] on select "Select Arrival Notice Available Arrival Notice Imported Arrive at Delivery Loca…" at bounding box center [282, 138] width 180 height 13
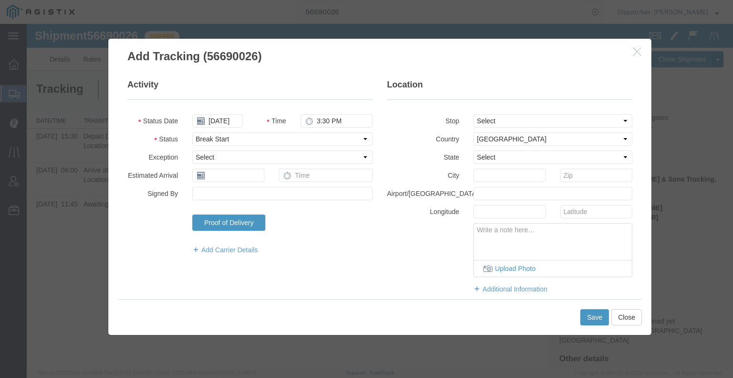
click at [611, 316] on div "Save Close" at bounding box center [380, 317] width 524 height 36
click at [599, 318] on button "Save" at bounding box center [594, 317] width 29 height 16
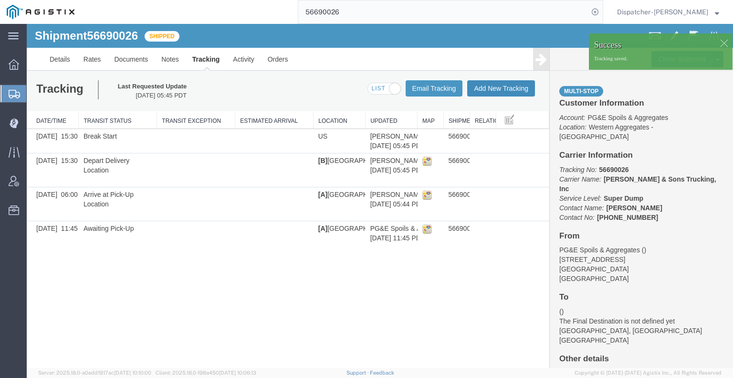
click at [511, 88] on button "Add New Tracking" at bounding box center [501, 88] width 68 height 16
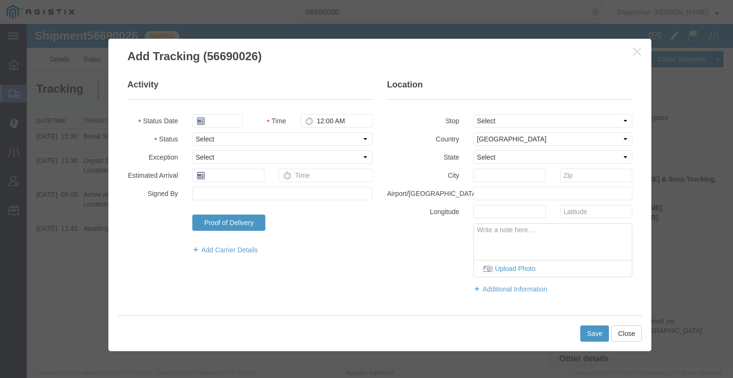
type input "[DATE]"
type input "6:00 AM"
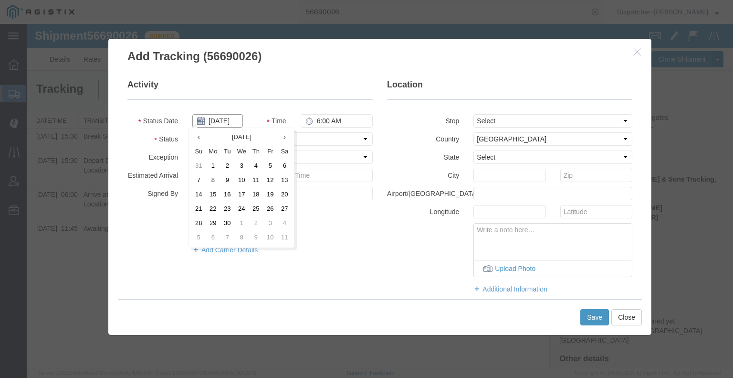
click at [220, 122] on input "[DATE]" at bounding box center [217, 120] width 51 height 13
click at [237, 163] on td "3" at bounding box center [241, 166] width 14 height 14
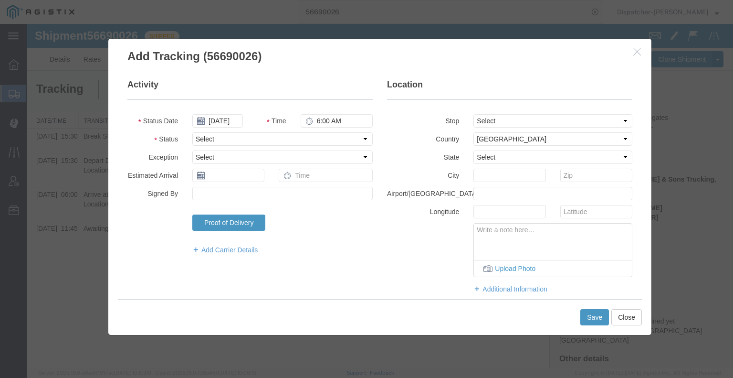
type input "[DATE]"
click at [331, 124] on input "6:00 AM" at bounding box center [337, 120] width 72 height 13
type input "4:00 PM"
drag, startPoint x: 332, startPoint y: 139, endPoint x: 330, endPoint y: 144, distance: 5.1
click at [332, 139] on select "Select Arrival Notice Available Arrival Notice Imported Arrive at Delivery Loca…" at bounding box center [282, 138] width 180 height 13
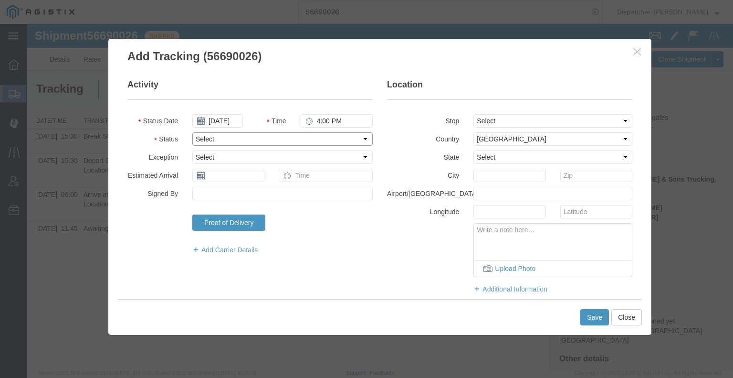
select select "BREAKSTOP"
click at [192, 132] on select "Select Arrival Notice Available Arrival Notice Imported Arrive at Delivery Loca…" at bounding box center [282, 138] width 180 height 13
click at [586, 316] on button "Save" at bounding box center [594, 317] width 29 height 16
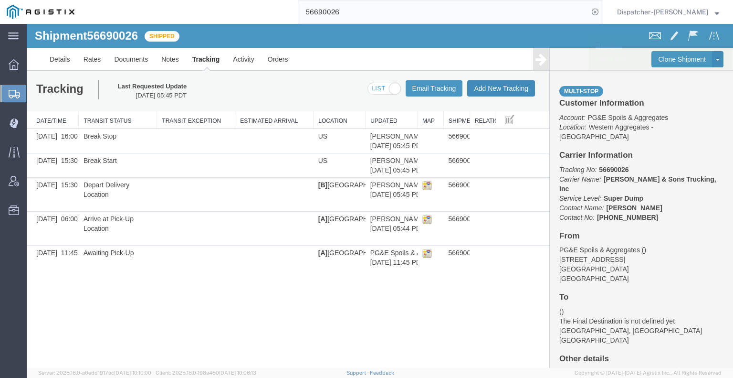
click at [493, 89] on button "Add New Tracking" at bounding box center [501, 88] width 68 height 16
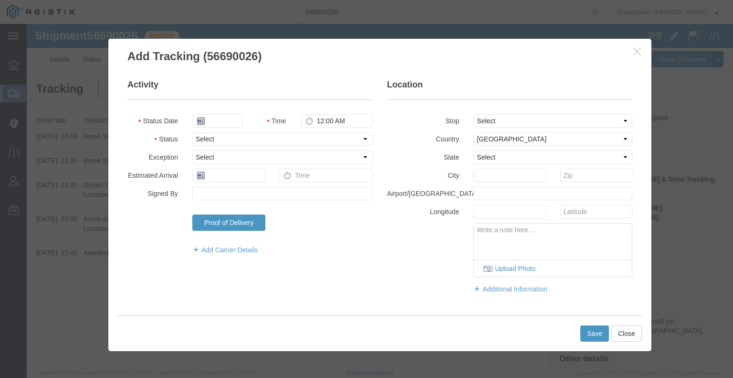
type input "[DATE]"
type input "6:00 AM"
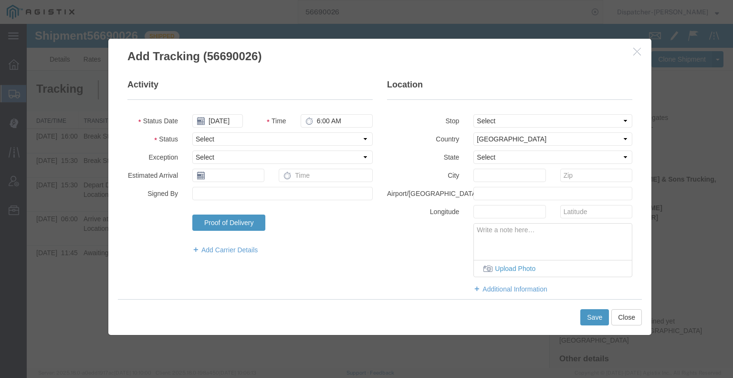
click at [212, 127] on fieldset "Activity Status Date [DATE] Time 6:00 AM Status Select Arrival Notice Available…" at bounding box center [249, 171] width 245 height 185
click at [219, 123] on input "[DATE]" at bounding box center [217, 120] width 51 height 13
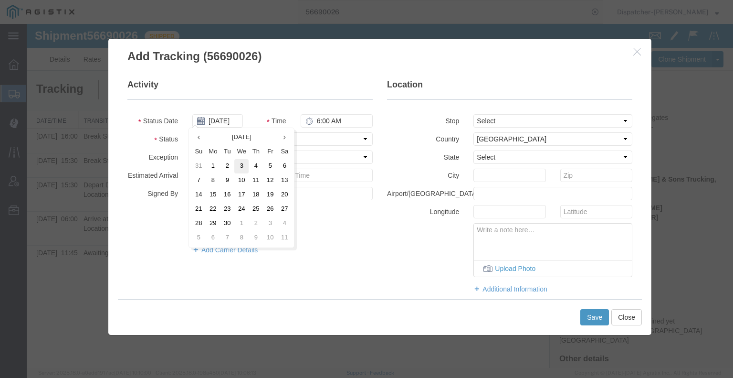
click at [241, 168] on td "3" at bounding box center [241, 166] width 14 height 14
type input "[DATE]"
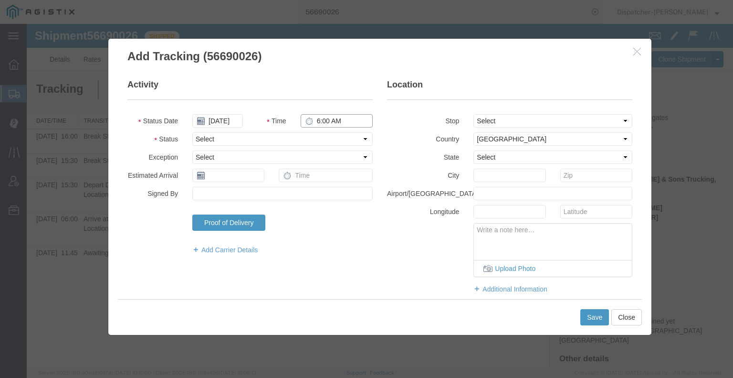
click at [326, 115] on input "6:00 AM" at bounding box center [337, 120] width 72 height 13
type input "5:45 PM"
click at [327, 138] on select "Select Arrival Notice Available Arrival Notice Imported Arrive at Delivery Loca…" at bounding box center [282, 138] width 180 height 13
select select "DELIVRED"
click at [192, 132] on select "Select Arrival Notice Available Arrival Notice Imported Arrive at Delivery Loca…" at bounding box center [282, 138] width 180 height 13
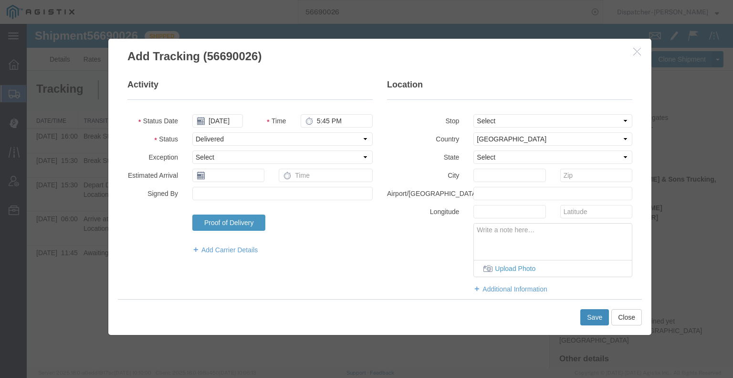
click at [597, 319] on button "Save" at bounding box center [594, 317] width 29 height 16
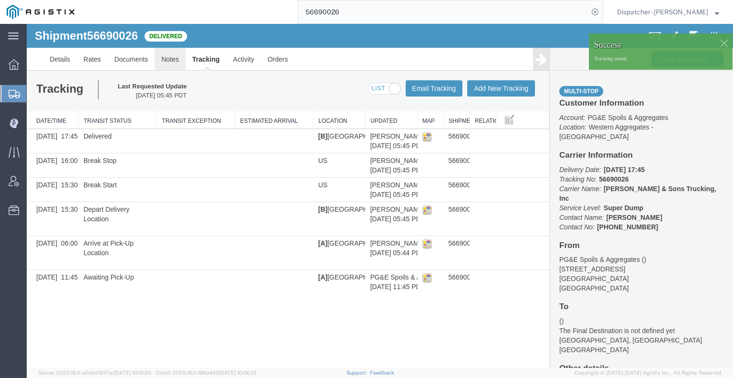
drag, startPoint x: 197, startPoint y: 83, endPoint x: 170, endPoint y: 59, distance: 35.8
click at [170, 59] on link "Notes" at bounding box center [170, 59] width 31 height 23
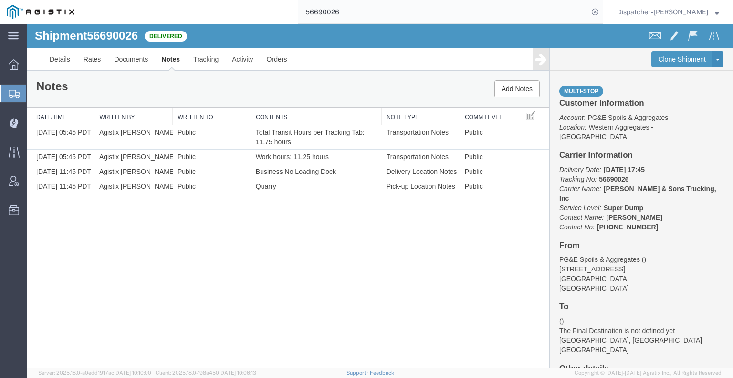
drag, startPoint x: 126, startPoint y: 255, endPoint x: 131, endPoint y: 238, distance: 18.4
click at [126, 255] on div "Shipment 56690026 4 of 4 Delivered Details Rates Documents Notes Tracking Activ…" at bounding box center [380, 196] width 706 height 344
click at [122, 67] on link "Documents" at bounding box center [130, 59] width 47 height 23
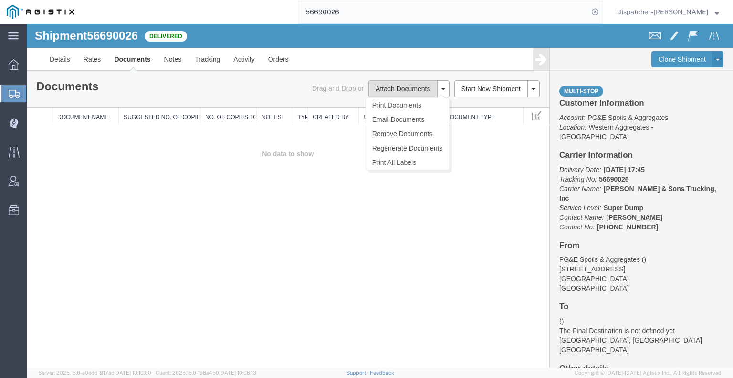
click at [391, 87] on button "Attach Documents" at bounding box center [402, 88] width 69 height 17
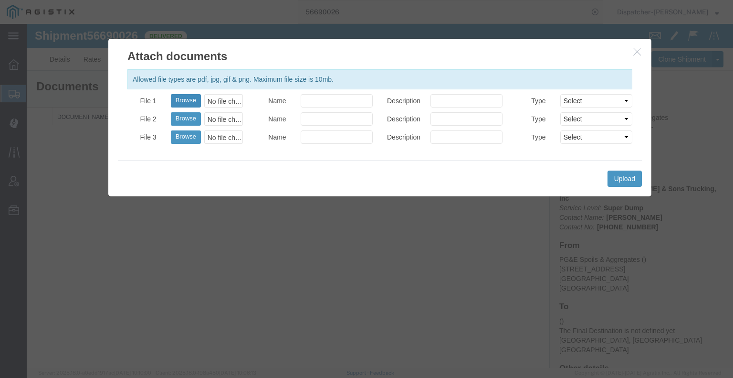
click at [188, 98] on button "Browse" at bounding box center [186, 100] width 30 height 13
type input "C:\fakepath\56690026trktag.pdf"
click at [619, 178] on button "Upload" at bounding box center [625, 178] width 34 height 16
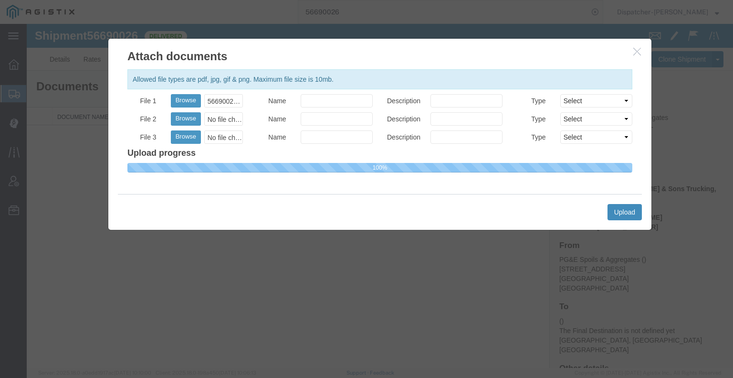
select select
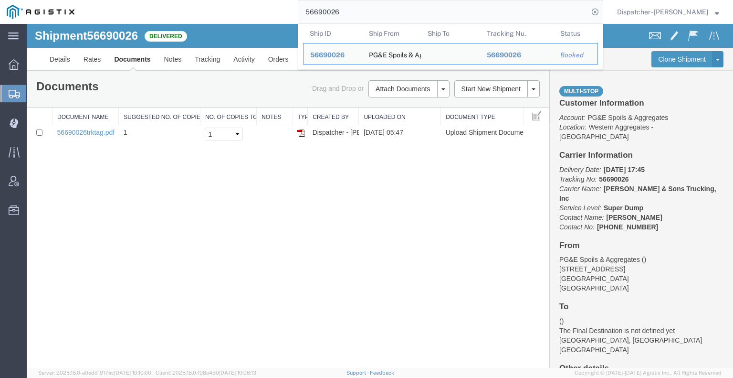
drag, startPoint x: 304, startPoint y: 10, endPoint x: 275, endPoint y: 13, distance: 29.3
click at [284, 12] on div "56690026 Ship ID Ship From Ship To Tracking Nu. Status Ship ID 56690026 Ship Fr…" at bounding box center [342, 12] width 522 height 24
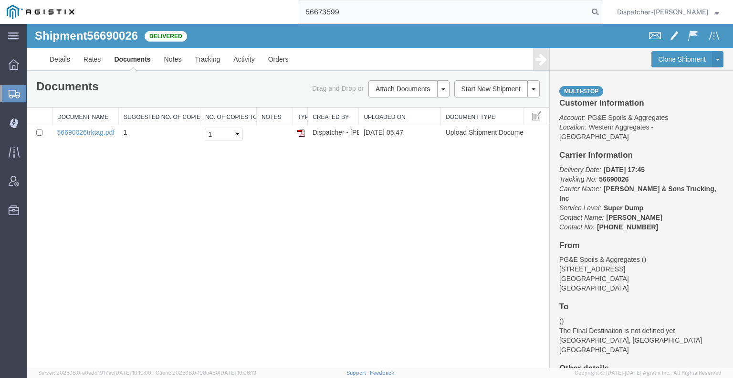
type input "56673599"
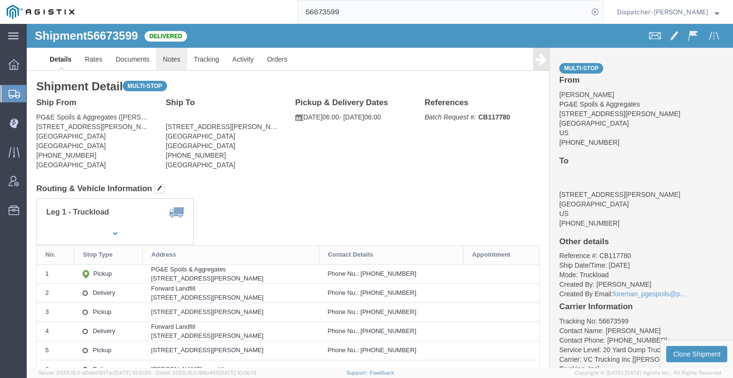
drag, startPoint x: 173, startPoint y: 60, endPoint x: 147, endPoint y: 36, distance: 35.8
click link "Notes"
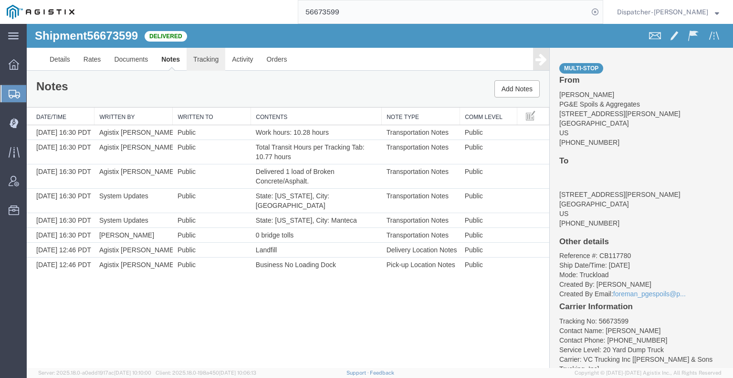
click at [214, 61] on link "Tracking" at bounding box center [206, 59] width 39 height 23
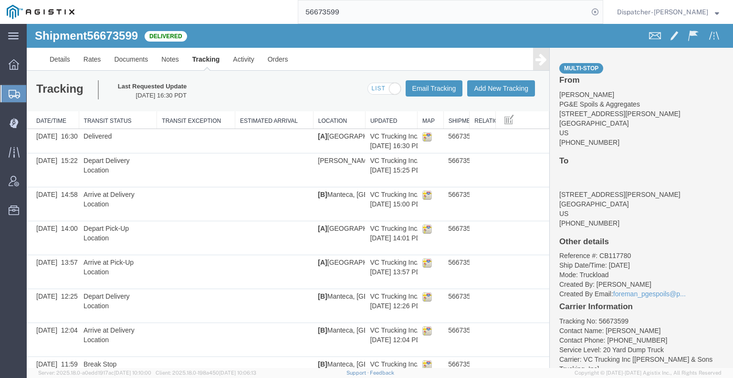
click at [537, 62] on icon at bounding box center [541, 59] width 11 height 13
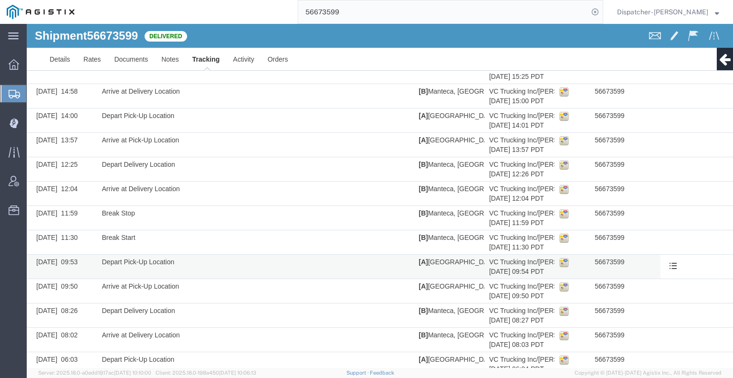
scroll to position [95, 0]
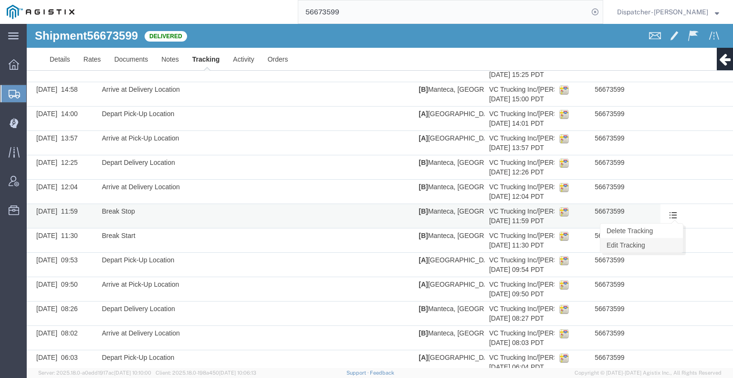
click at [660, 241] on link "Edit Tracking" at bounding box center [641, 245] width 83 height 14
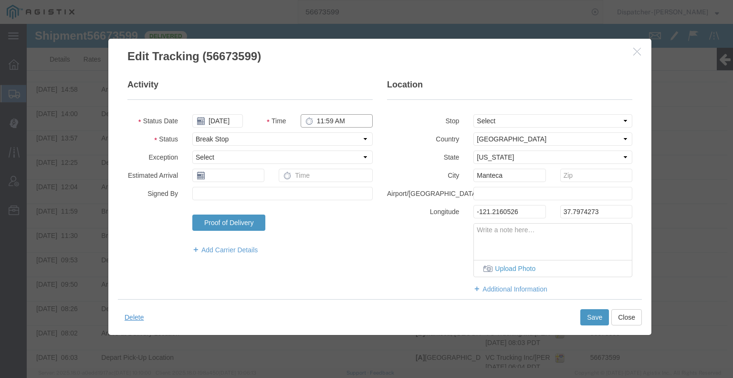
click at [317, 120] on input "11:59 AM" at bounding box center [337, 120] width 72 height 13
type input "12:00 PM"
click at [595, 319] on button "Save" at bounding box center [594, 317] width 29 height 16
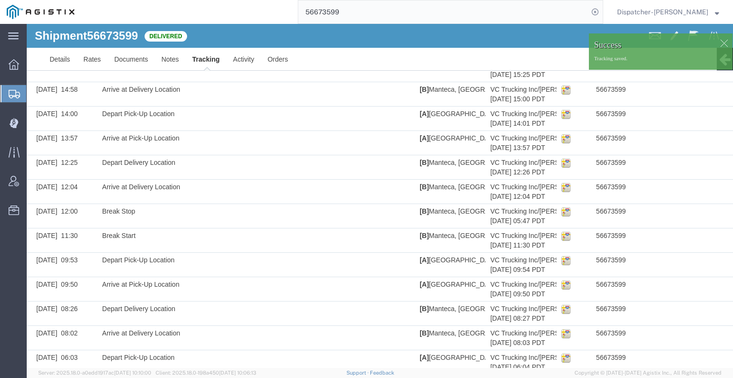
scroll to position [158, 0]
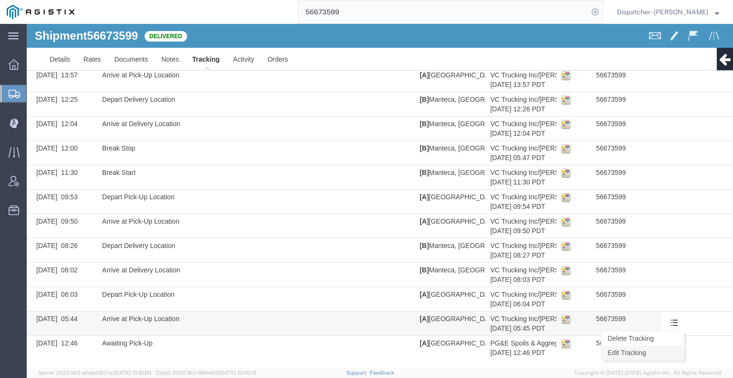
click at [663, 348] on link "Edit Tracking" at bounding box center [642, 352] width 83 height 14
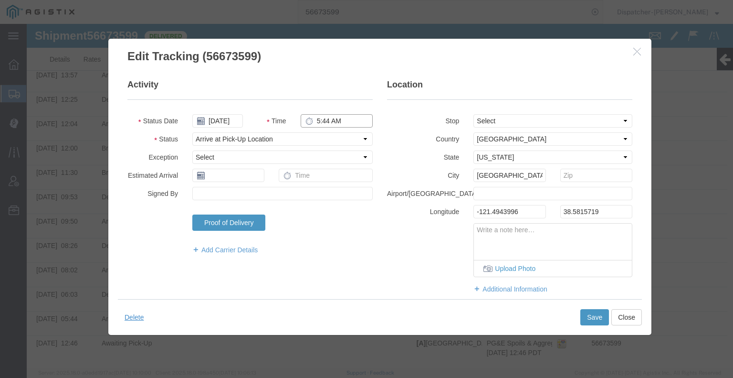
click at [319, 118] on input "5:44 AM" at bounding box center [337, 120] width 72 height 13
type input "6:00 AM"
click at [590, 316] on button "Save" at bounding box center [594, 317] width 29 height 16
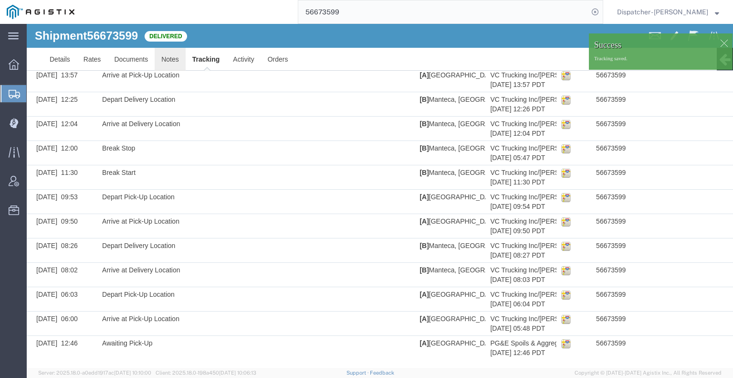
click at [175, 59] on link "Notes" at bounding box center [170, 59] width 31 height 23
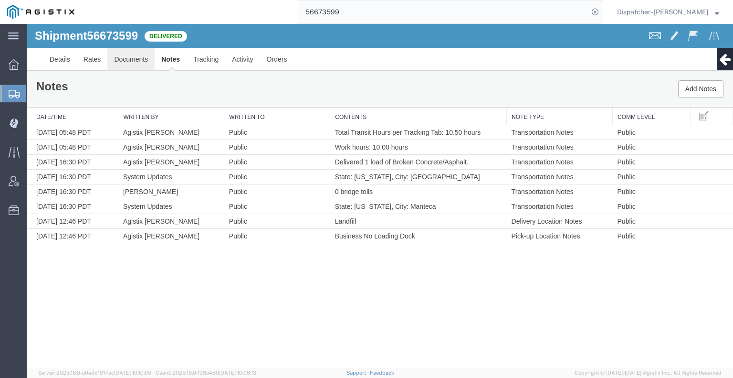
click at [146, 60] on link "Documents" at bounding box center [130, 59] width 47 height 23
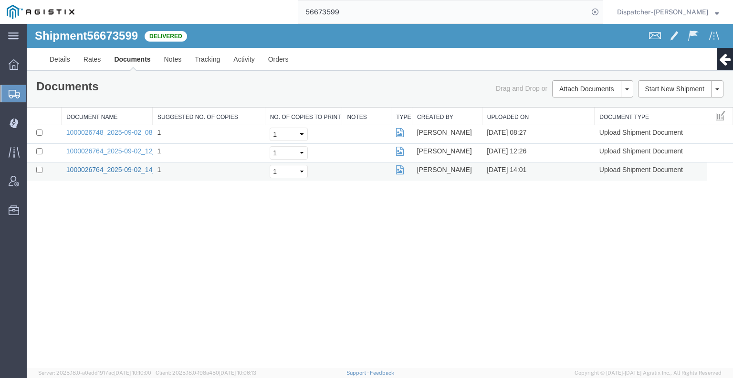
click at [133, 170] on link "1000026764_2025-09-02_14_01_35.jpg" at bounding box center [125, 170] width 119 height 8
drag, startPoint x: 141, startPoint y: 261, endPoint x: 135, endPoint y: 182, distance: 79.0
click at [141, 261] on div "Shipment 56673599 3 of 3 Delivered Details Rates Documents Notes Tracking Activ…" at bounding box center [380, 196] width 706 height 344
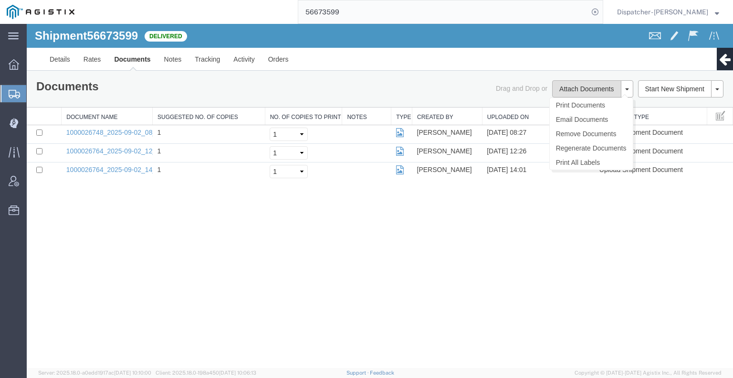
click at [572, 91] on button "Attach Documents" at bounding box center [586, 88] width 69 height 17
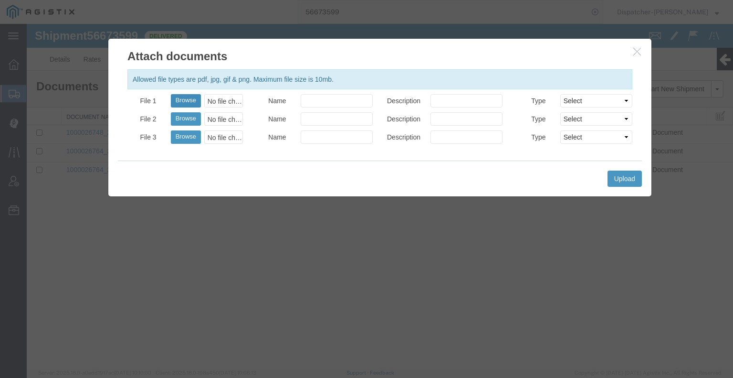
click at [179, 103] on button "Browse" at bounding box center [186, 100] width 30 height 13
type input "C:\fakepath\56673599trktag.pdf"
click at [633, 182] on button "Upload" at bounding box center [625, 178] width 34 height 16
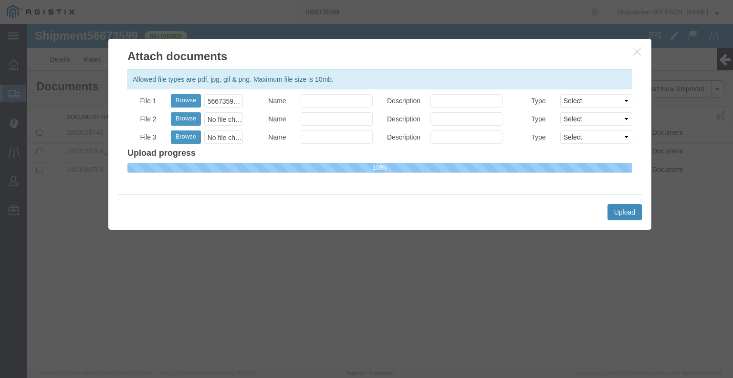
select select
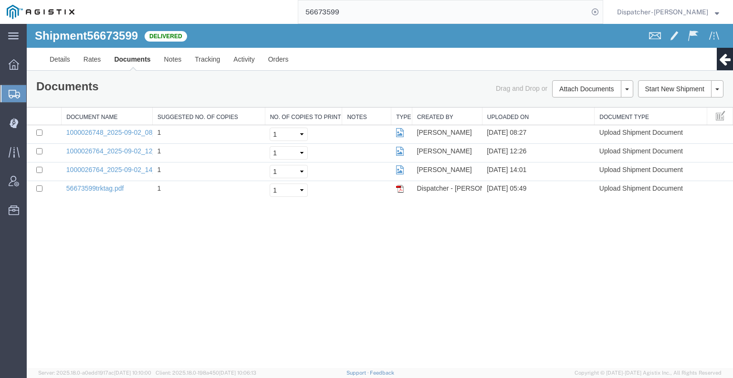
drag, startPoint x: 336, startPoint y: 14, endPoint x: 249, endPoint y: 9, distance: 87.0
click at [277, 14] on div "56673599" at bounding box center [342, 12] width 522 height 24
type input "56691619"
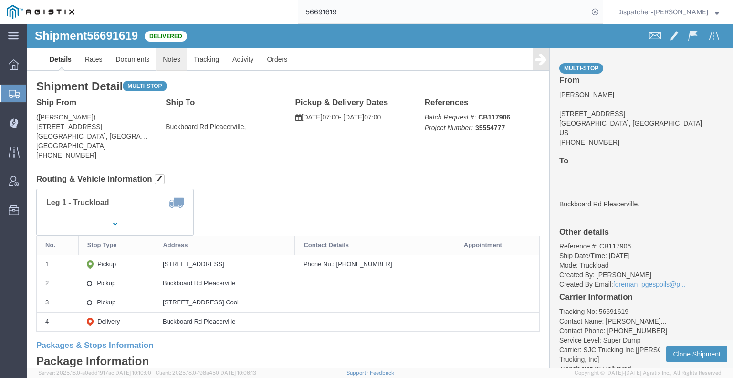
drag, startPoint x: 172, startPoint y: 58, endPoint x: 145, endPoint y: 34, distance: 35.8
click link "Notes"
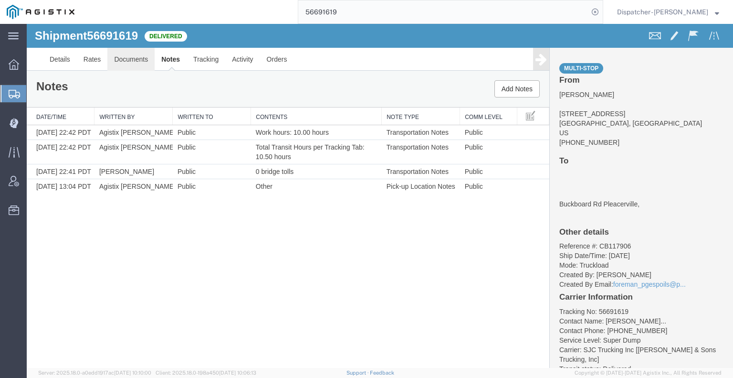
click at [139, 61] on link "Documents" at bounding box center [130, 59] width 47 height 23
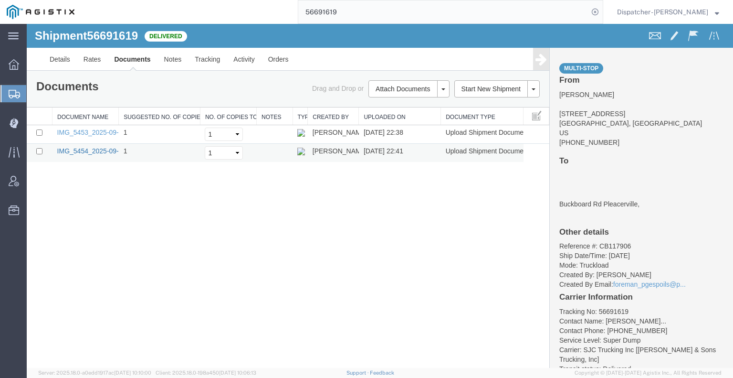
click at [96, 148] on link "IMG_5454_2025-09-03_22_41_57.jpeg" at bounding box center [115, 151] width 117 height 8
click at [102, 131] on link "IMG_5453_2025-09-03_22_37_57.jpeg" at bounding box center [115, 132] width 117 height 8
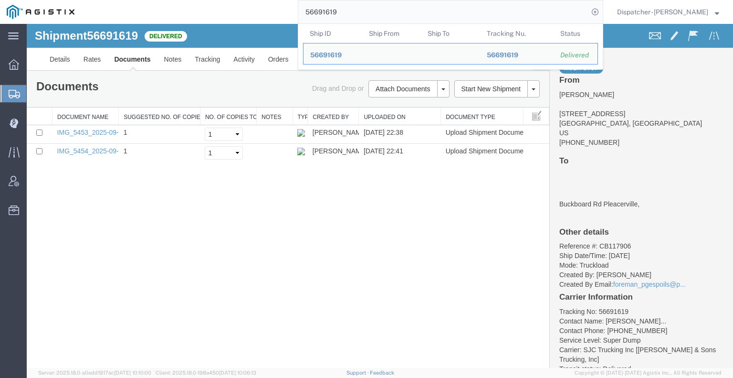
drag, startPoint x: 340, startPoint y: 11, endPoint x: 239, endPoint y: 18, distance: 101.4
click at [271, 15] on div "56691619 Ship ID Ship From Ship To Tracking Nu. Status Ship ID 56691619 Ship Fr…" at bounding box center [342, 12] width 522 height 24
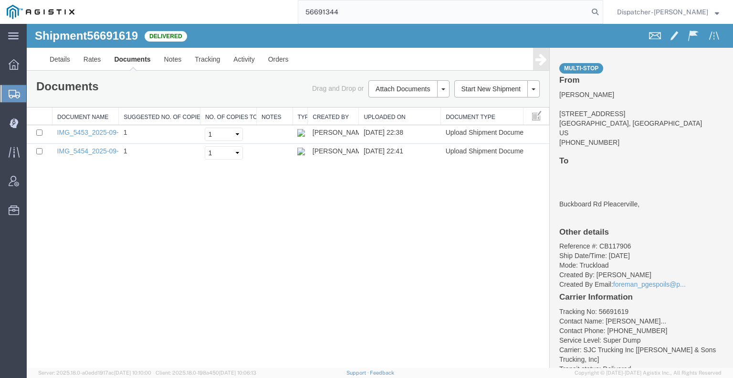
type input "56691344"
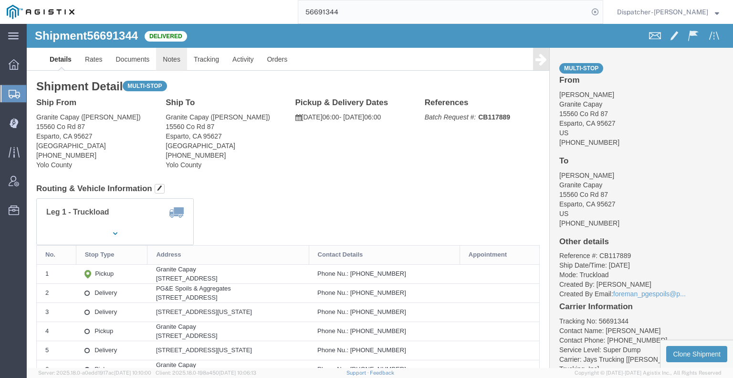
click link "Notes"
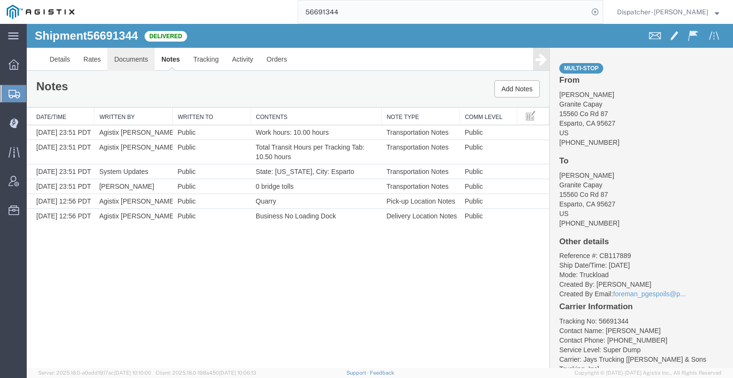
click at [134, 60] on link "Documents" at bounding box center [130, 59] width 47 height 23
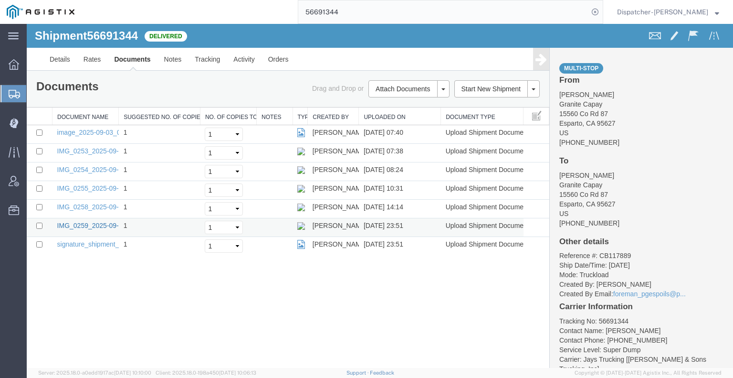
click at [103, 226] on link "IMG_0259_2025-09-03_23_51_55.jpeg" at bounding box center [115, 225] width 117 height 8
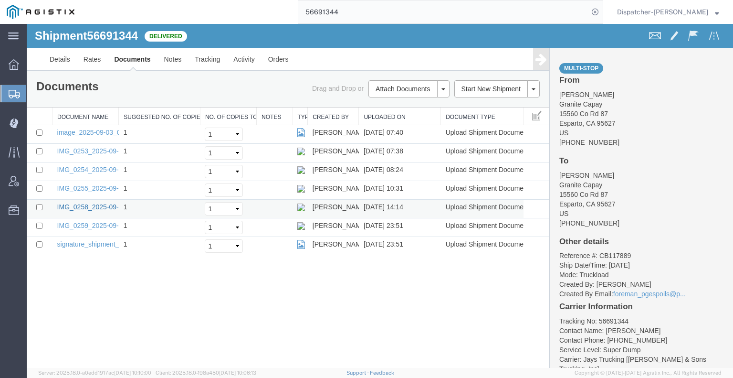
click at [99, 204] on link "IMG_0258_2025-09-03_14_14_23.jpeg" at bounding box center [115, 207] width 117 height 8
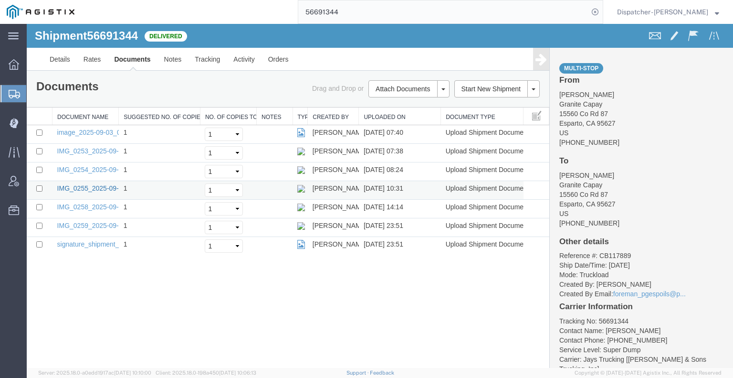
click at [96, 186] on link "IMG_0255_2025-09-03_10_31_32.jpeg" at bounding box center [115, 188] width 117 height 8
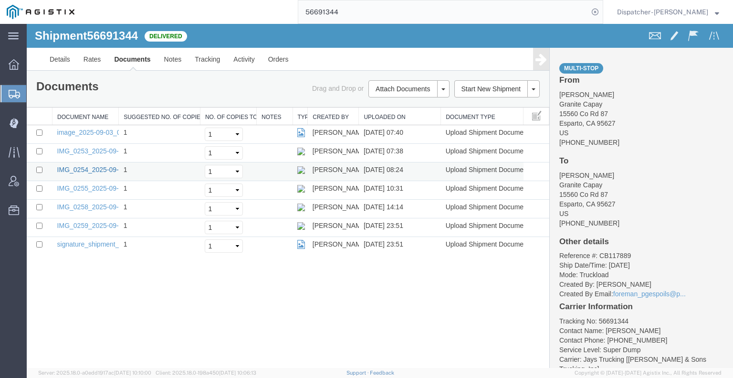
click at [89, 168] on link "IMG_0254_2025-09-03_08_24_34.jpeg" at bounding box center [115, 170] width 117 height 8
click at [67, 150] on link "IMG_0253_2025-09-03_07_38_37.jpeg" at bounding box center [115, 151] width 117 height 8
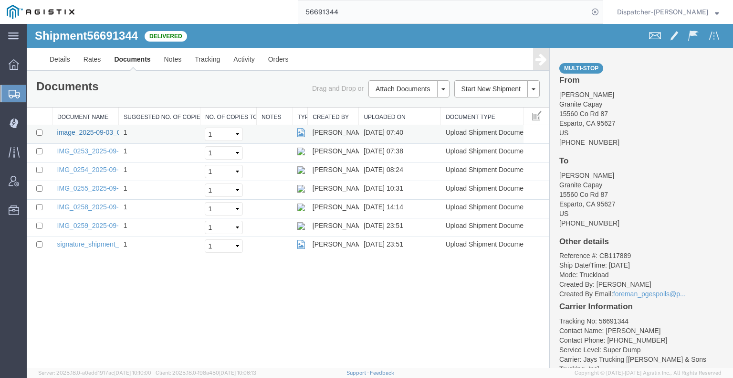
click at [105, 131] on link "image_2025-09-03_07_39_58.jpg" at bounding box center [107, 132] width 100 height 8
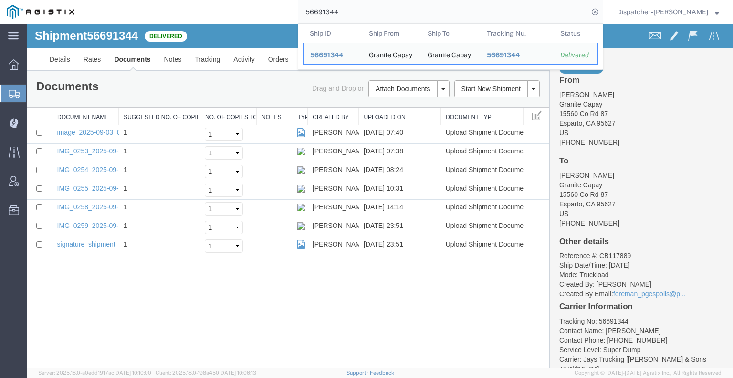
drag, startPoint x: 327, startPoint y: 10, endPoint x: 245, endPoint y: 9, distance: 82.6
click at [282, 13] on div "56691344 Ship ID Ship From Ship To Tracking Nu. Status Ship ID 56691344 Ship Fr…" at bounding box center [342, 12] width 522 height 24
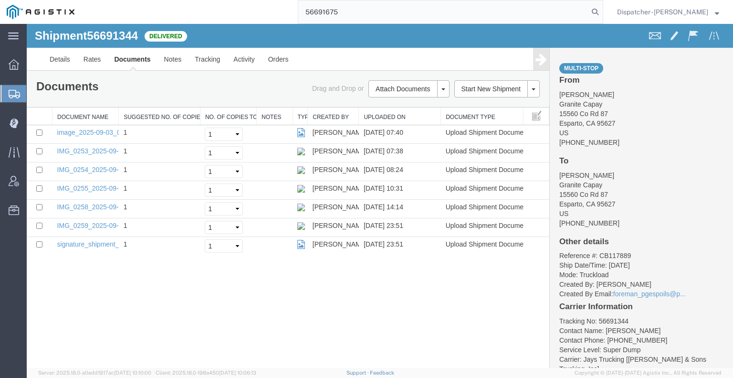
type input "56691675"
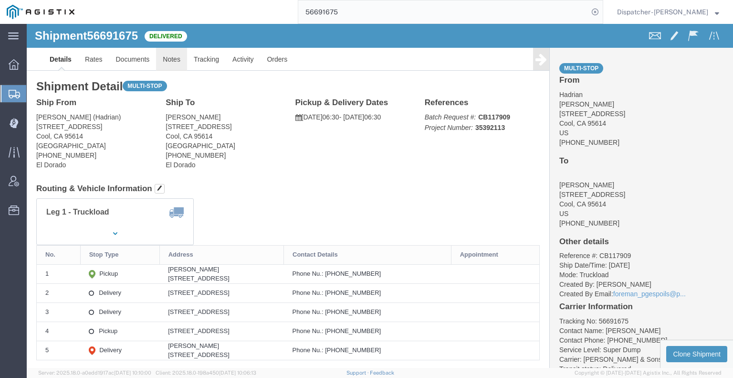
click link "Notes"
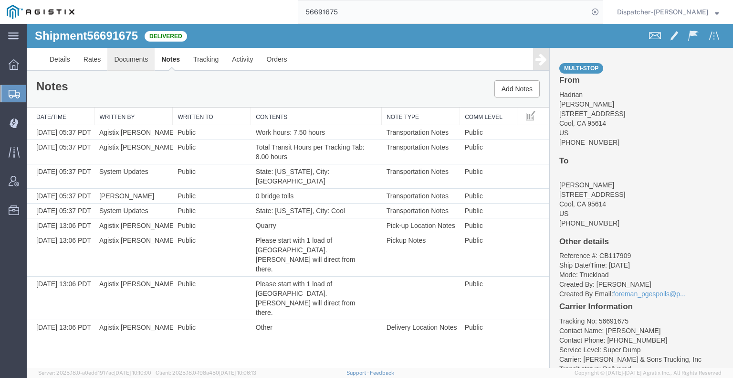
click at [130, 64] on link "Documents" at bounding box center [130, 59] width 47 height 23
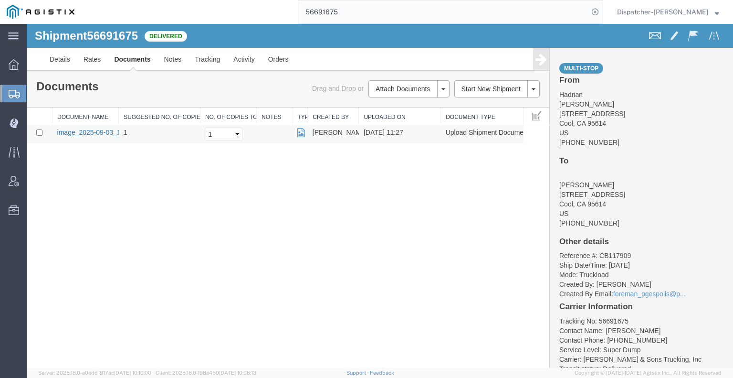
click at [84, 129] on link "image_2025-09-03_11_27_01.jpg" at bounding box center [107, 132] width 100 height 8
click at [63, 221] on div "Shipment 56691675 1 of 1 Delivered Details Rates Documents Notes Tracking Activ…" at bounding box center [380, 196] width 706 height 344
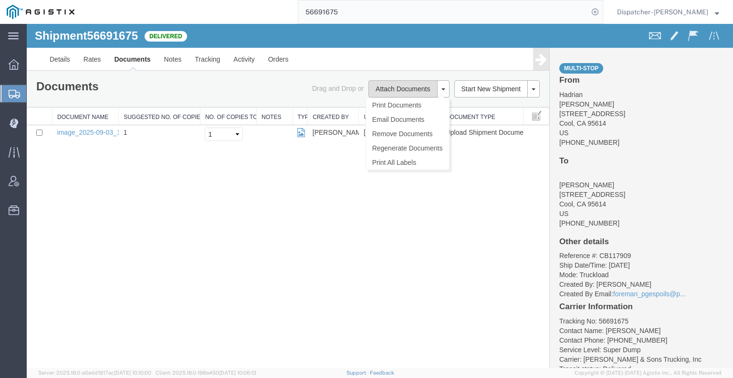
click at [391, 88] on button "Attach Documents" at bounding box center [402, 88] width 69 height 17
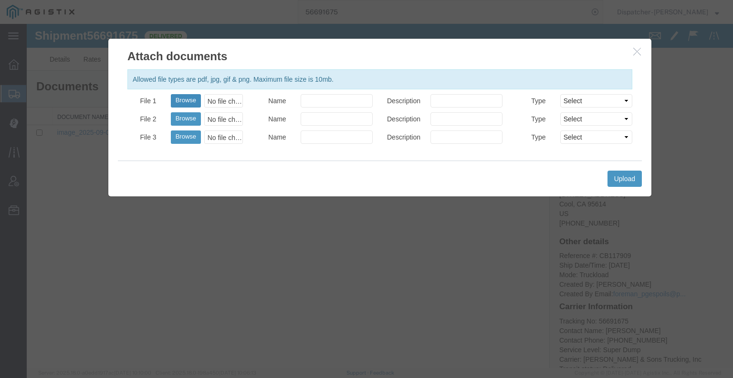
click at [181, 101] on button "Browse" at bounding box center [186, 100] width 30 height 13
type input "C:\fakepath\56691675trktag.pdf"
click at [623, 179] on button "Upload" at bounding box center [625, 178] width 34 height 16
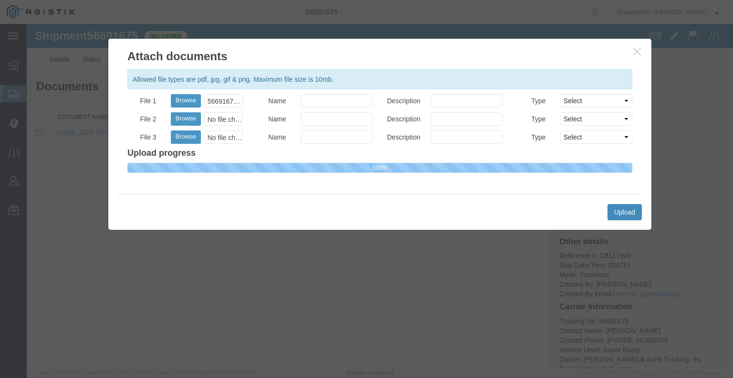
select select
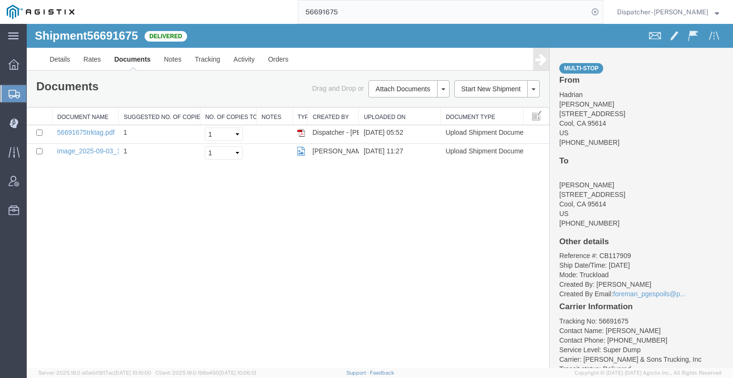
click at [710, 198] on address "[PERSON_NAME] [STREET_ADDRESS] [PHONE_NUMBER]" at bounding box center [641, 198] width 164 height 57
